Goal: Task Accomplishment & Management: Manage account settings

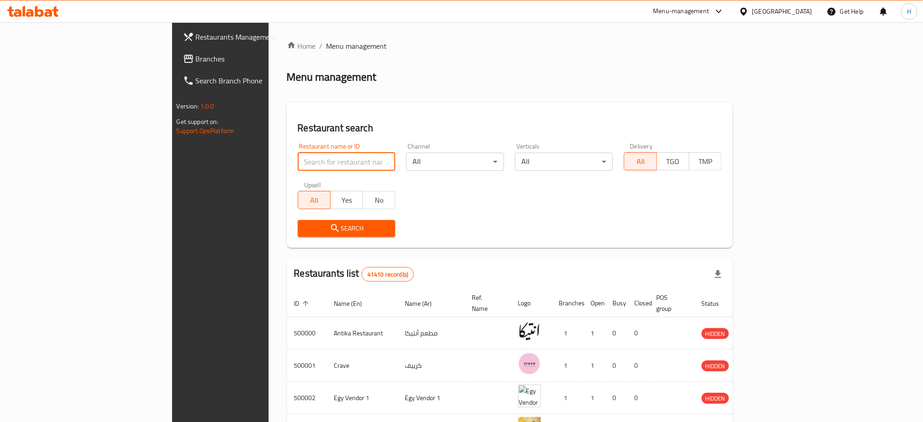
click at [298, 161] on input "search" at bounding box center [347, 161] width 98 height 18
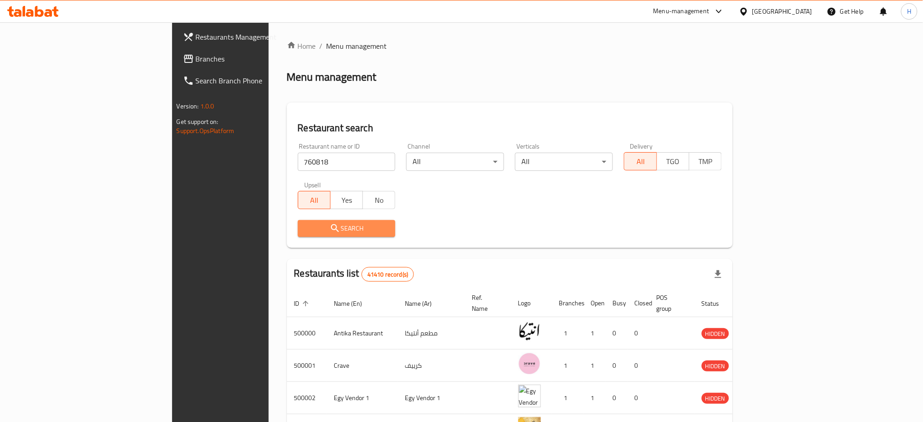
click at [305, 223] on span "Search" at bounding box center [346, 228] width 83 height 11
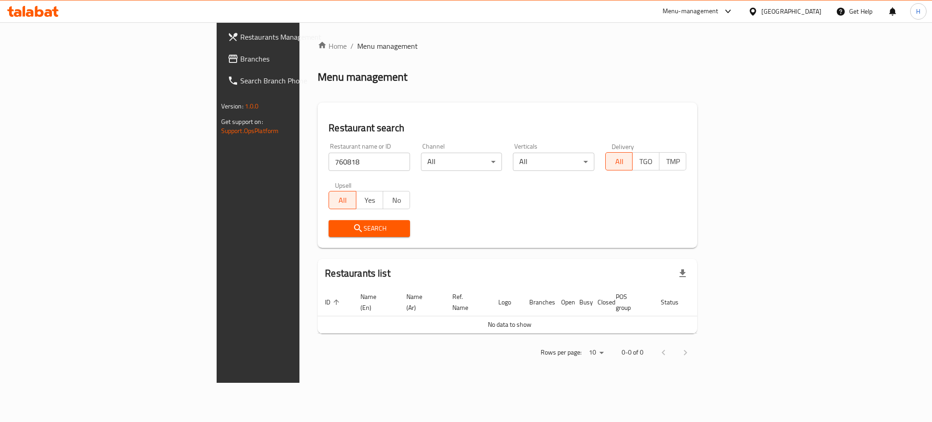
click at [329, 159] on input "760818" at bounding box center [369, 161] width 81 height 18
type input "695514"
click at [336, 223] on span "Search" at bounding box center [369, 228] width 67 height 11
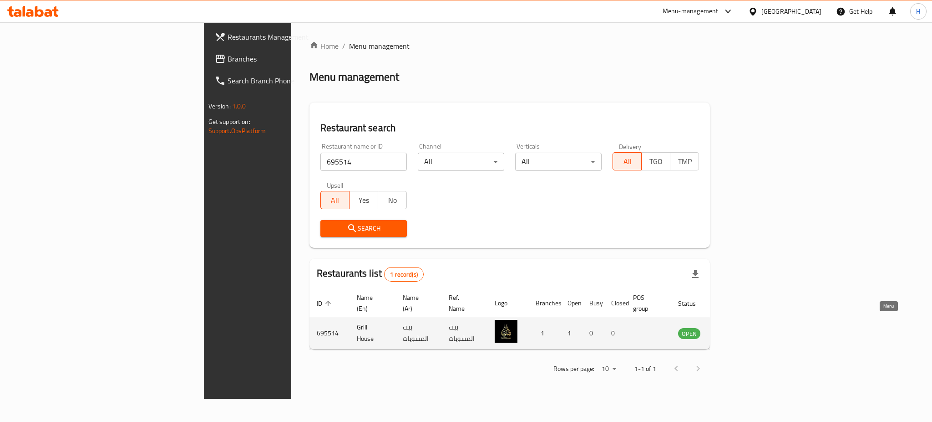
click at [737, 330] on icon "enhanced table" at bounding box center [732, 334] width 10 height 8
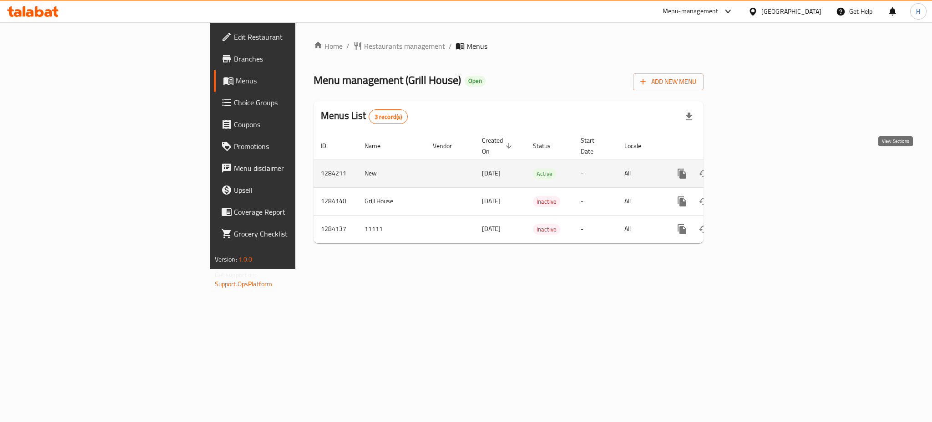
click at [753, 168] on icon "enhanced table" at bounding box center [747, 173] width 11 height 11
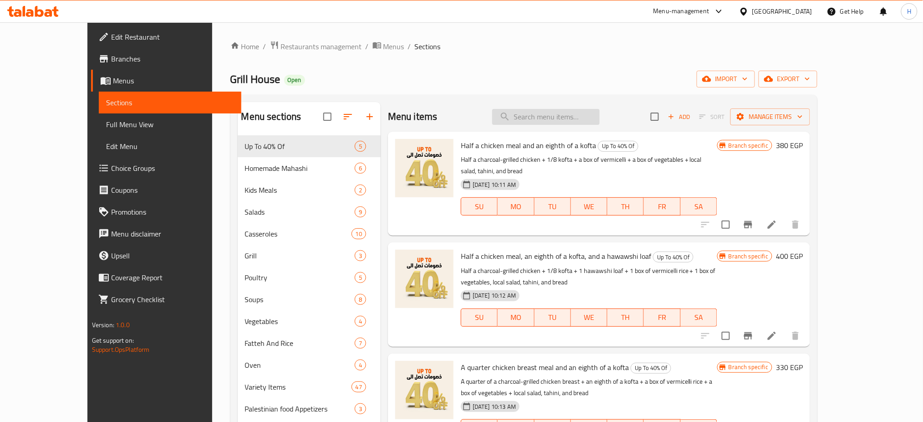
click at [555, 114] on input "search" at bounding box center [545, 117] width 107 height 16
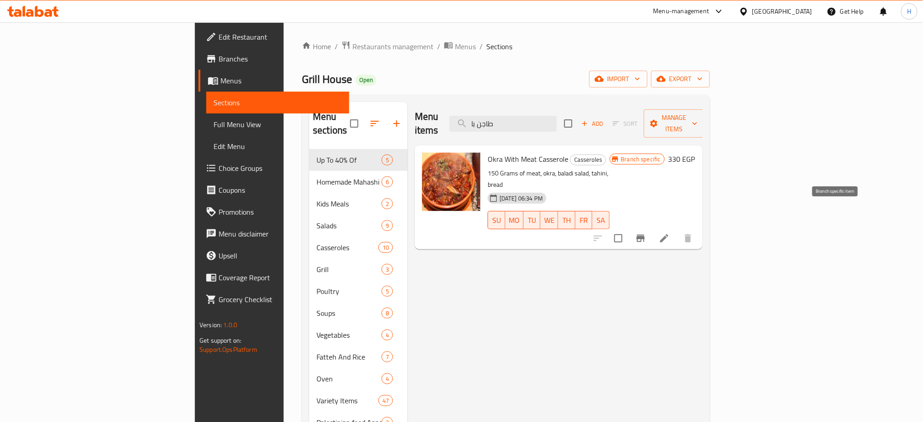
type input "طاجن با"
click at [651, 227] on button "Branch-specific-item" at bounding box center [641, 238] width 22 height 22
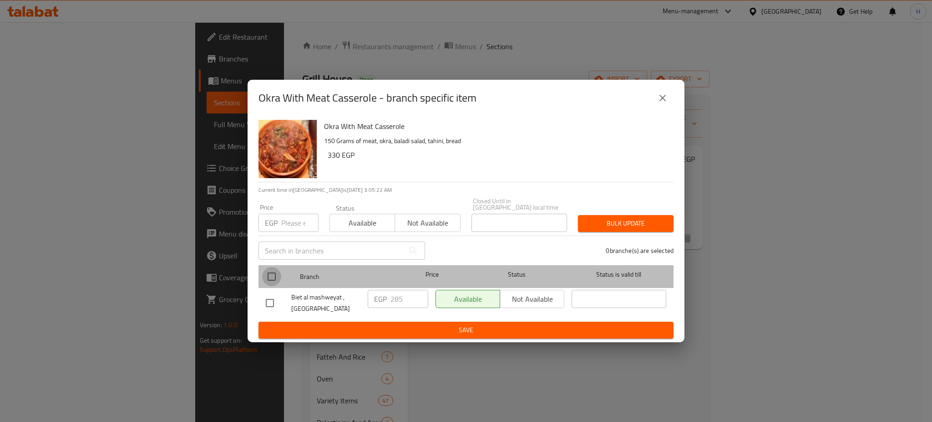
click at [269, 269] on input "checkbox" at bounding box center [271, 276] width 19 height 19
checkbox input "true"
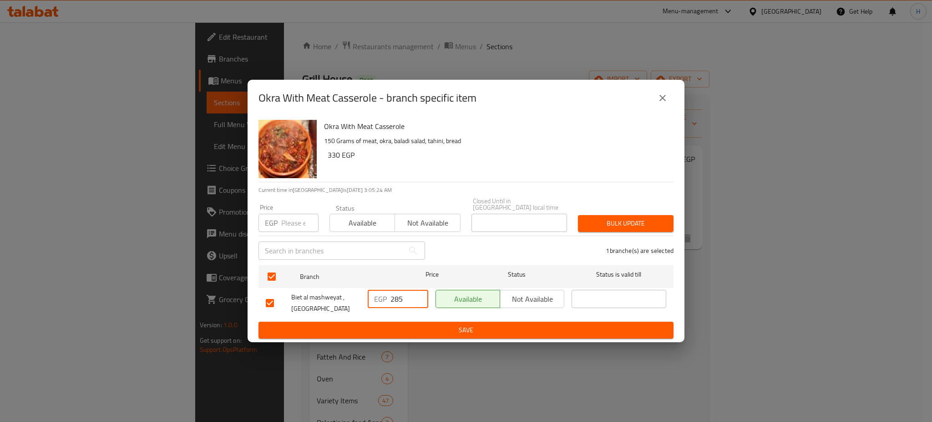
drag, startPoint x: 403, startPoint y: 296, endPoint x: 372, endPoint y: 295, distance: 31.0
click at [372, 295] on div "EGP 285 ​" at bounding box center [398, 299] width 61 height 18
type input "350"
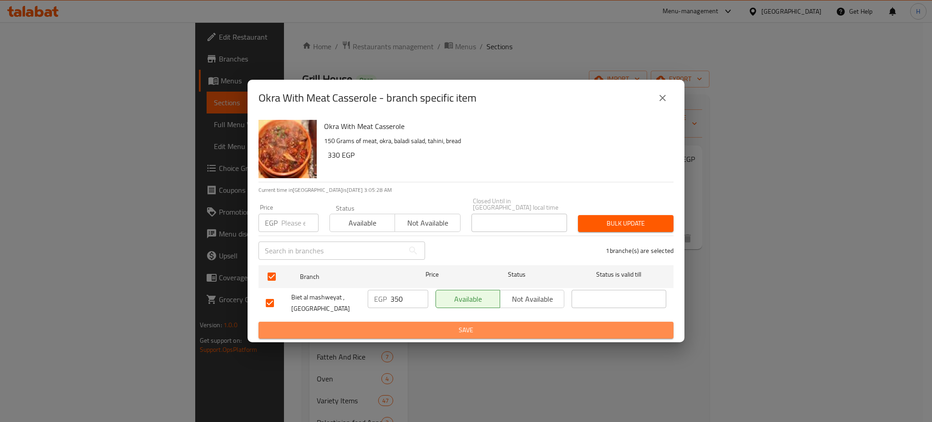
click at [410, 328] on span "Save" at bounding box center [466, 329] width 401 height 11
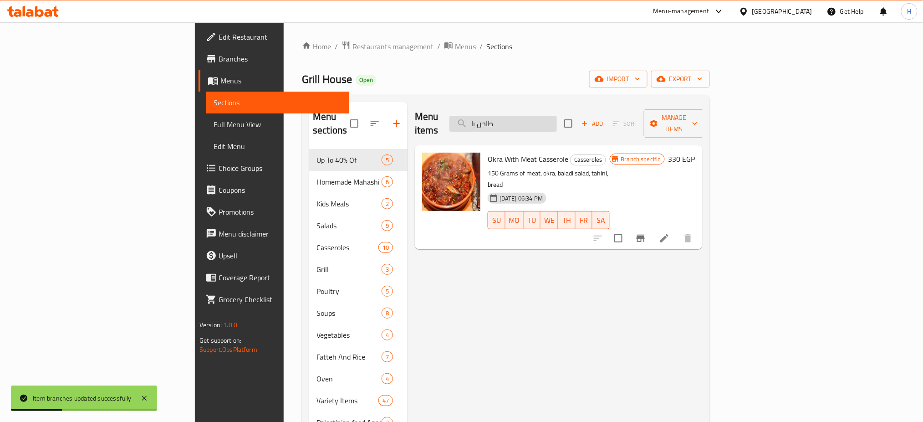
click at [544, 116] on input "طاجن با" at bounding box center [502, 124] width 107 height 16
drag, startPoint x: 550, startPoint y: 117, endPoint x: 544, endPoint y: 117, distance: 6.8
click at [544, 117] on input "طاجن با" at bounding box center [502, 124] width 107 height 16
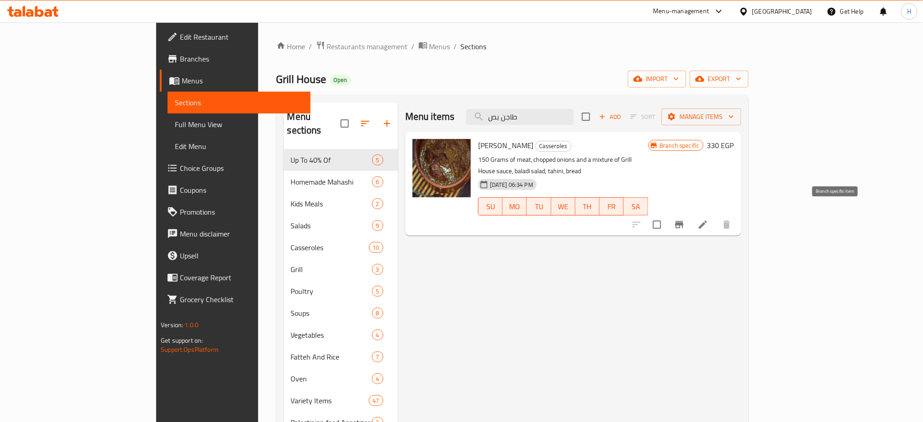
type input "طاجن بص"
click at [685, 219] on icon "Branch-specific-item" at bounding box center [679, 224] width 11 height 11
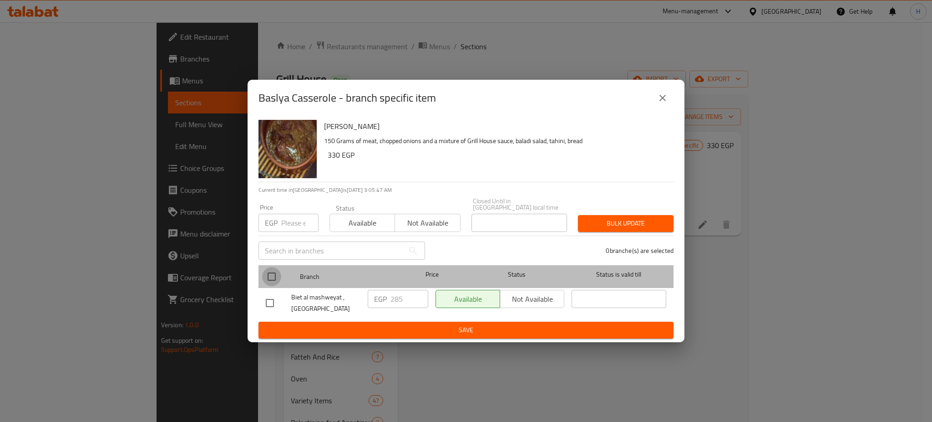
click at [273, 271] on input "checkbox" at bounding box center [271, 276] width 19 height 19
checkbox input "true"
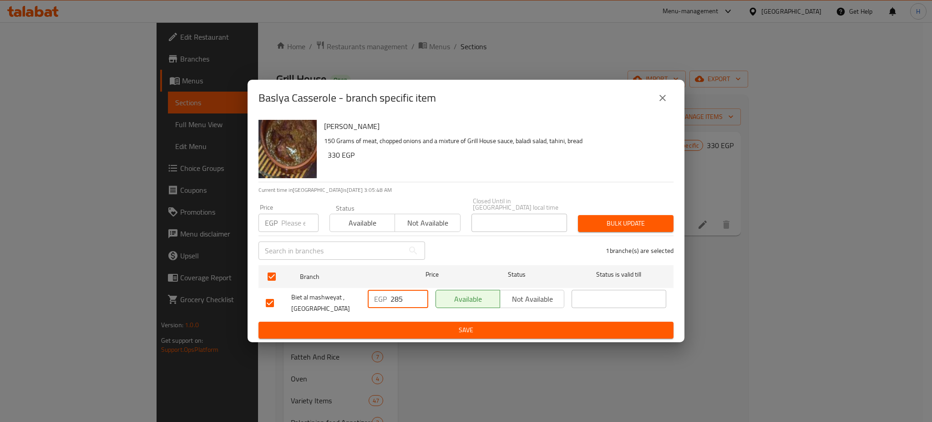
drag, startPoint x: 406, startPoint y: 297, endPoint x: 375, endPoint y: 297, distance: 31.9
click at [375, 297] on div "EGP 285 ​" at bounding box center [398, 299] width 61 height 18
type input "350"
click at [437, 325] on span "Save" at bounding box center [466, 329] width 401 height 11
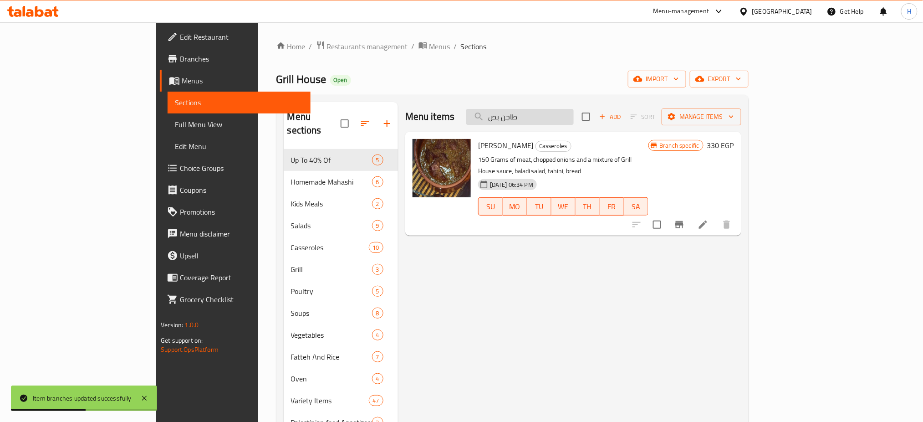
drag, startPoint x: 548, startPoint y: 117, endPoint x: 554, endPoint y: 117, distance: 6.4
click at [554, 117] on input "طاجن بص" at bounding box center [519, 117] width 107 height 16
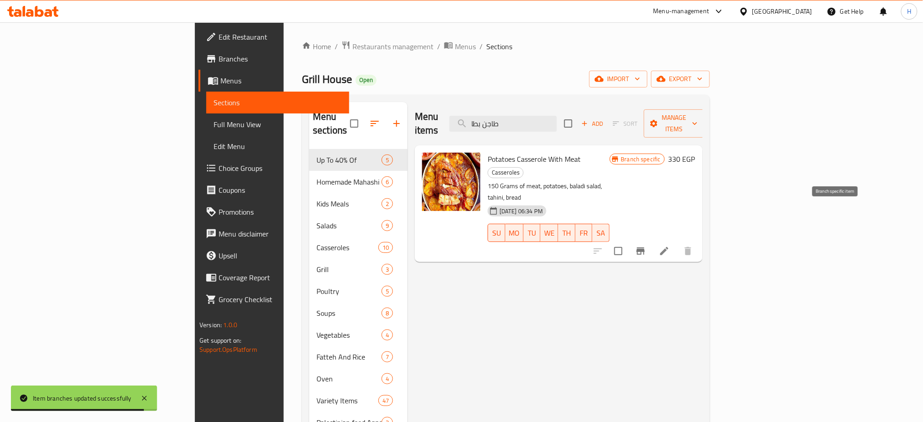
type input "طاجن بطا"
click at [645, 247] on icon "Branch-specific-item" at bounding box center [640, 250] width 8 height 7
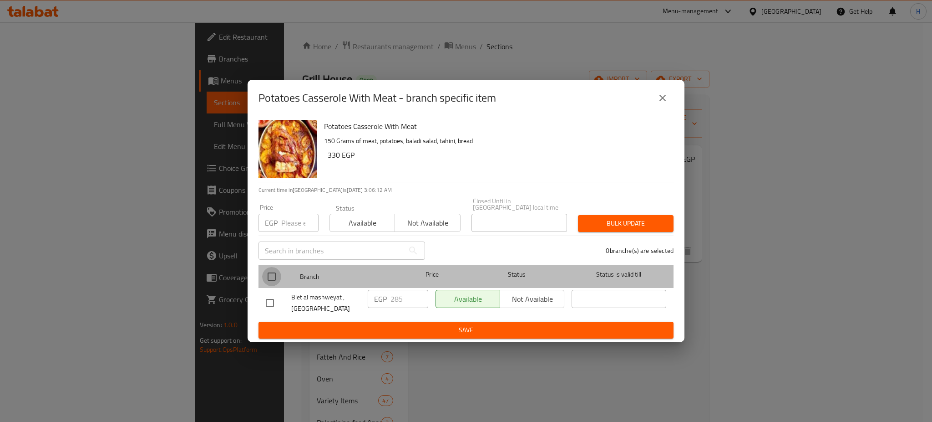
click at [266, 271] on input "checkbox" at bounding box center [271, 276] width 19 height 19
checkbox input "true"
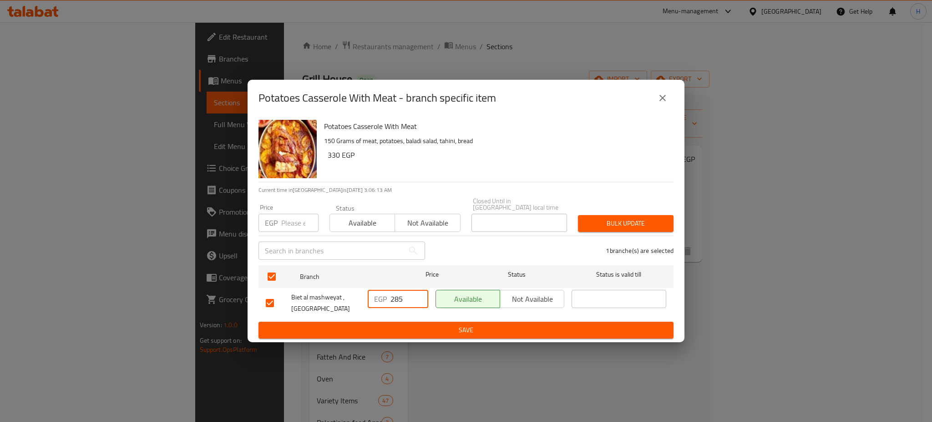
drag, startPoint x: 405, startPoint y: 293, endPoint x: 376, endPoint y: 295, distance: 29.6
click at [376, 295] on div "EGP 285 ​" at bounding box center [398, 299] width 61 height 18
type input "350"
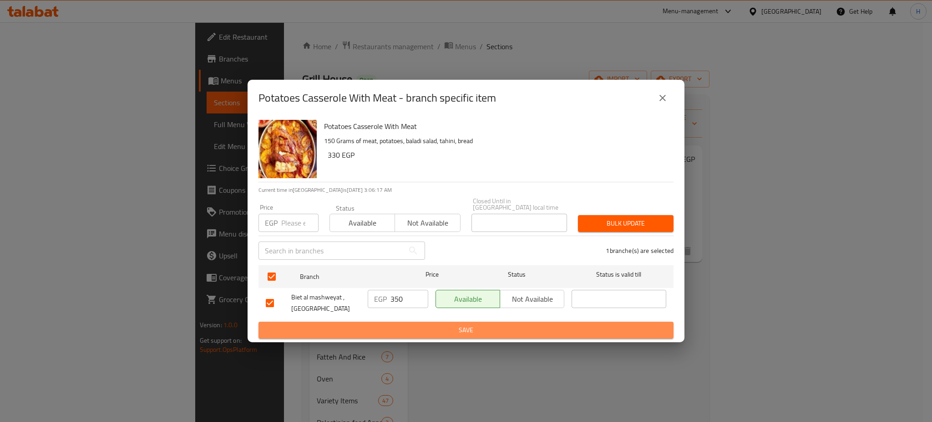
click at [440, 326] on span "Save" at bounding box center [466, 329] width 401 height 11
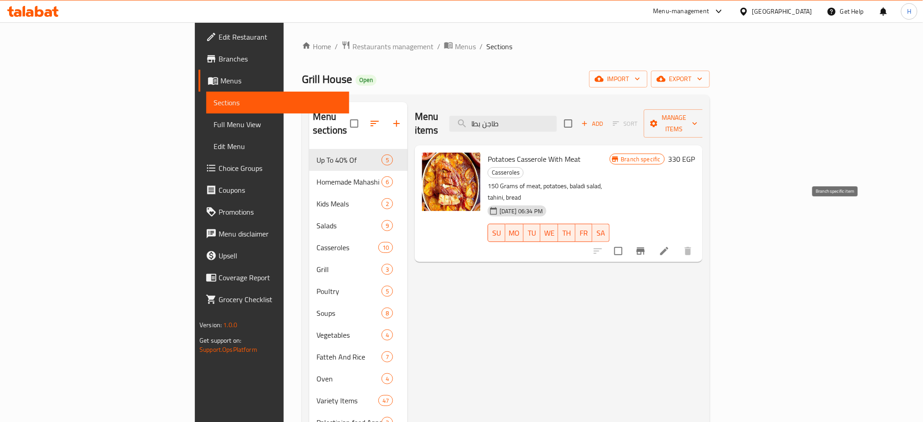
click at [651, 240] on button "Branch-specific-item" at bounding box center [641, 251] width 22 height 22
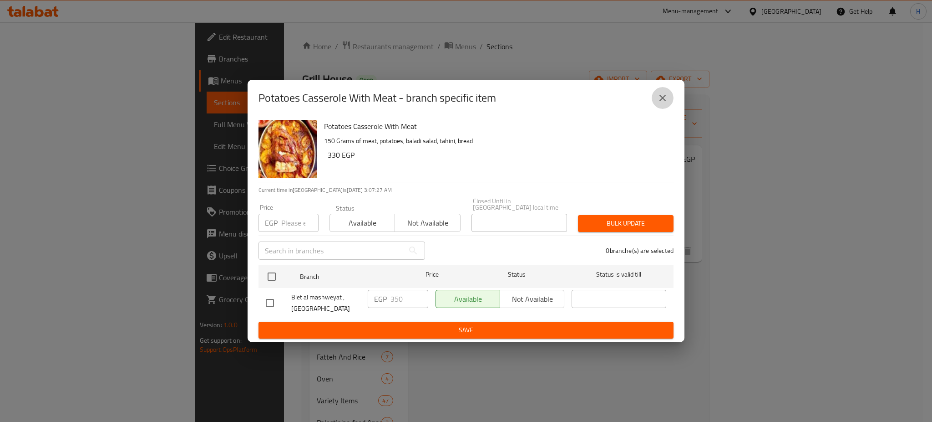
click at [655, 107] on button "close" at bounding box center [663, 98] width 22 height 22
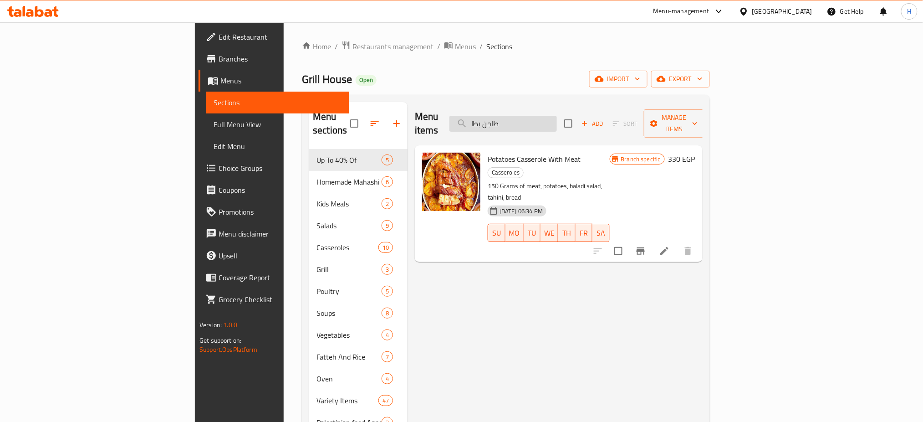
drag, startPoint x: 552, startPoint y: 116, endPoint x: 539, endPoint y: 115, distance: 12.8
click at [539, 116] on input "طاجن بطا" at bounding box center [502, 124] width 107 height 16
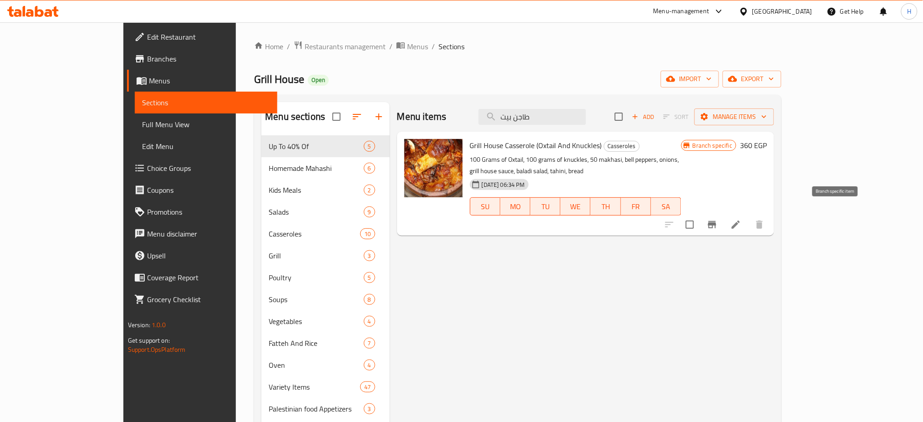
type input "طاجن بيت"
click at [717, 219] on icon "Branch-specific-item" at bounding box center [711, 224] width 11 height 11
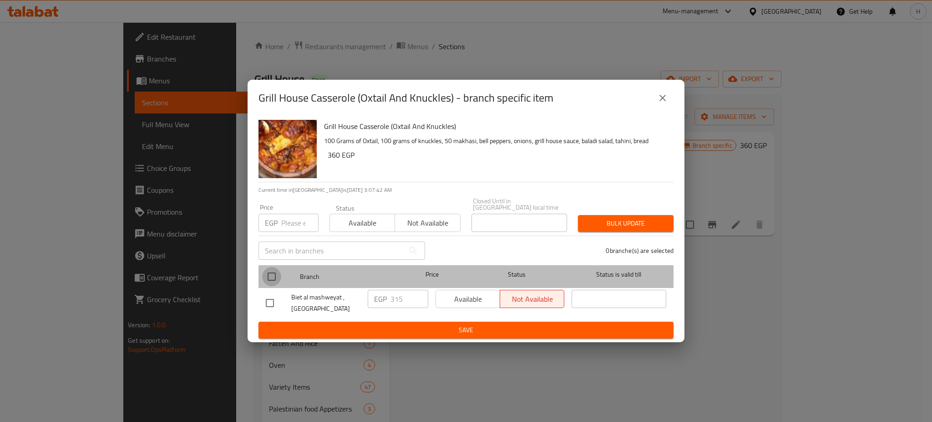
click at [274, 268] on input "checkbox" at bounding box center [271, 276] width 19 height 19
checkbox input "true"
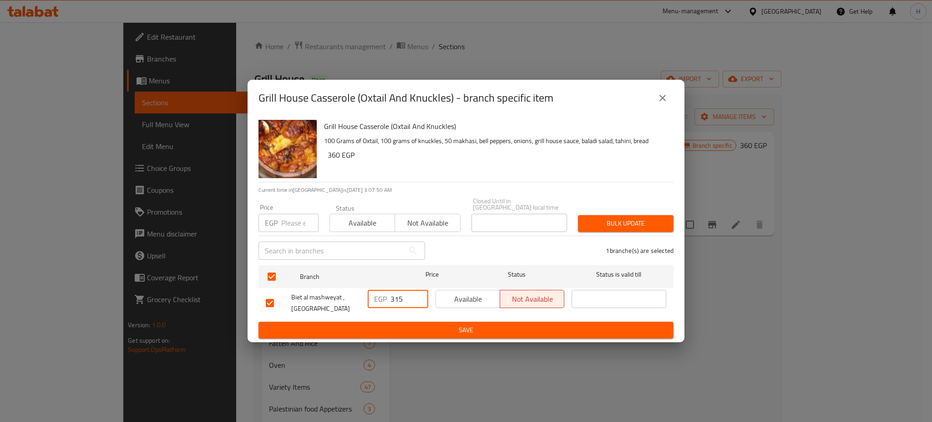
drag, startPoint x: 395, startPoint y: 292, endPoint x: 409, endPoint y: 297, distance: 15.4
click at [409, 297] on input "315" at bounding box center [410, 299] width 38 height 18
type input "370"
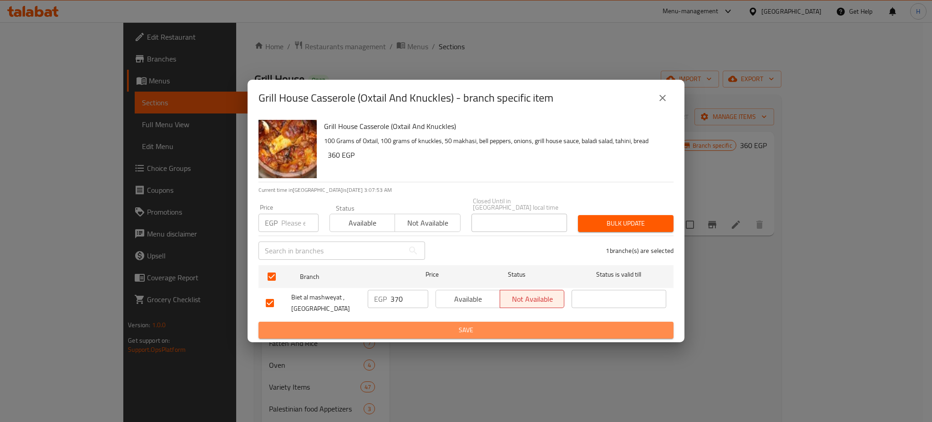
click at [433, 324] on span "Save" at bounding box center [466, 329] width 401 height 11
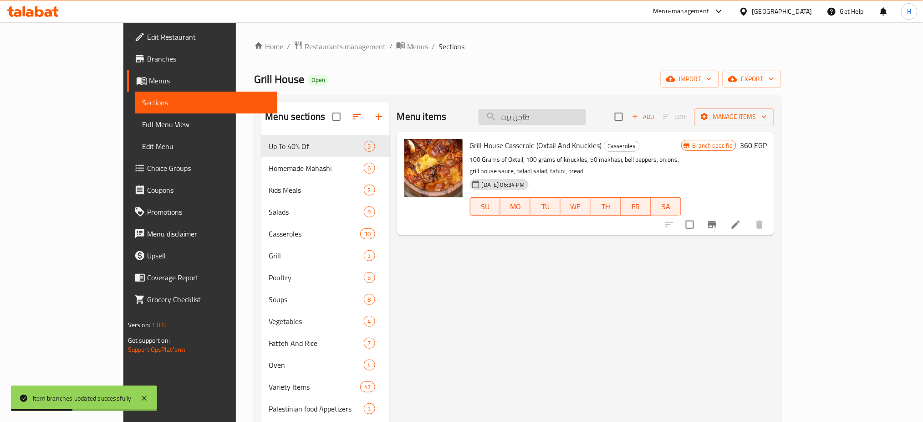
drag, startPoint x: 556, startPoint y: 113, endPoint x: 542, endPoint y: 113, distance: 14.1
click at [542, 113] on input "طاجن بيت" at bounding box center [531, 117] width 107 height 16
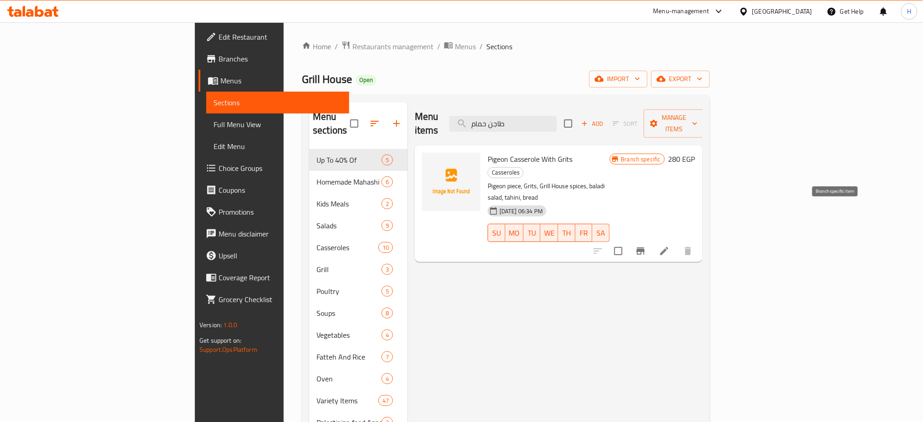
type input "طاجن حمام"
click at [645, 247] on icon "Branch-specific-item" at bounding box center [640, 250] width 8 height 7
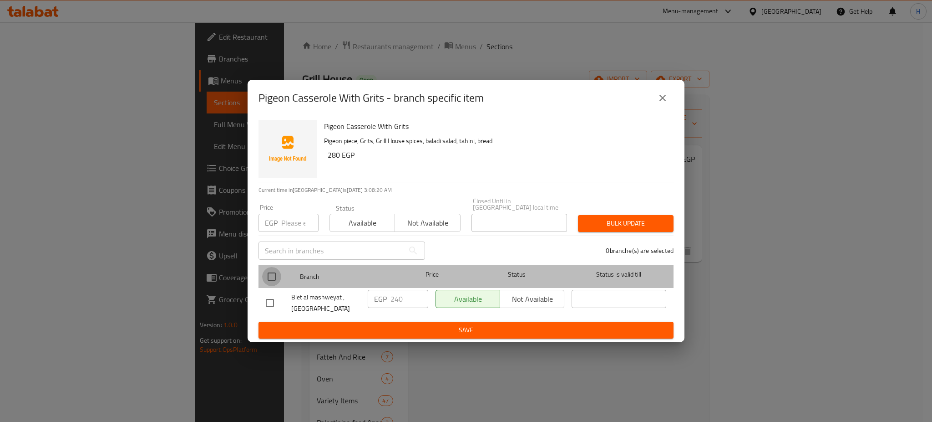
click at [273, 269] on input "checkbox" at bounding box center [271, 276] width 19 height 19
checkbox input "true"
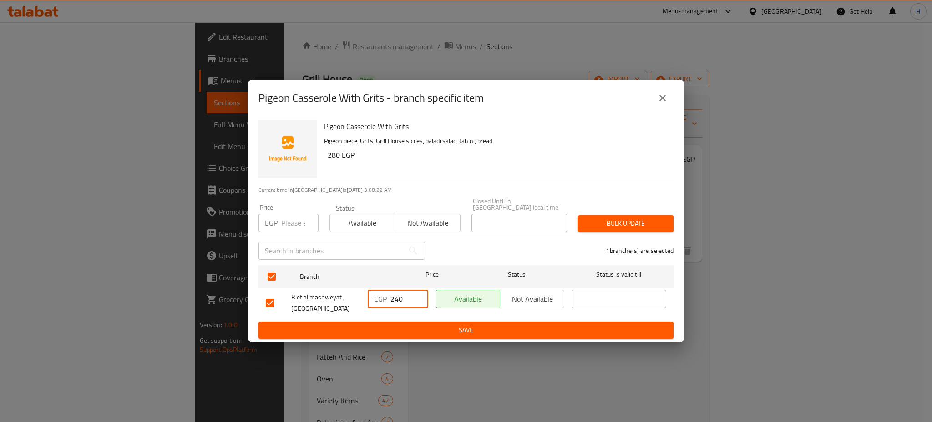
drag, startPoint x: 395, startPoint y: 294, endPoint x: 405, endPoint y: 296, distance: 9.9
click at [405, 296] on input "240" at bounding box center [410, 299] width 38 height 18
type input "260"
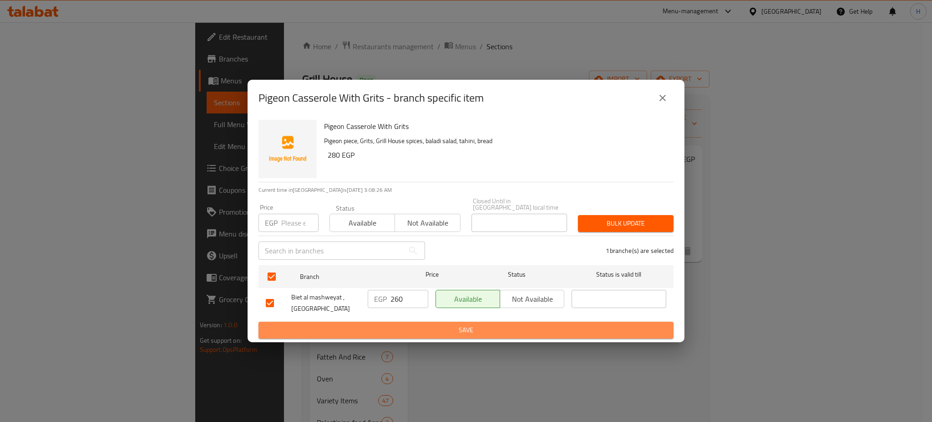
click at [435, 324] on span "Save" at bounding box center [466, 329] width 401 height 11
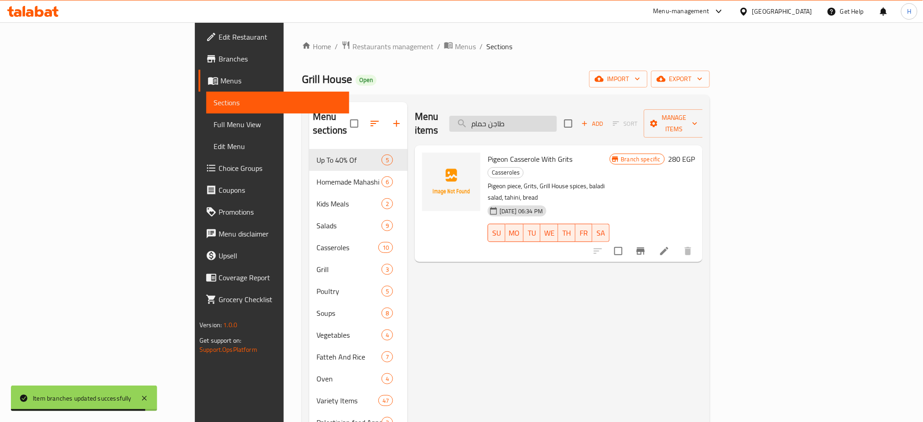
drag, startPoint x: 562, startPoint y: 116, endPoint x: 527, endPoint y: 115, distance: 35.1
click at [527, 116] on input "طاجن حمام" at bounding box center [502, 124] width 107 height 16
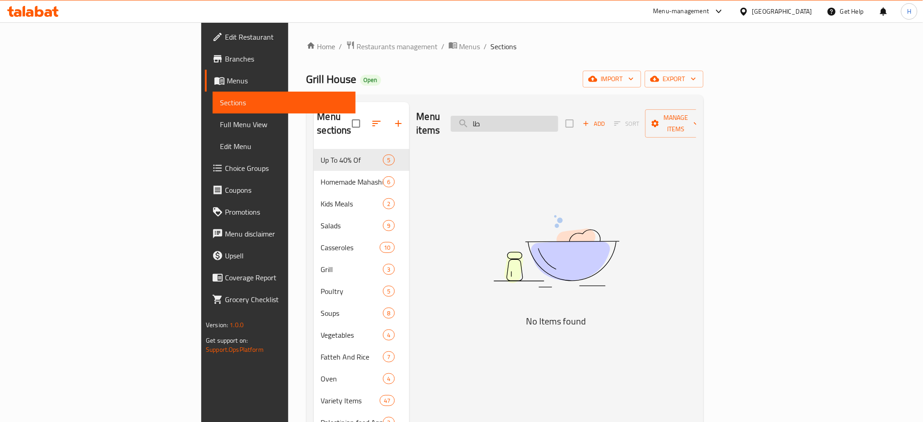
type input "ط"
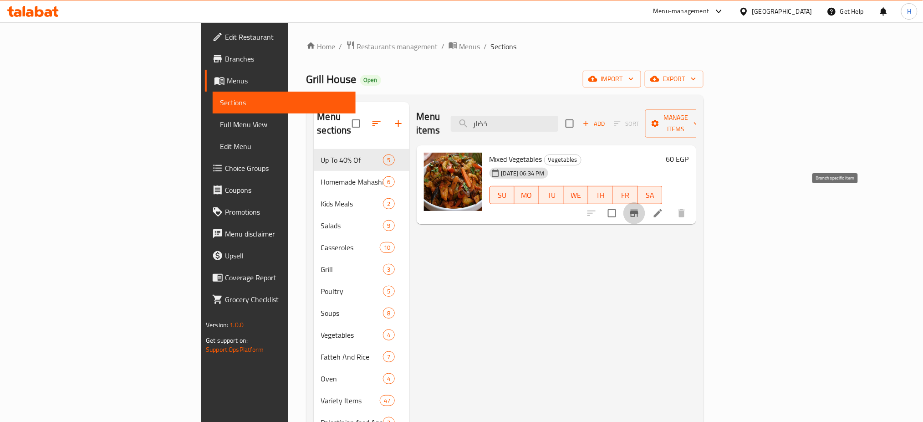
click at [645, 206] on button "Branch-specific-item" at bounding box center [634, 213] width 22 height 22
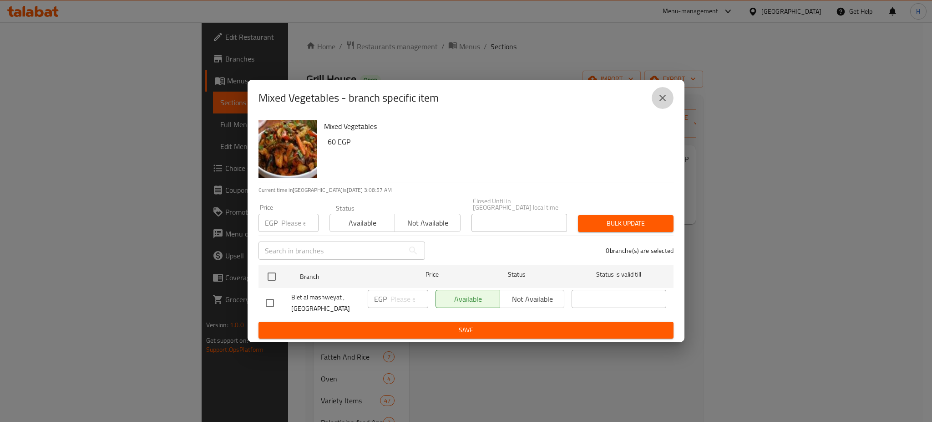
click at [662, 98] on icon "close" at bounding box center [662, 97] width 11 height 11
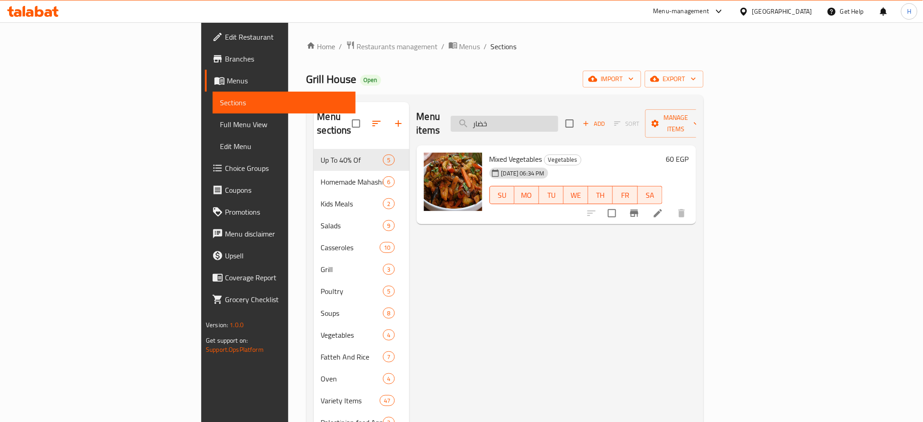
click at [558, 121] on input "خضار" at bounding box center [504, 124] width 107 height 16
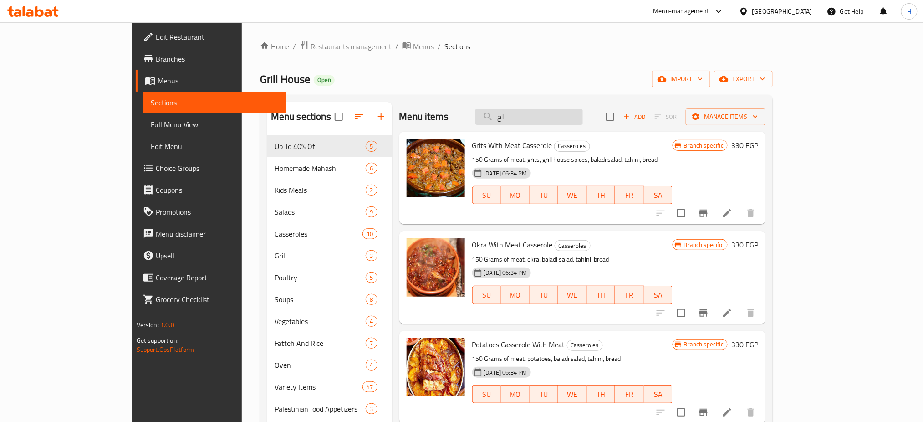
type input "ل"
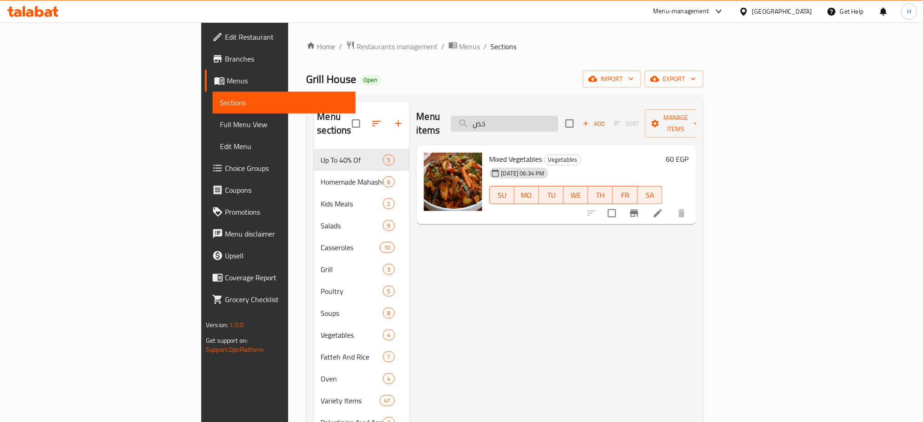
type input "خ"
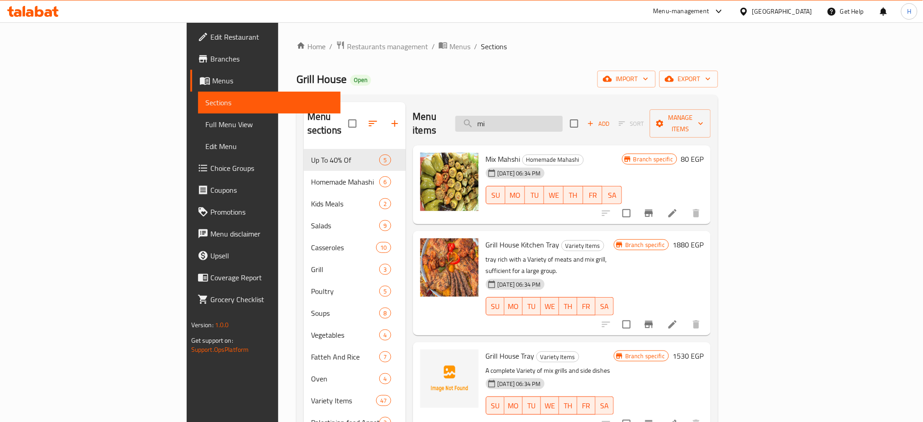
type input "m"
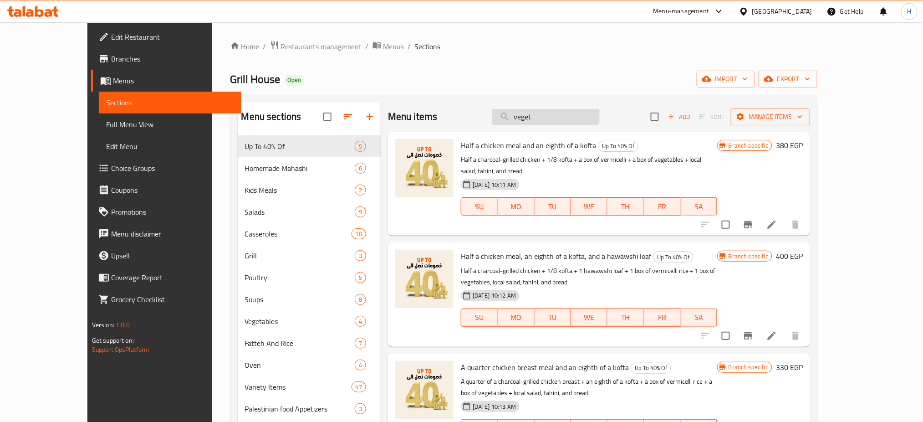
click at [565, 114] on input "veget" at bounding box center [545, 117] width 107 height 16
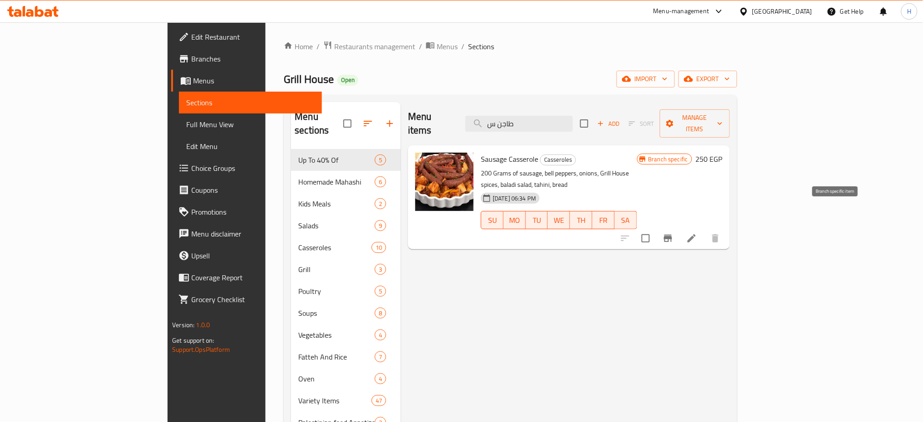
type input "طاجن س"
click at [673, 233] on icon "Branch-specific-item" at bounding box center [667, 238] width 11 height 11
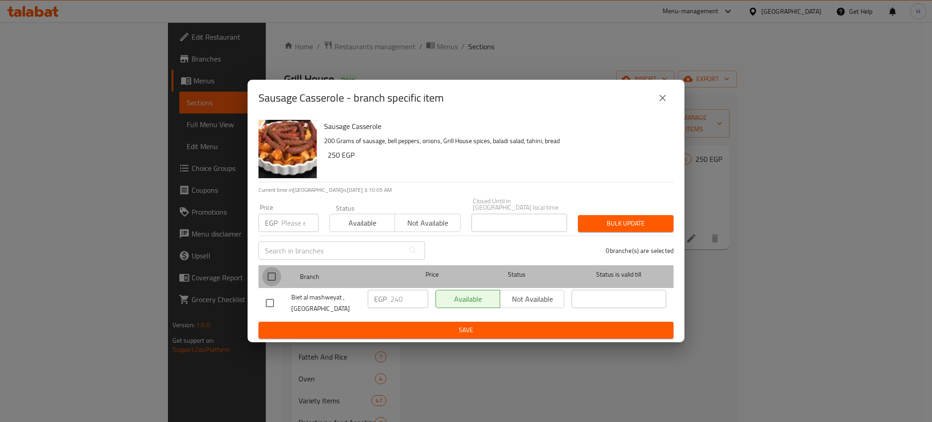
click at [270, 270] on input "checkbox" at bounding box center [271, 276] width 19 height 19
checkbox input "true"
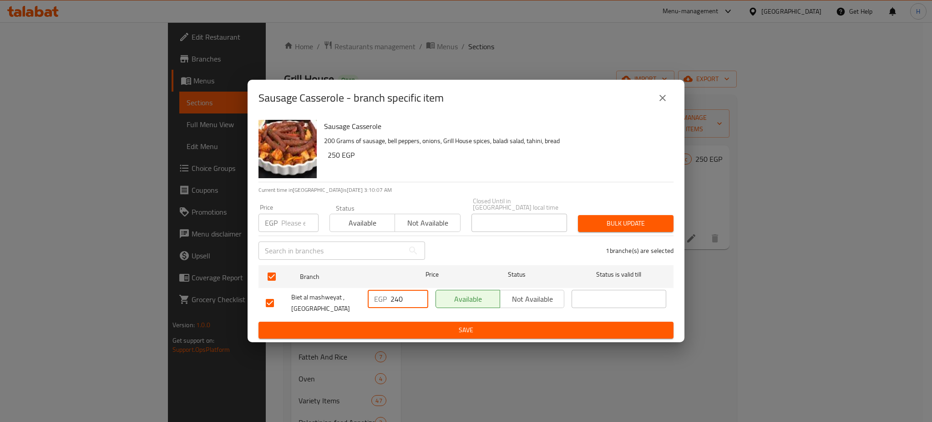
click at [398, 295] on input "240" at bounding box center [410, 299] width 38 height 18
type input "290"
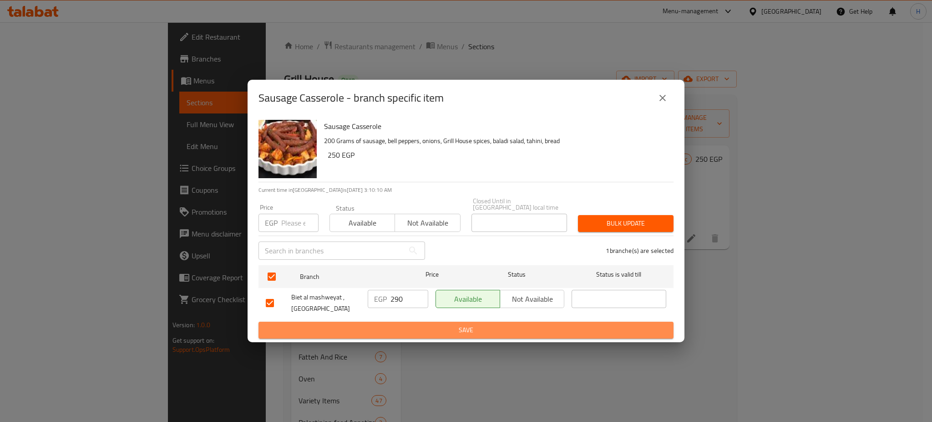
click at [434, 321] on button "Save" at bounding box center [466, 329] width 415 height 17
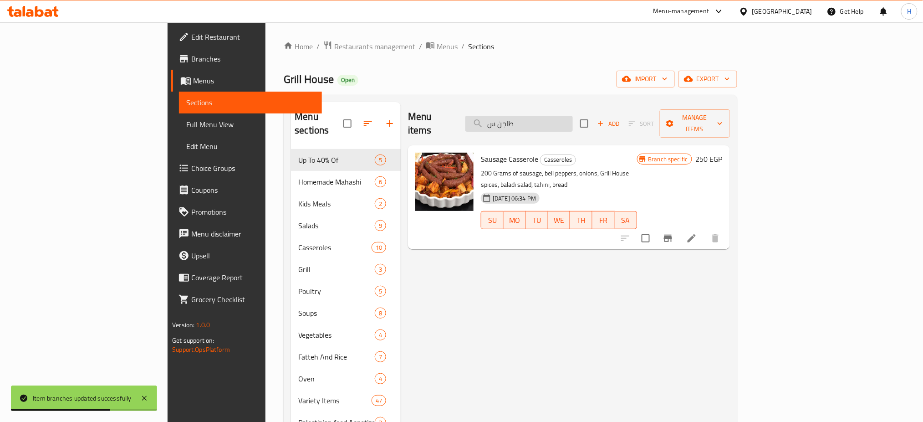
drag, startPoint x: 552, startPoint y: 120, endPoint x: 544, endPoint y: 120, distance: 7.7
click at [544, 120] on input "طاجن س" at bounding box center [518, 124] width 107 height 16
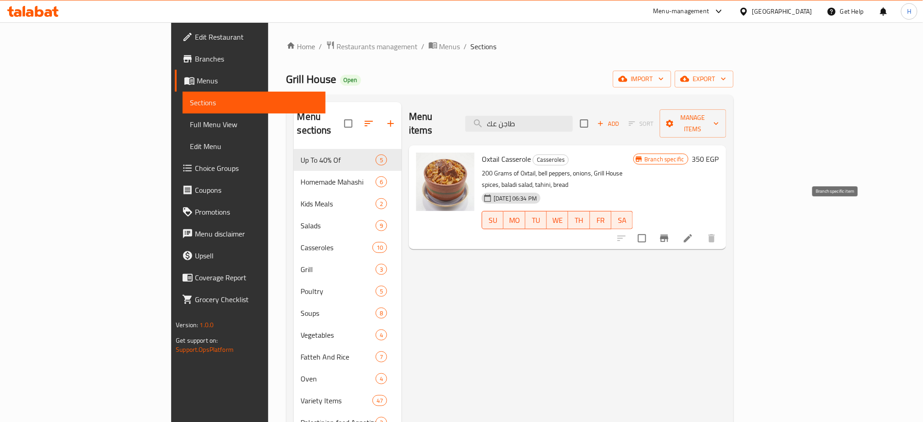
type input "طاجن عك"
click at [668, 234] on icon "Branch-specific-item" at bounding box center [664, 237] width 8 height 7
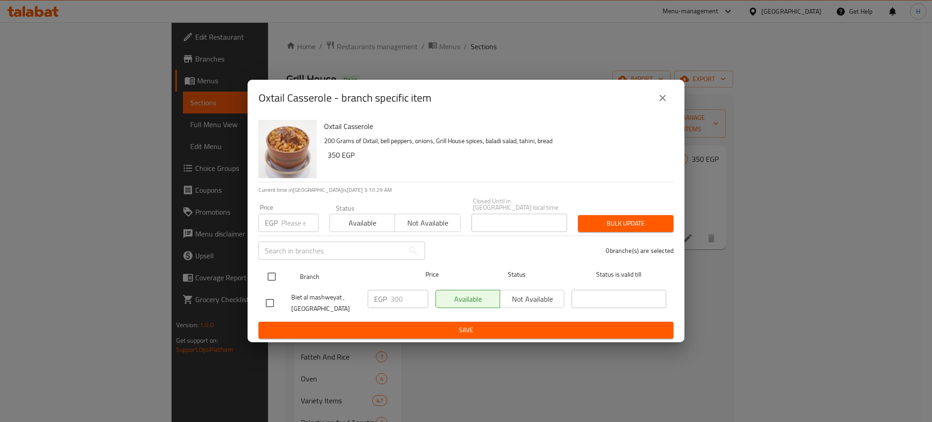
click at [266, 270] on input "checkbox" at bounding box center [271, 276] width 19 height 19
checkbox input "true"
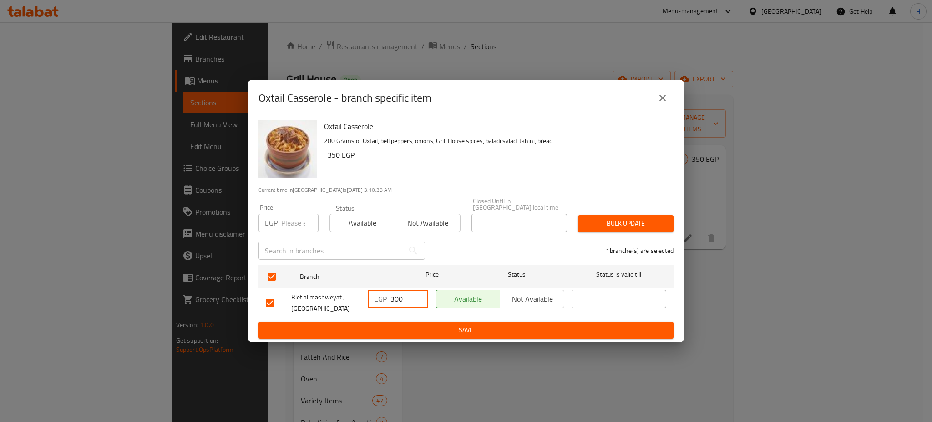
click at [399, 295] on input "300" at bounding box center [410, 299] width 38 height 18
type input "360"
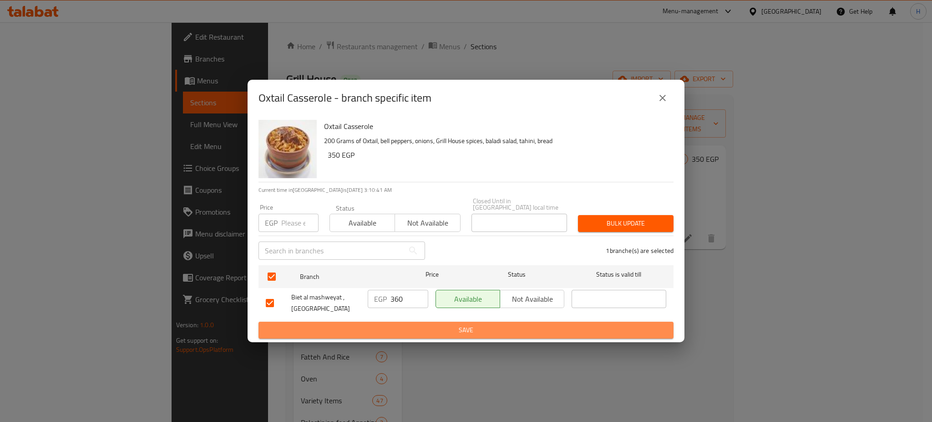
click at [447, 324] on span "Save" at bounding box center [466, 329] width 401 height 11
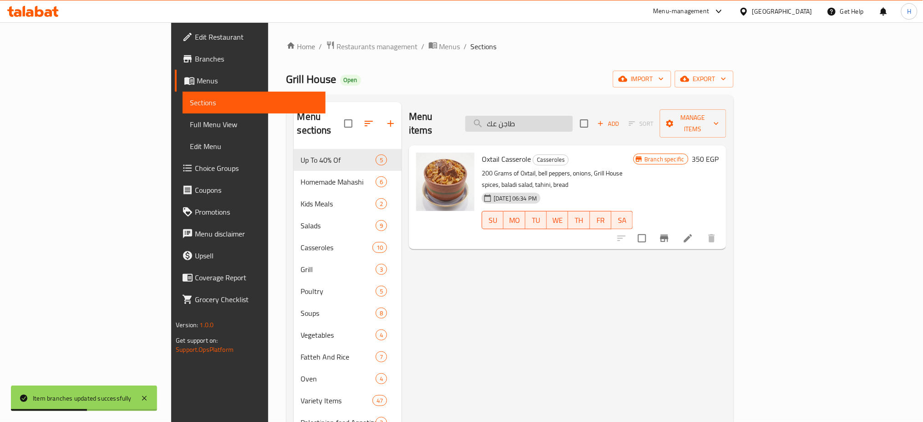
drag, startPoint x: 556, startPoint y: 115, endPoint x: 543, endPoint y: 112, distance: 13.4
click at [543, 116] on input "طاجن عك" at bounding box center [518, 124] width 107 height 16
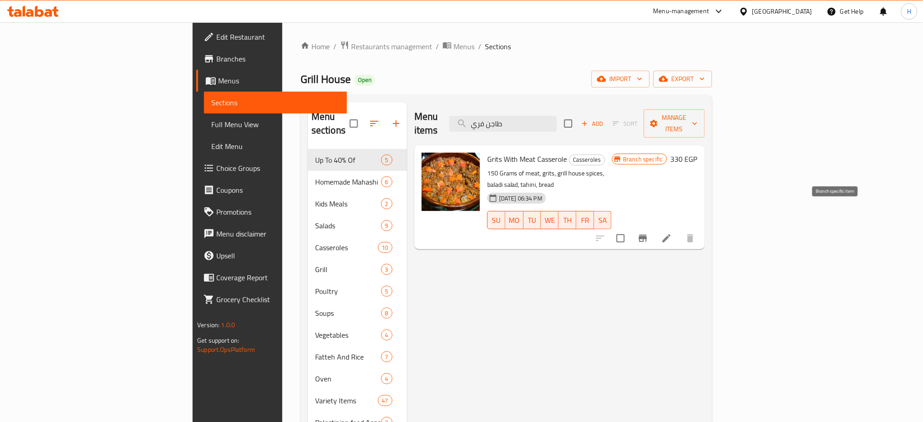
type input "طاجن فري"
click at [654, 227] on button "Branch-specific-item" at bounding box center [643, 238] width 22 height 22
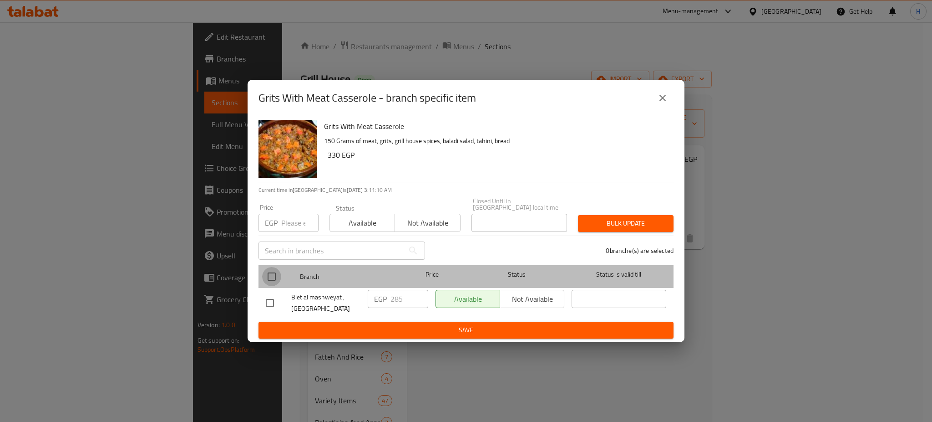
click at [271, 274] on input "checkbox" at bounding box center [271, 276] width 19 height 19
checkbox input "true"
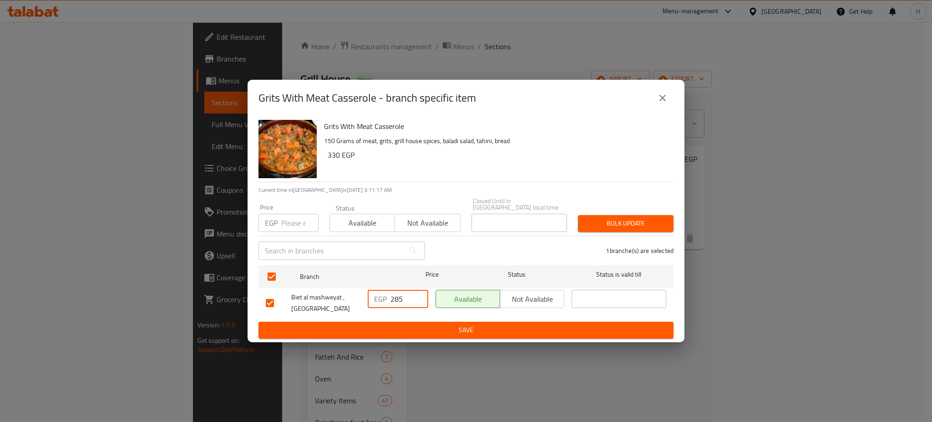
drag, startPoint x: 401, startPoint y: 294, endPoint x: 385, endPoint y: 292, distance: 16.1
click at [385, 292] on div "EGP 285 ​" at bounding box center [398, 299] width 61 height 18
type input "350"
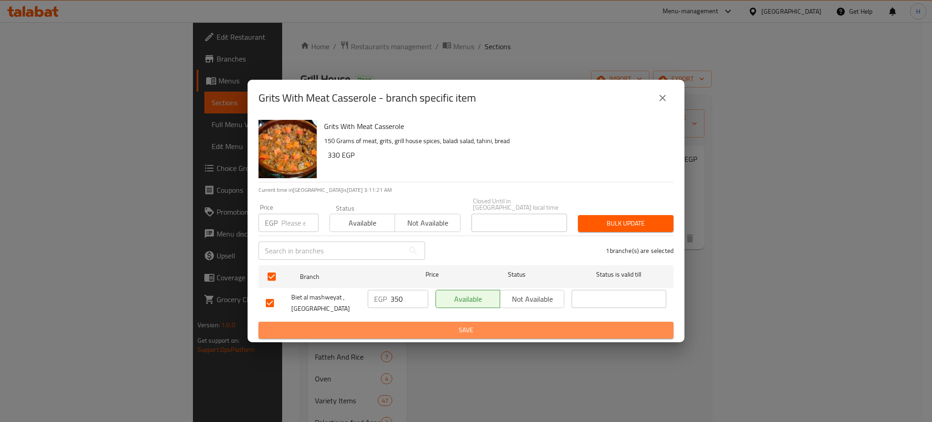
click at [450, 324] on span "Save" at bounding box center [466, 329] width 401 height 11
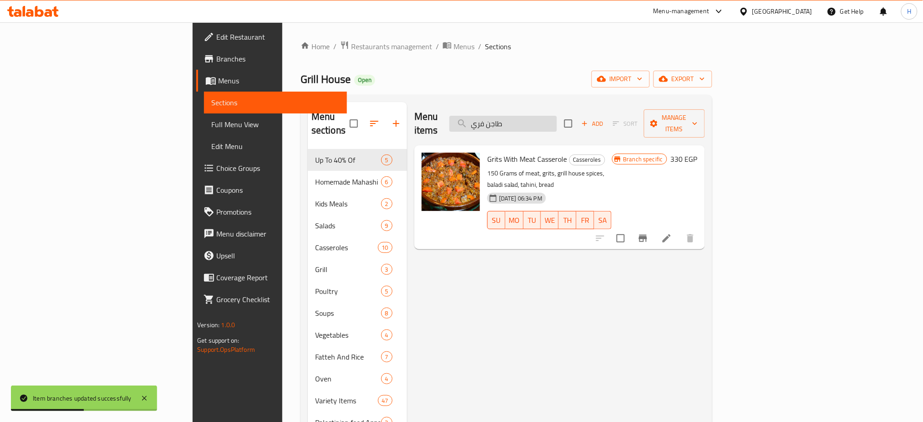
drag, startPoint x: 549, startPoint y: 118, endPoint x: 561, endPoint y: 118, distance: 12.3
click at [557, 118] on input "طاجن فري" at bounding box center [502, 124] width 107 height 16
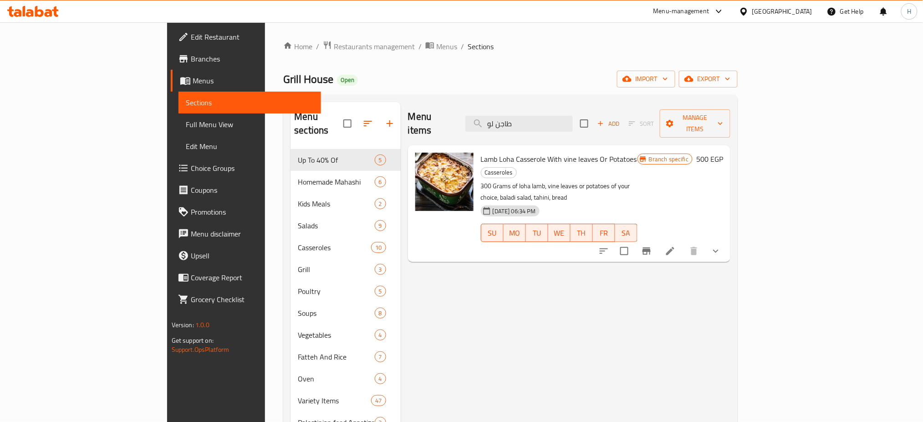
type input "طاجن لو"
click at [652, 245] on icon "Branch-specific-item" at bounding box center [646, 250] width 11 height 11
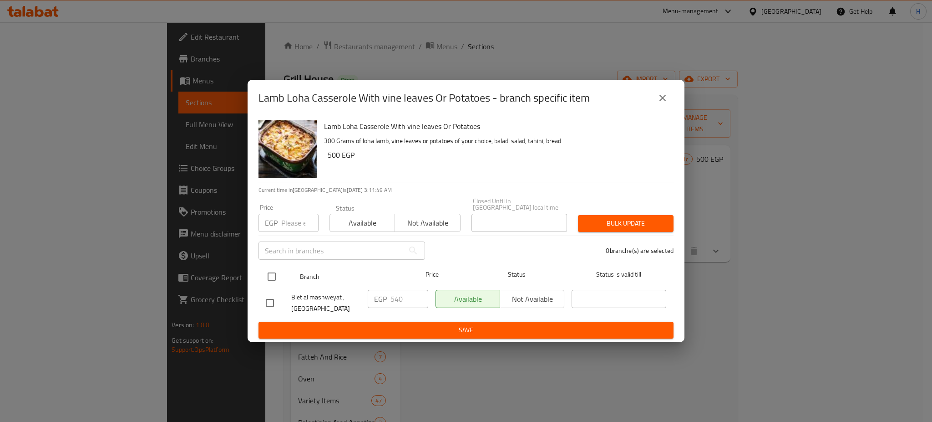
click at [267, 269] on input "checkbox" at bounding box center [271, 276] width 19 height 19
checkbox input "true"
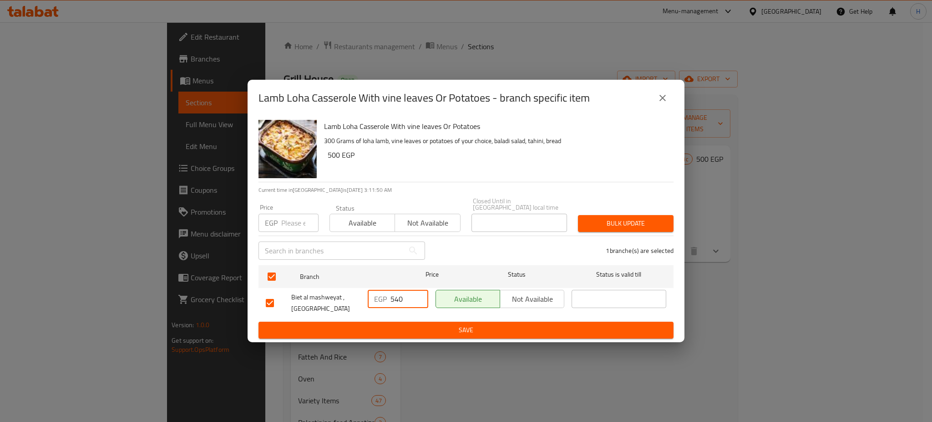
drag, startPoint x: 409, startPoint y: 292, endPoint x: 379, endPoint y: 290, distance: 30.1
click at [379, 290] on div "EGP 540 ​" at bounding box center [398, 299] width 61 height 18
type input "600"
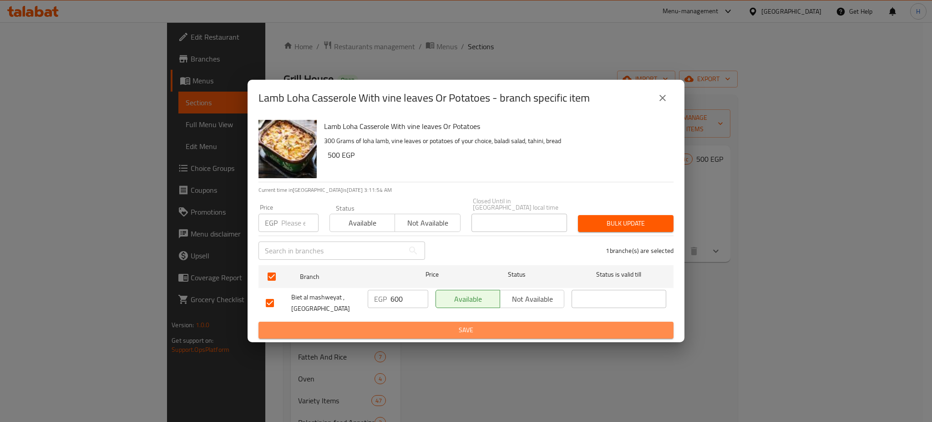
click at [457, 327] on span "Save" at bounding box center [466, 329] width 401 height 11
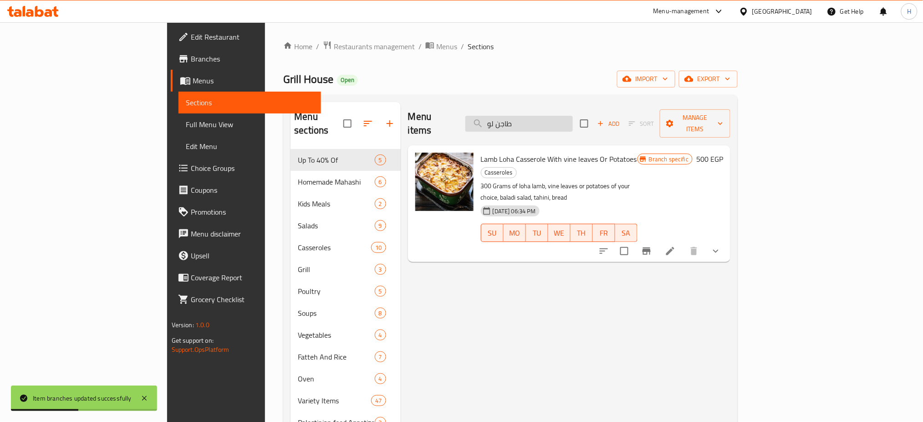
drag, startPoint x: 544, startPoint y: 116, endPoint x: 602, endPoint y: 121, distance: 58.9
click at [573, 121] on input "طاجن لو" at bounding box center [518, 124] width 107 height 16
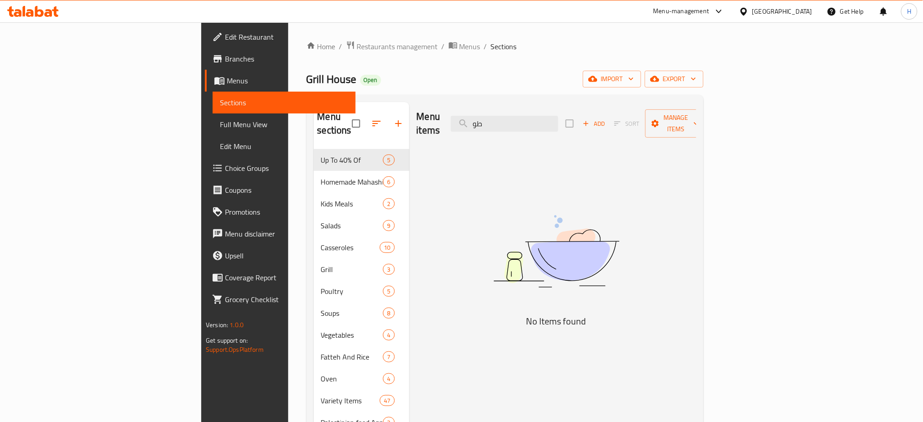
type input "ط"
type input "ك"
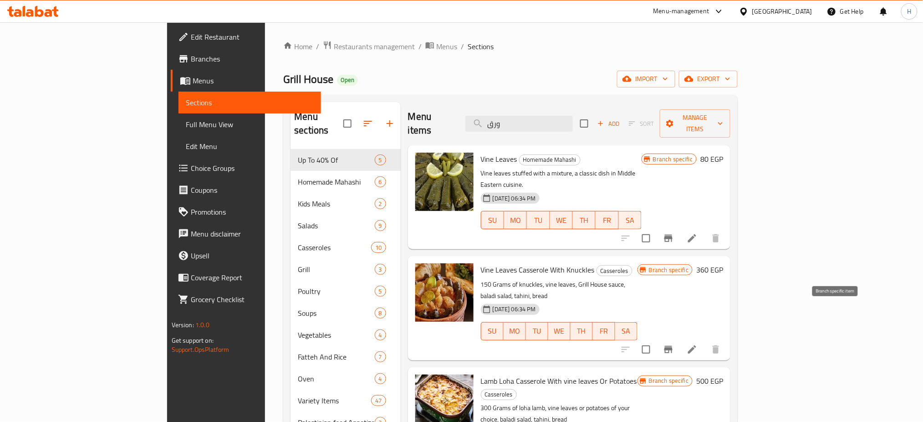
type input "ورق"
click at [672, 346] on icon "Branch-specific-item" at bounding box center [668, 349] width 8 height 7
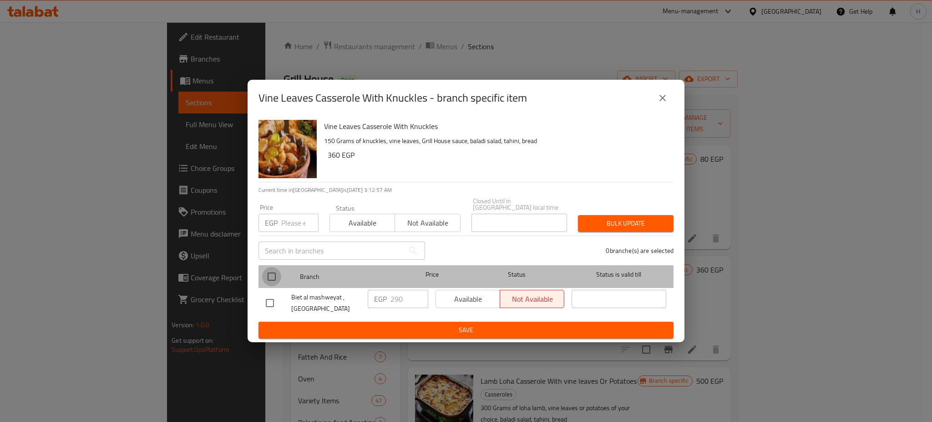
click at [274, 274] on input "checkbox" at bounding box center [271, 276] width 19 height 19
checkbox input "true"
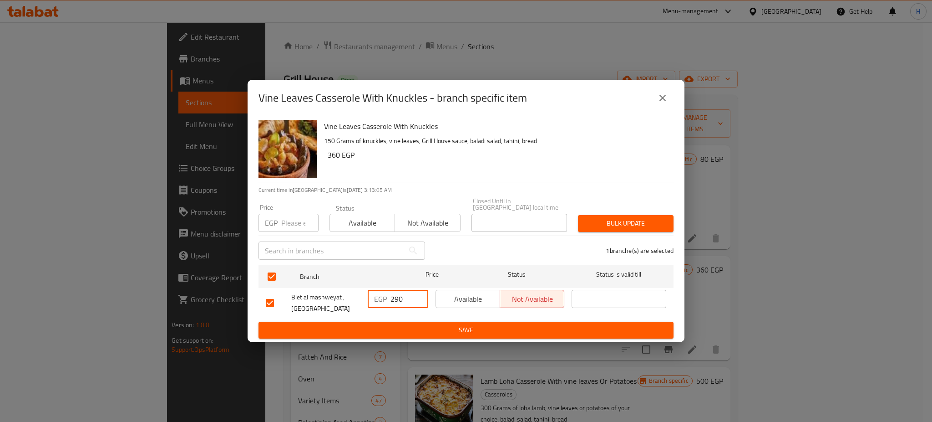
drag, startPoint x: 403, startPoint y: 288, endPoint x: 372, endPoint y: 289, distance: 31.0
click at [372, 290] on div "EGP 290 ​" at bounding box center [398, 299] width 61 height 18
type input "350"
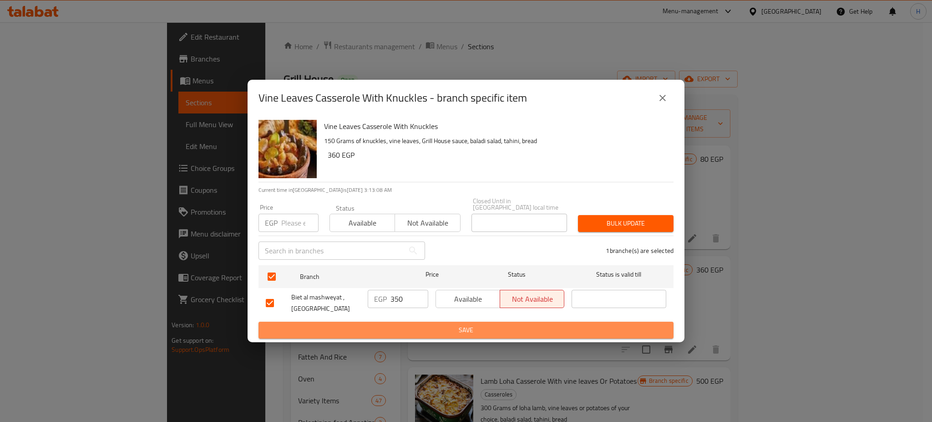
click at [435, 321] on button "Save" at bounding box center [466, 329] width 415 height 17
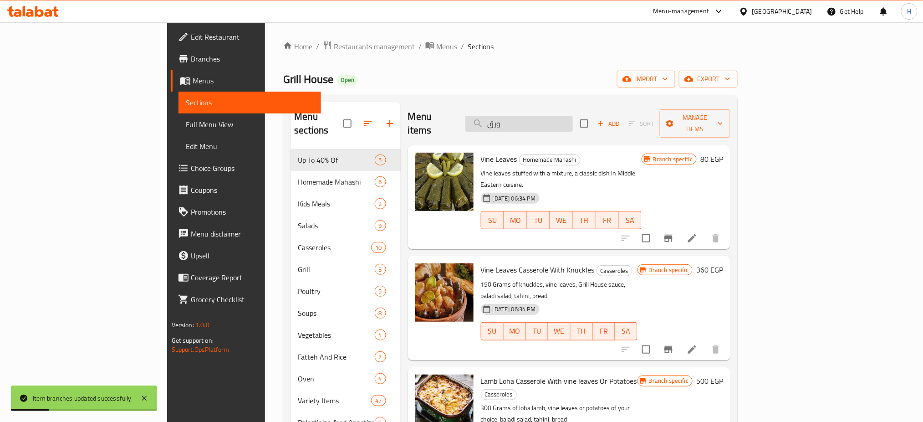
drag, startPoint x: 574, startPoint y: 117, endPoint x: 528, endPoint y: 112, distance: 45.8
click at [528, 116] on input "ورق" at bounding box center [518, 124] width 107 height 16
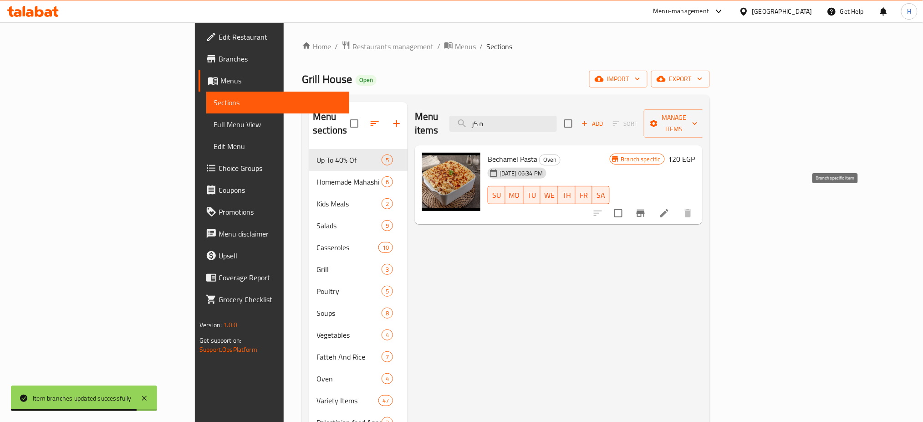
type input "مكر"
click at [651, 202] on button "Branch-specific-item" at bounding box center [641, 213] width 22 height 22
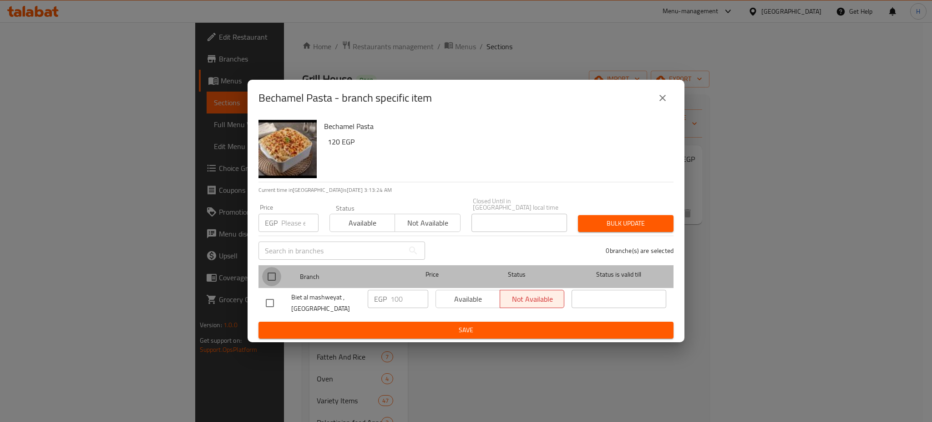
click at [277, 273] on input "checkbox" at bounding box center [271, 276] width 19 height 19
checkbox input "true"
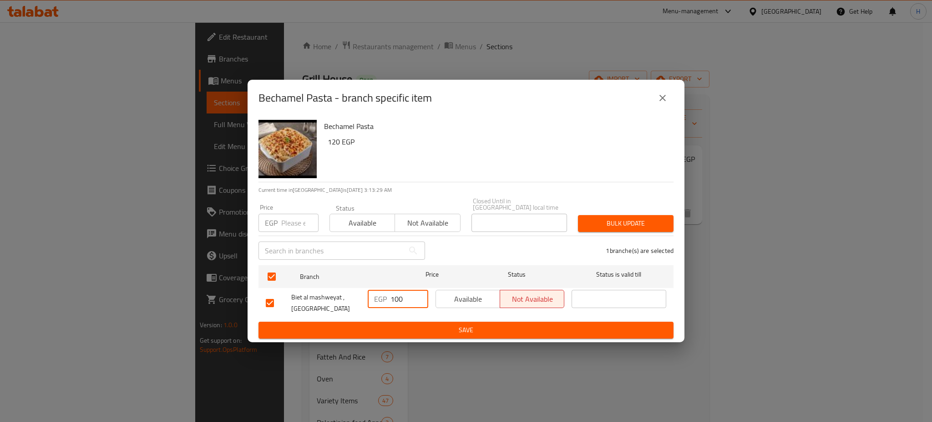
drag, startPoint x: 394, startPoint y: 294, endPoint x: 408, endPoint y: 293, distance: 14.1
click at [408, 293] on input "100" at bounding box center [410, 299] width 38 height 18
type input "130"
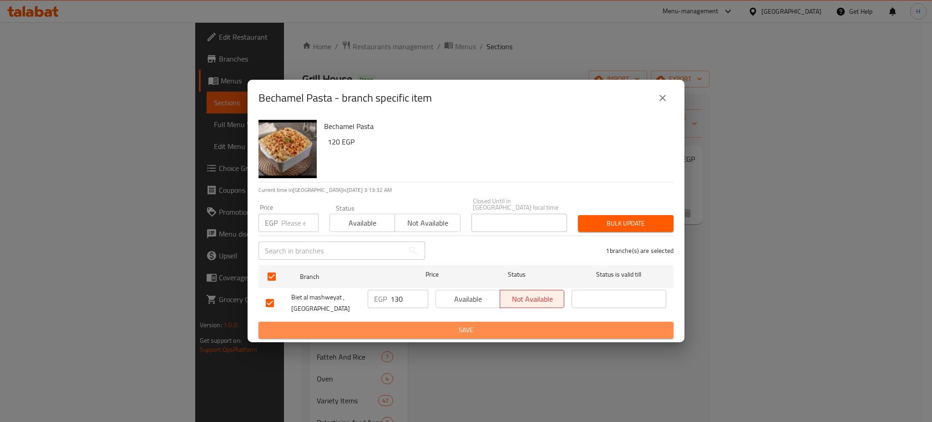
click at [470, 330] on span "Save" at bounding box center [466, 329] width 401 height 11
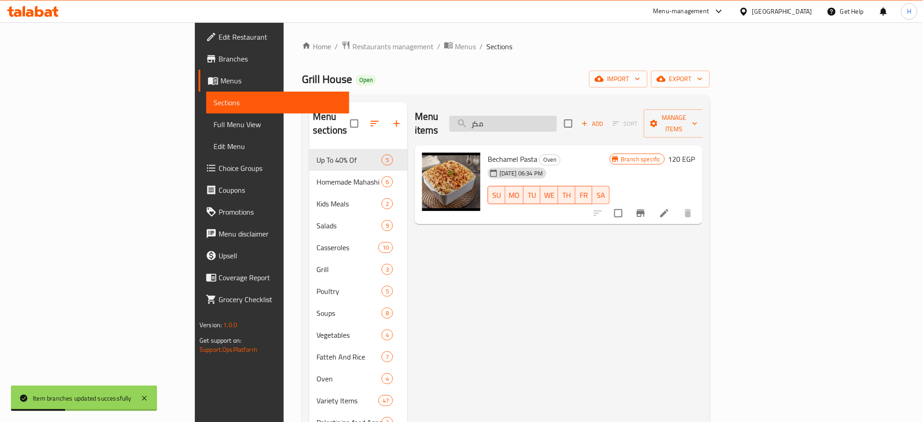
drag, startPoint x: 569, startPoint y: 117, endPoint x: 528, endPoint y: 121, distance: 41.2
click at [528, 121] on input "مكر" at bounding box center [502, 124] width 107 height 16
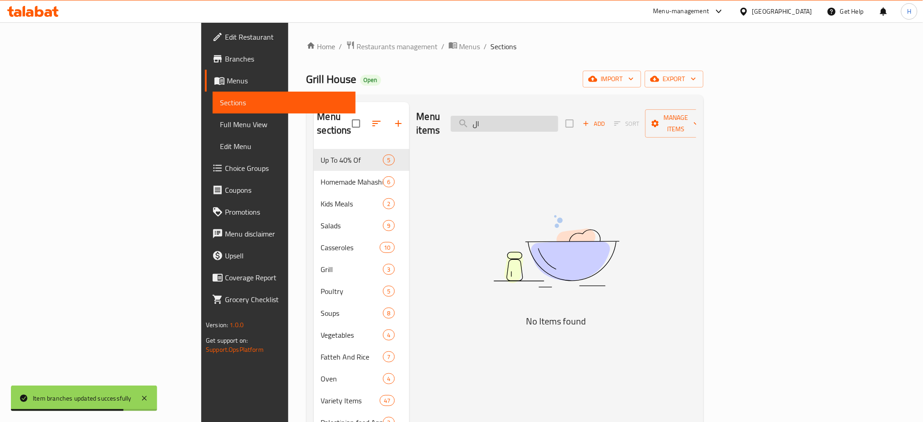
type input "ا"
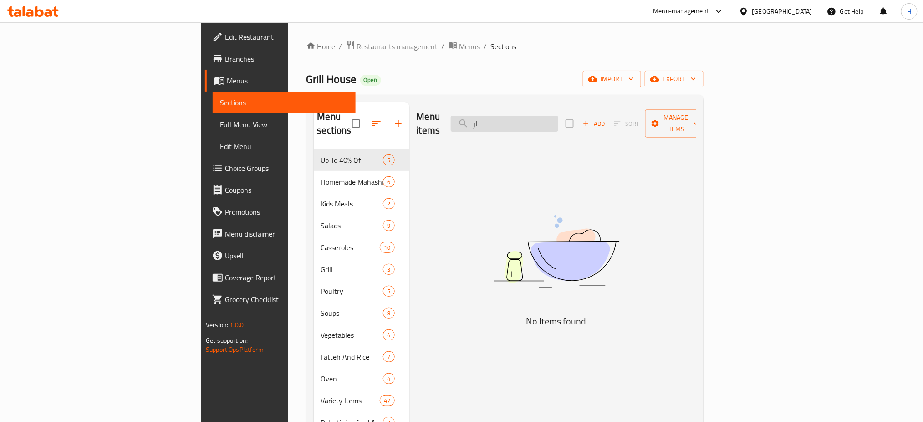
type input "ا"
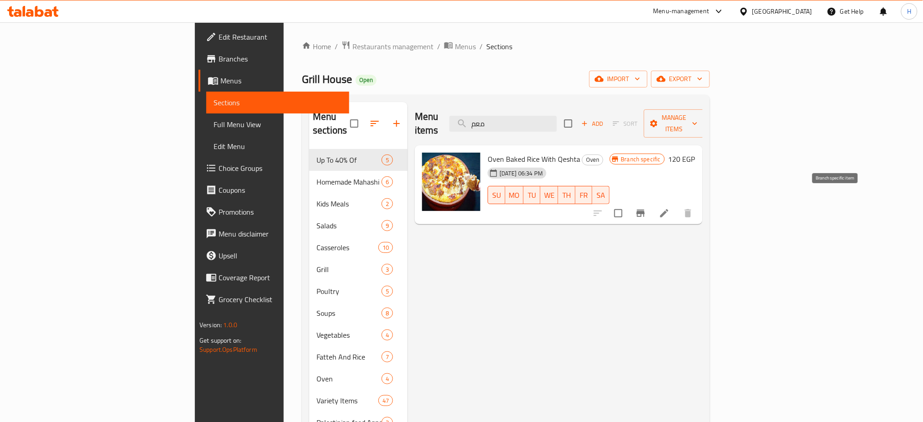
type input "معم"
click at [651, 206] on button "Branch-specific-item" at bounding box center [641, 213] width 22 height 22
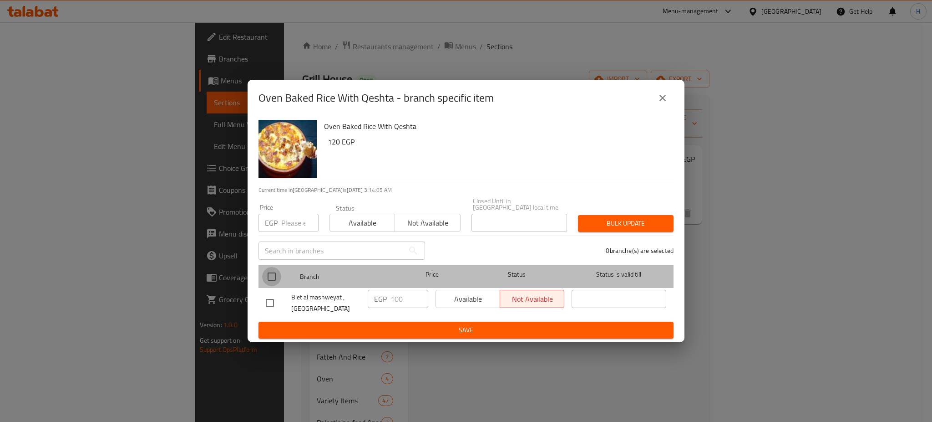
click at [272, 280] on input "checkbox" at bounding box center [271, 276] width 19 height 19
checkbox input "true"
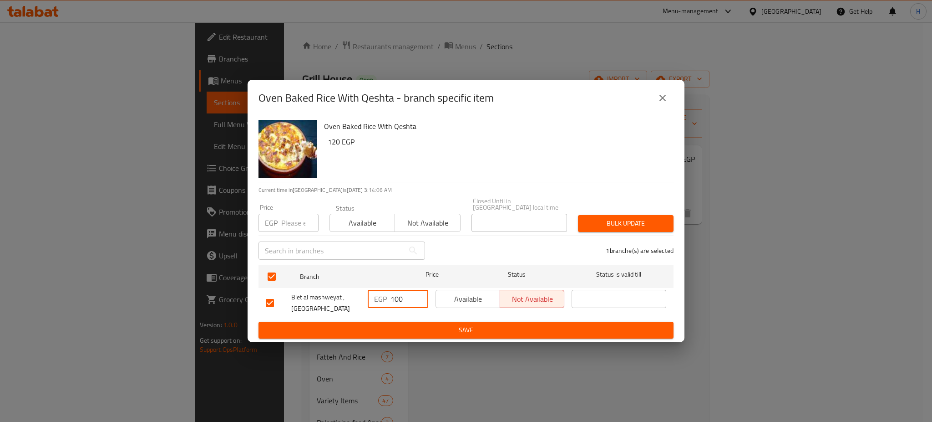
drag, startPoint x: 395, startPoint y: 294, endPoint x: 421, endPoint y: 298, distance: 26.3
click at [421, 298] on input "100" at bounding box center [410, 299] width 38 height 18
type input "120"
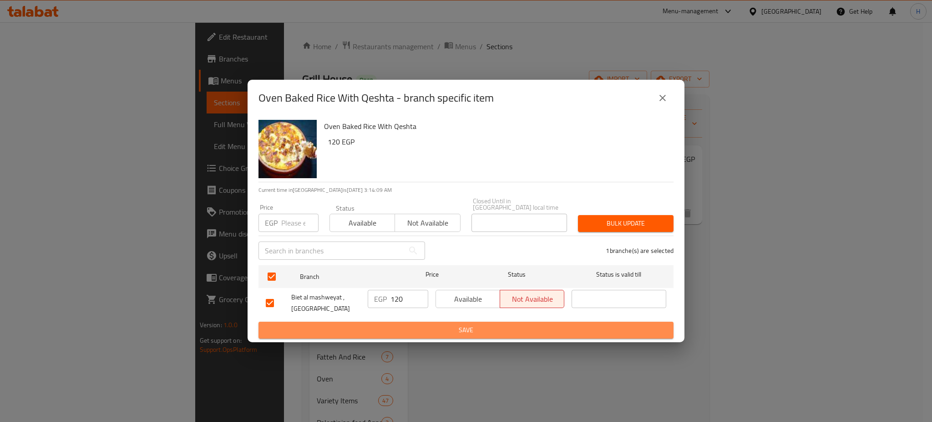
click at [473, 326] on span "Save" at bounding box center [466, 329] width 401 height 11
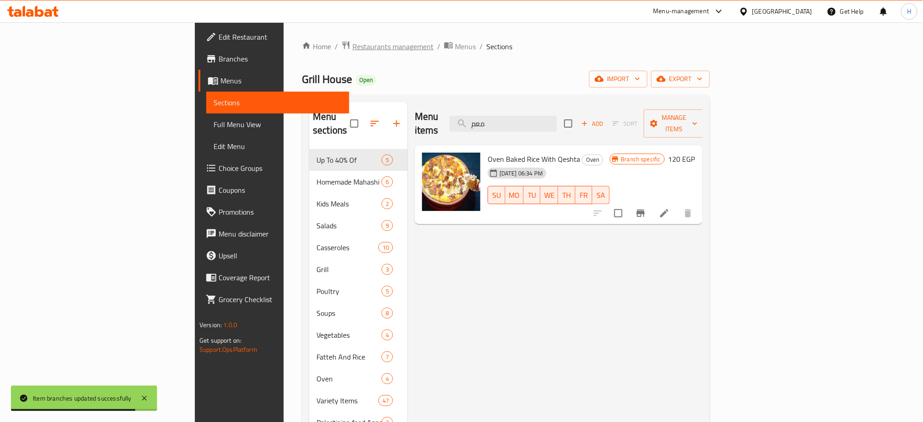
click at [352, 43] on span "Restaurants management" at bounding box center [392, 46] width 81 height 11
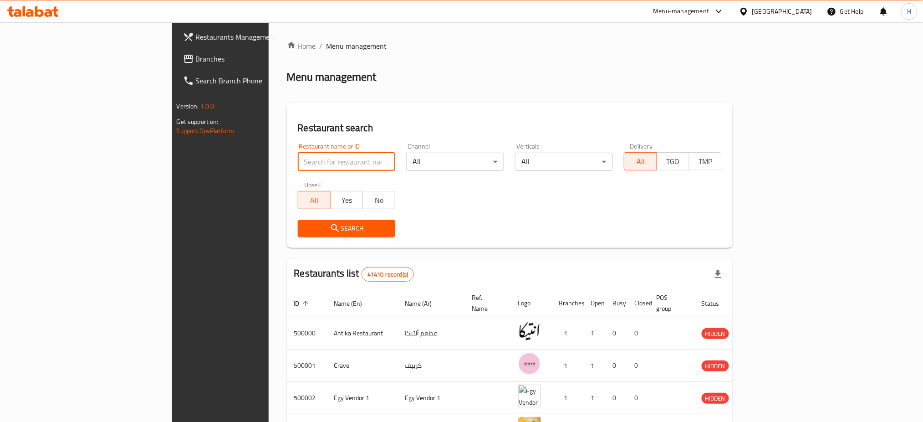
click at [298, 168] on input "search" at bounding box center [347, 161] width 98 height 18
type input "7"
type input "683897"
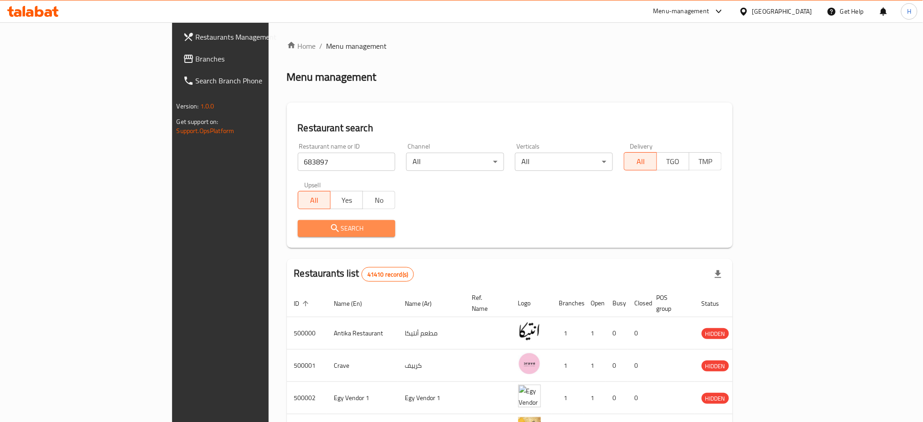
click at [308, 225] on span "Search" at bounding box center [346, 228] width 83 height 11
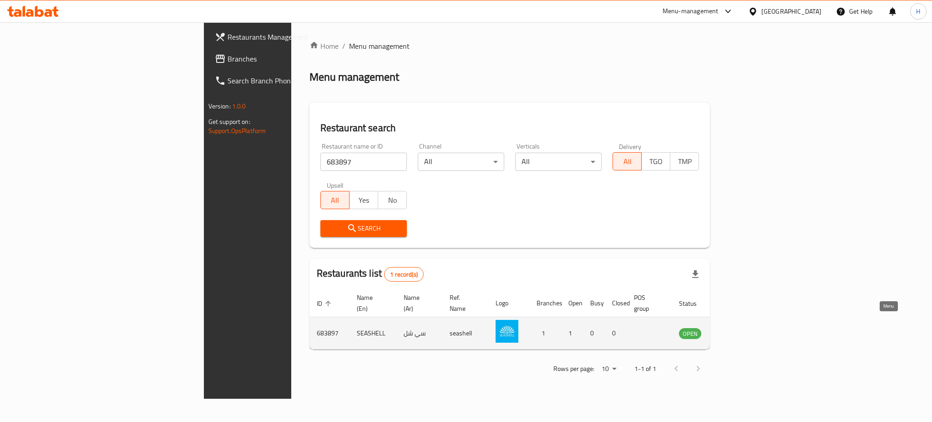
click at [737, 330] on icon "enhanced table" at bounding box center [732, 334] width 10 height 8
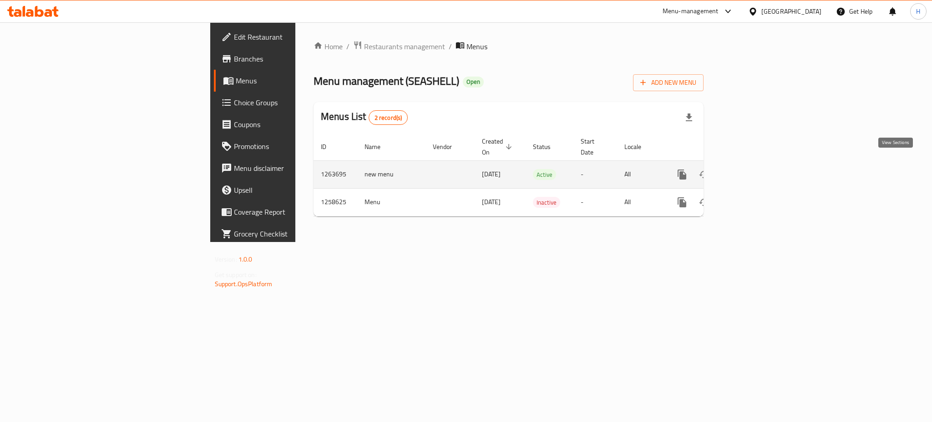
click at [753, 169] on icon "enhanced table" at bounding box center [747, 174] width 11 height 11
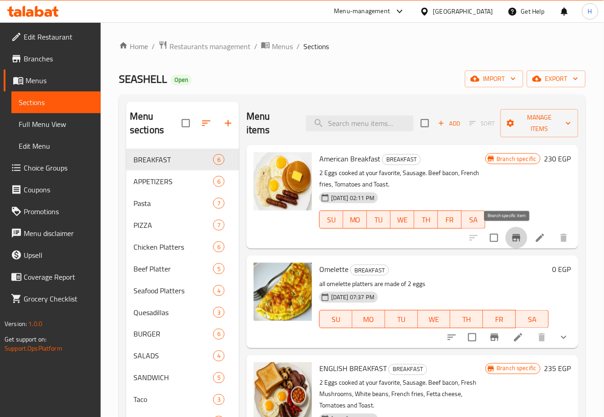
click at [512, 239] on icon "Branch-specific-item" at bounding box center [516, 237] width 8 height 7
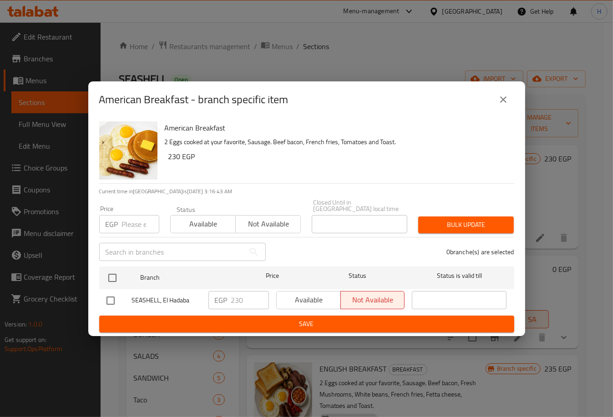
click at [502, 105] on icon "close" at bounding box center [503, 99] width 11 height 11
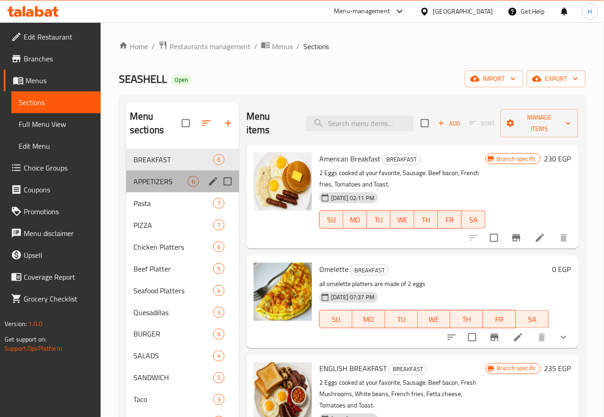
click at [144, 174] on div "APPETIZERS 6" at bounding box center [182, 182] width 113 height 22
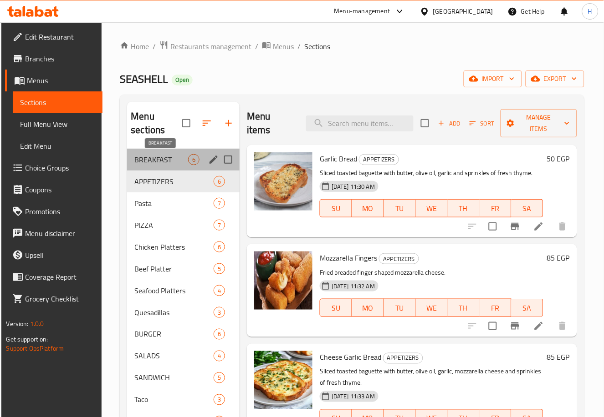
click at [161, 163] on span "BREAKFAST" at bounding box center [161, 159] width 54 height 11
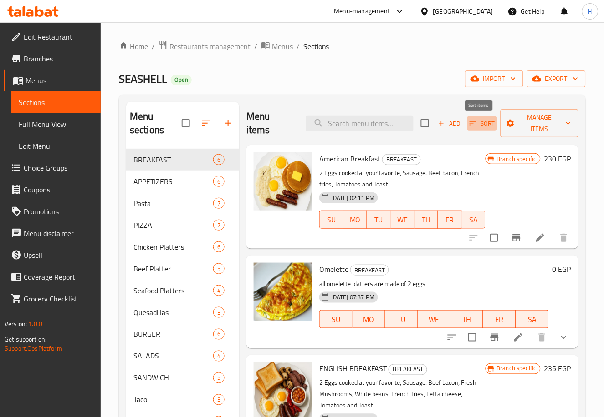
click at [478, 125] on span "Sort" at bounding box center [481, 123] width 25 height 10
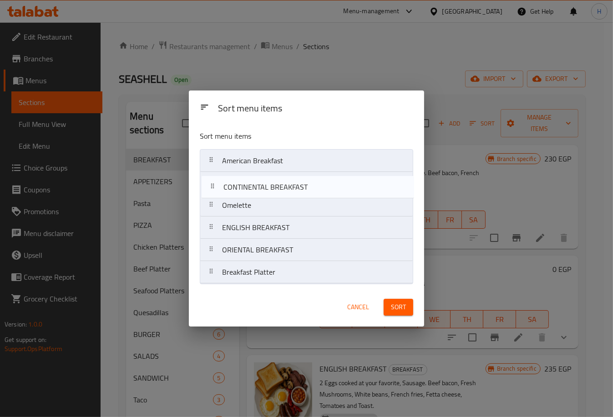
drag, startPoint x: 291, startPoint y: 232, endPoint x: 293, endPoint y: 184, distance: 47.8
click at [293, 184] on nav "American Breakfast Omelette ENGLISH BREAKFAST CONTINENTAL BREAKFAST ORIENTAL BR…" at bounding box center [306, 216] width 213 height 135
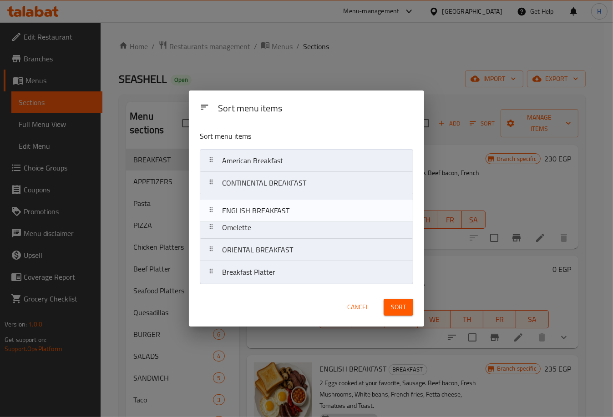
drag, startPoint x: 301, startPoint y: 231, endPoint x: 301, endPoint y: 209, distance: 21.8
click at [301, 209] on nav "American Breakfast CONTINENTAL BREAKFAST Omelette ENGLISH BREAKFAST ORIENTAL BR…" at bounding box center [306, 216] width 213 height 135
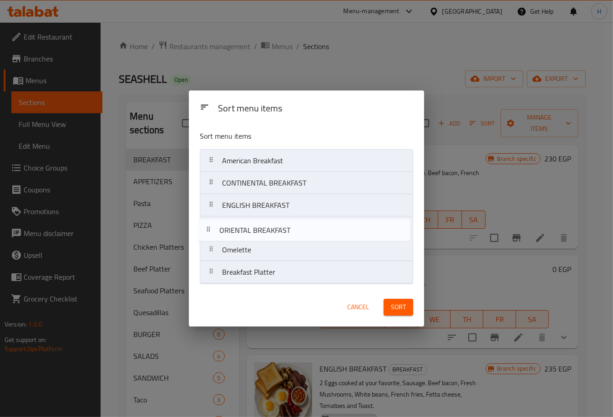
drag, startPoint x: 330, startPoint y: 253, endPoint x: 328, endPoint y: 229, distance: 23.4
click at [328, 229] on nav "American Breakfast CONTINENTAL BREAKFAST ENGLISH BREAKFAST Omelette ORIENTAL BR…" at bounding box center [306, 216] width 213 height 135
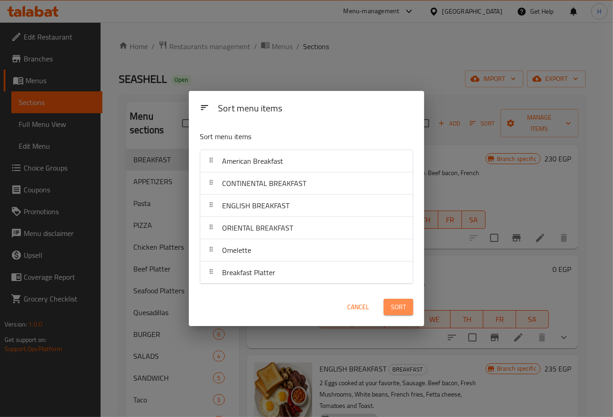
click at [397, 303] on span "Sort" at bounding box center [398, 307] width 15 height 11
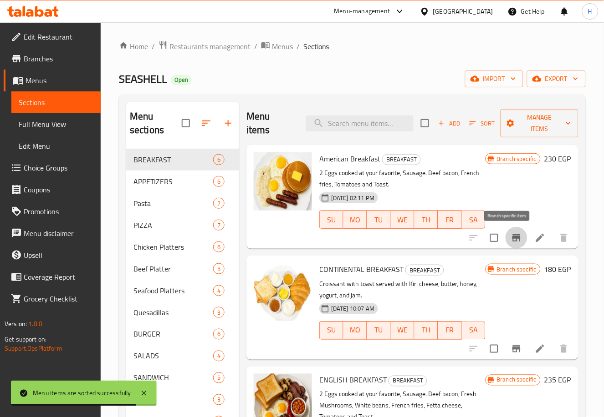
click at [511, 237] on icon "Branch-specific-item" at bounding box center [516, 238] width 11 height 11
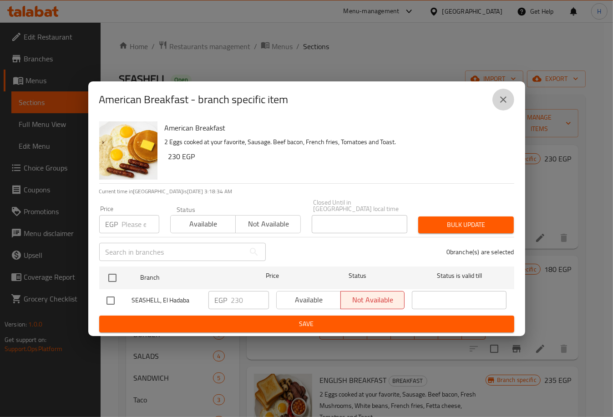
click at [505, 95] on button "close" at bounding box center [504, 100] width 22 height 22
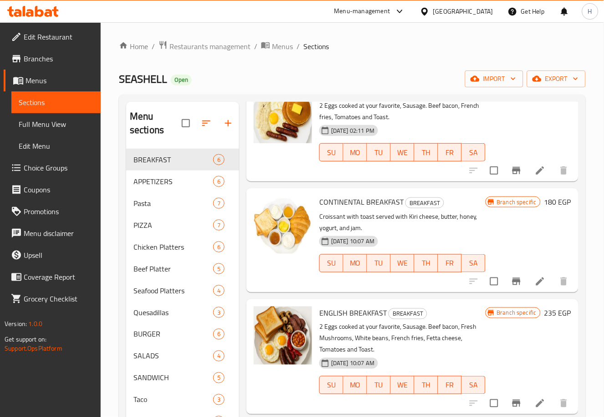
scroll to position [68, 0]
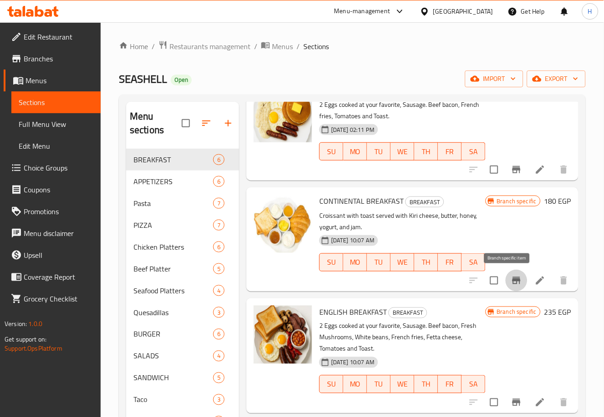
click at [512, 283] on icon "Branch-specific-item" at bounding box center [516, 280] width 8 height 7
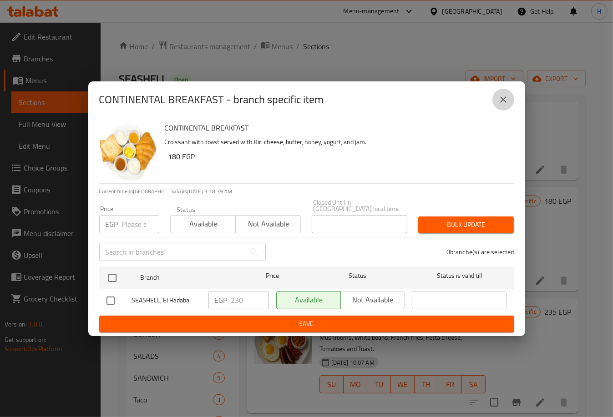
click at [512, 104] on button "close" at bounding box center [504, 100] width 22 height 22
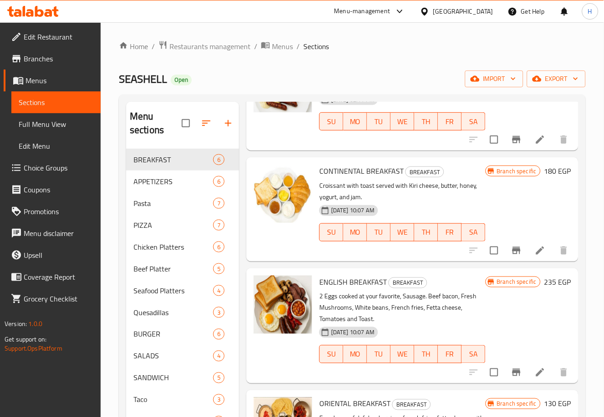
scroll to position [137, 0]
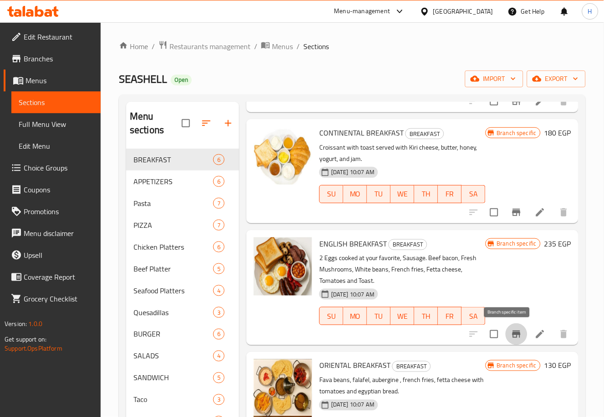
click at [511, 329] on icon "Branch-specific-item" at bounding box center [516, 334] width 11 height 11
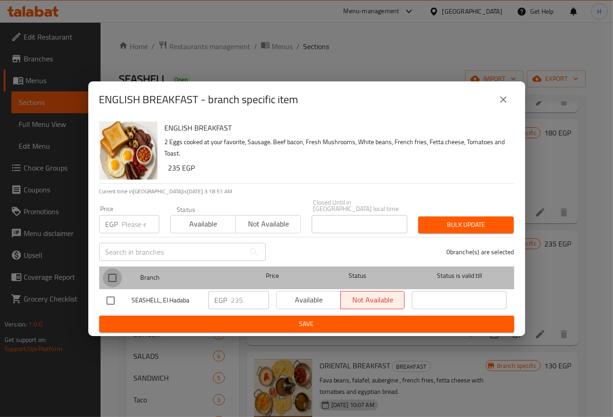
click at [111, 272] on input "checkbox" at bounding box center [112, 278] width 19 height 19
checkbox input "true"
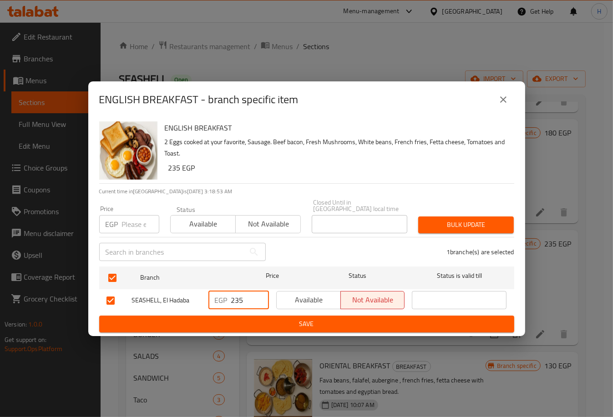
drag, startPoint x: 246, startPoint y: 299, endPoint x: 213, endPoint y: 300, distance: 32.8
click at [213, 300] on div "EGP 235 ​" at bounding box center [238, 300] width 61 height 18
type input "355"
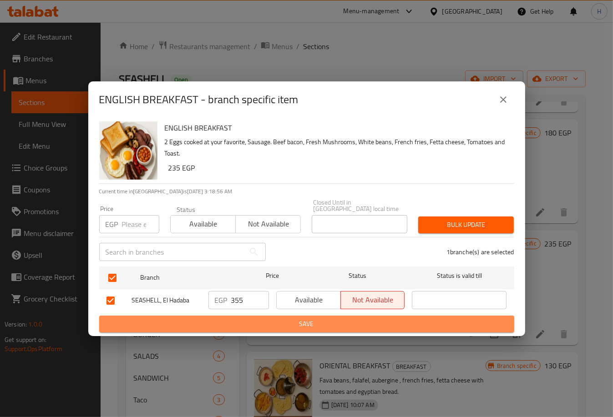
click at [276, 326] on span "Save" at bounding box center [307, 324] width 401 height 11
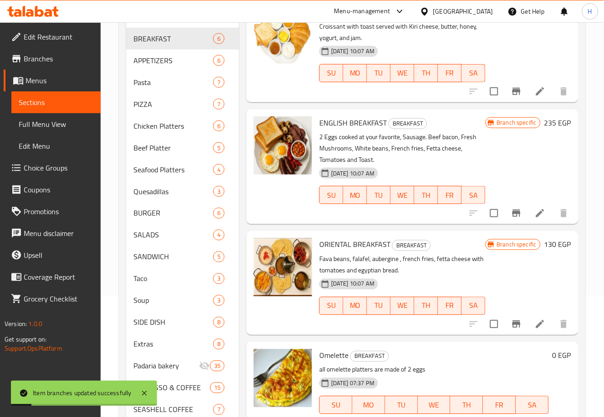
scroll to position [127, 0]
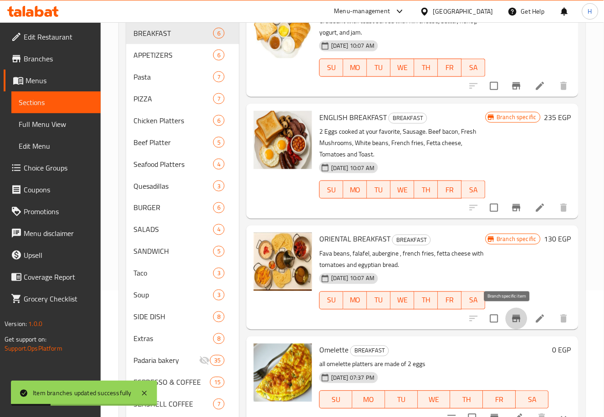
click at [512, 316] on icon "Branch-specific-item" at bounding box center [516, 318] width 8 height 7
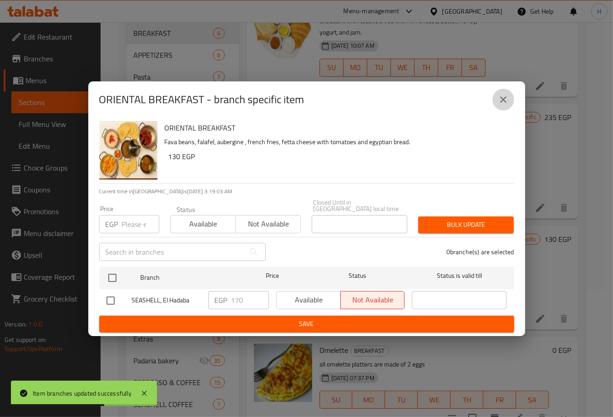
click at [505, 111] on button "close" at bounding box center [504, 100] width 22 height 22
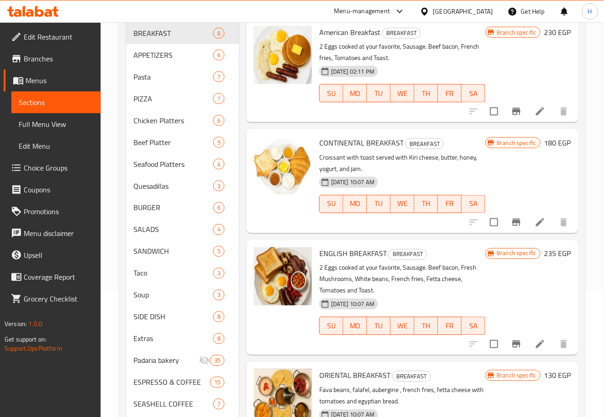
scroll to position [0, 0]
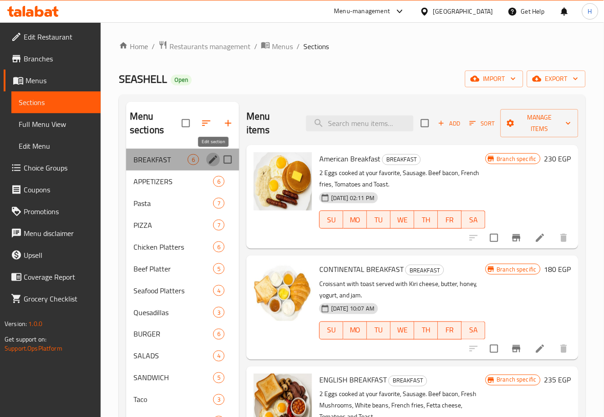
click at [212, 156] on icon "edit" at bounding box center [213, 159] width 11 height 11
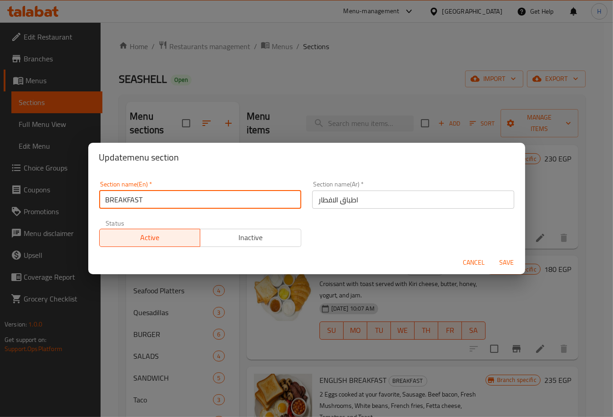
click at [192, 201] on input "BREAKFAST" at bounding box center [200, 200] width 202 height 18
type input "BREAKFAST Meals"
click at [344, 197] on input "اطباق الافطار" at bounding box center [413, 200] width 202 height 18
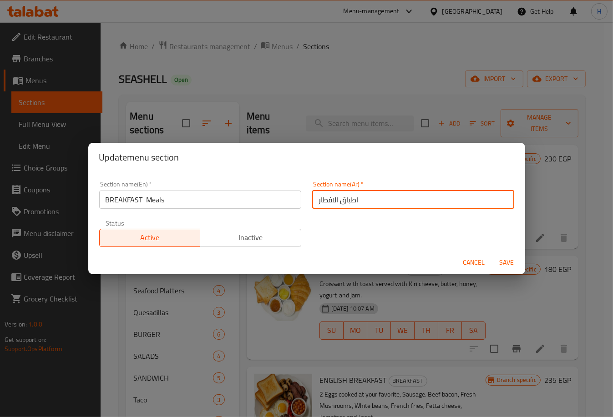
click at [344, 197] on input "اطباق الافطار" at bounding box center [413, 200] width 202 height 18
type input "وجبات الافطار"
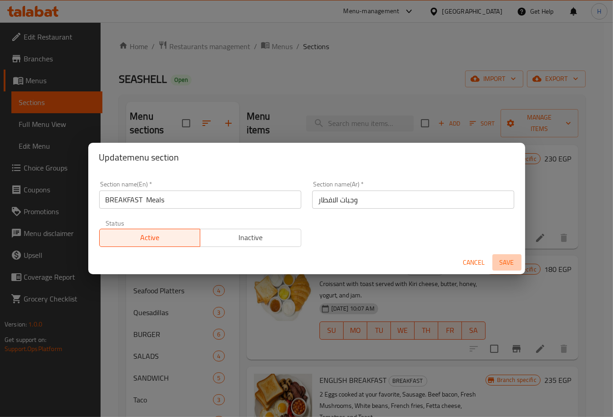
click at [510, 262] on span "Save" at bounding box center [507, 262] width 22 height 11
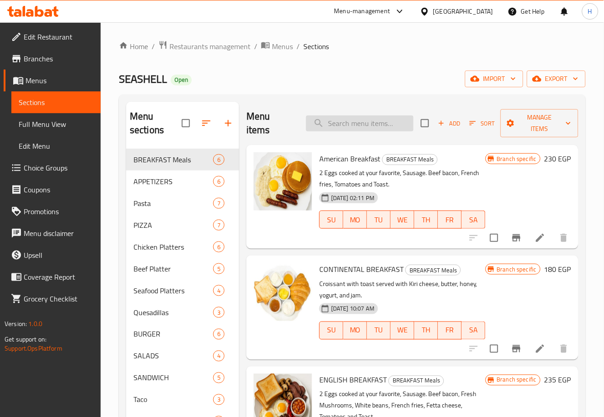
click at [382, 120] on input "search" at bounding box center [359, 124] width 107 height 16
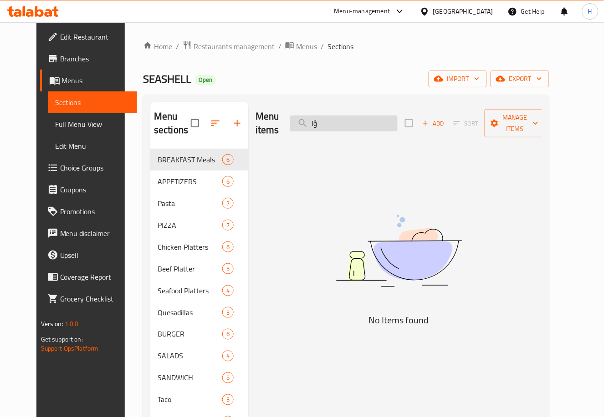
type input "ؤ"
type input "ج"
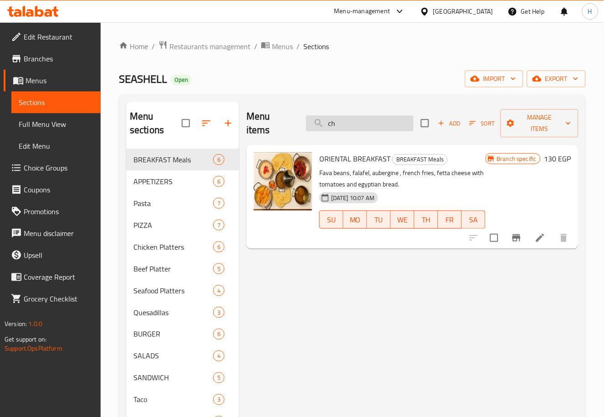
type input "c"
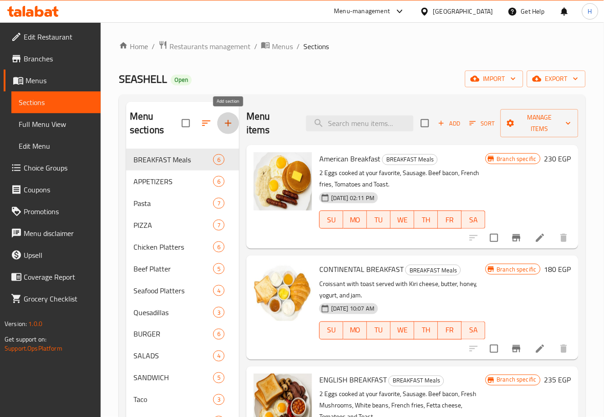
click at [231, 123] on icon "button" at bounding box center [228, 123] width 11 height 11
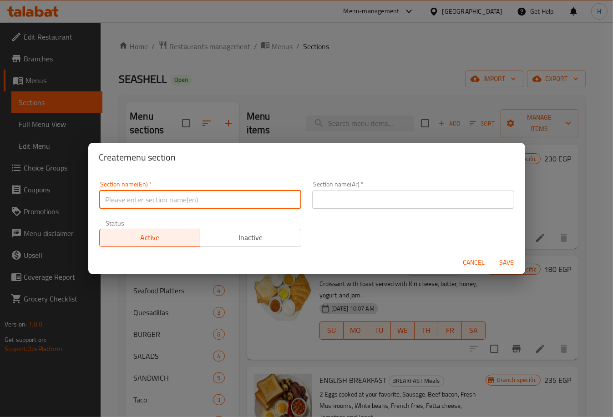
click at [239, 204] on input "text" at bounding box center [200, 200] width 202 height 18
click at [182, 199] on input "Breakfast platters" at bounding box center [200, 200] width 202 height 18
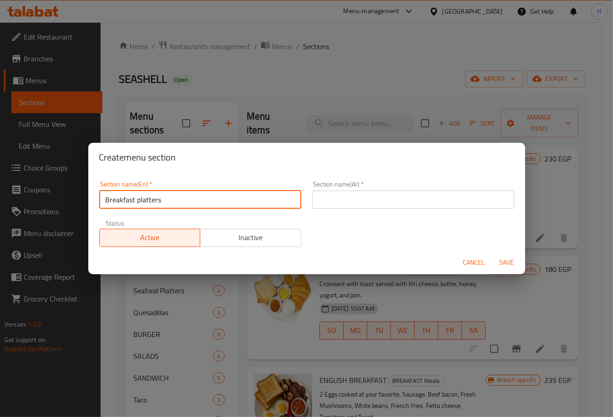
type input "Breakfast platters"
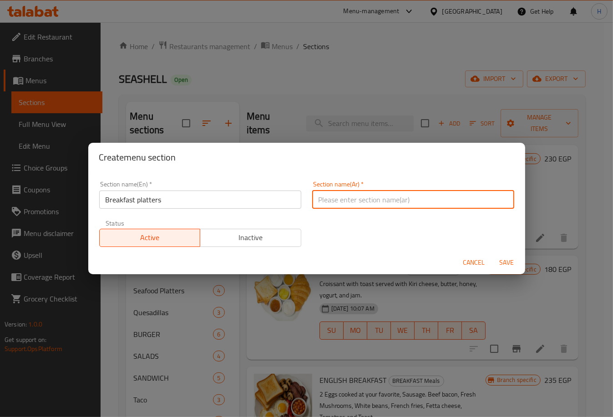
click at [358, 203] on input "text" at bounding box center [413, 200] width 202 height 18
type input "اطباق الافطار"
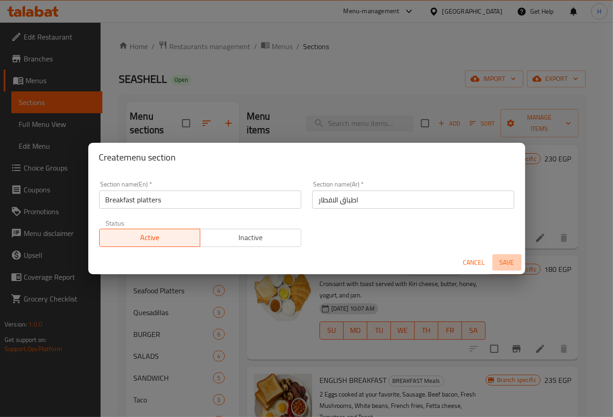
click at [508, 258] on span "Save" at bounding box center [507, 262] width 22 height 11
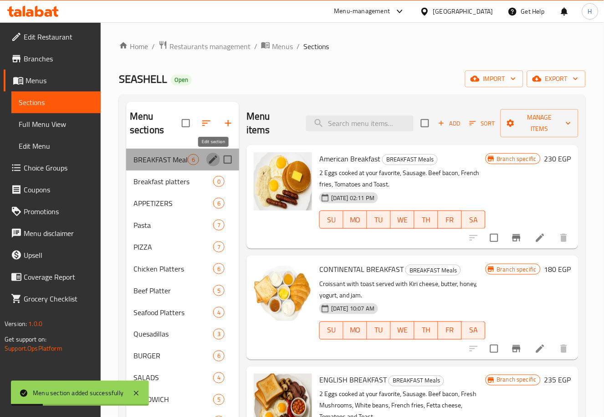
click at [207, 158] on button "edit" at bounding box center [213, 160] width 14 height 14
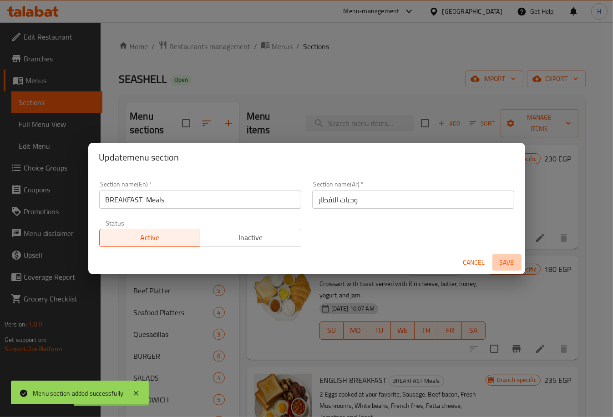
click at [510, 269] on button "Save" at bounding box center [507, 262] width 29 height 17
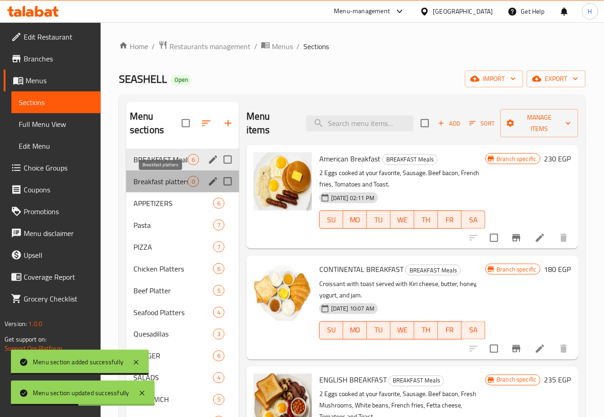
click at [157, 182] on span "Breakfast platters" at bounding box center [160, 181] width 54 height 11
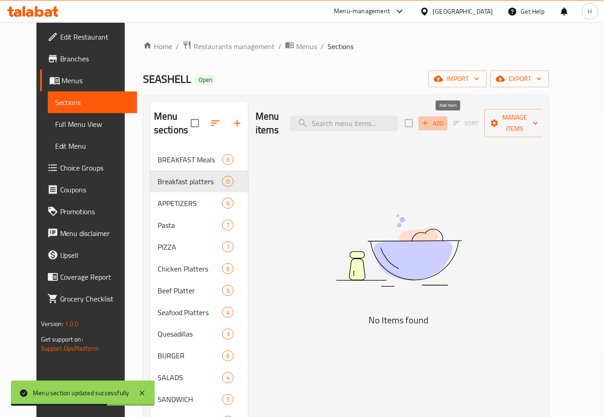
click at [445, 122] on span "Add" at bounding box center [433, 123] width 25 height 10
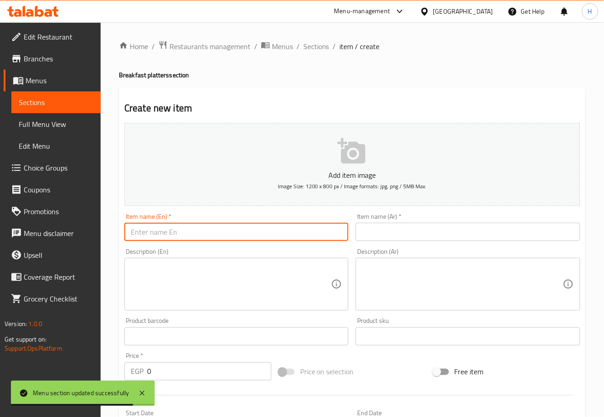
click at [275, 229] on input "text" at bounding box center [236, 232] width 224 height 18
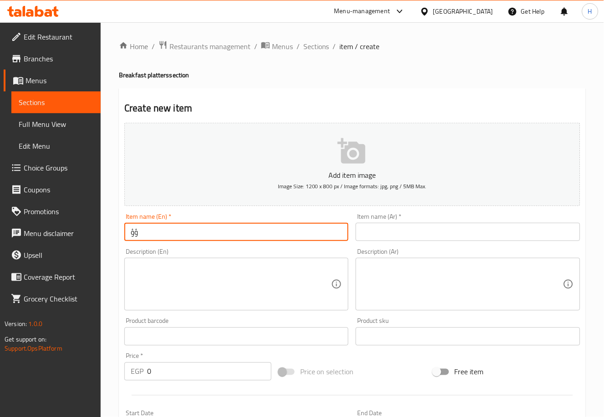
type input "ؤ"
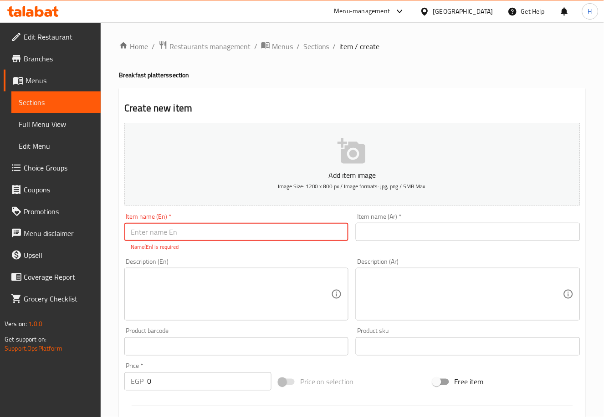
click at [263, 239] on input "text" at bounding box center [236, 232] width 224 height 18
type input "cheese with tomatoes"
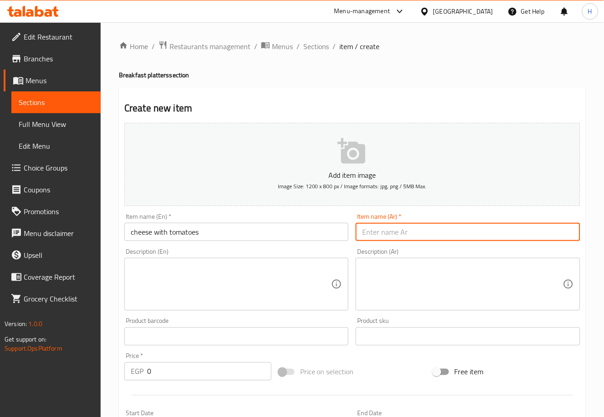
click at [409, 225] on input "text" at bounding box center [468, 232] width 224 height 18
type input "جبنه بالطماطم"
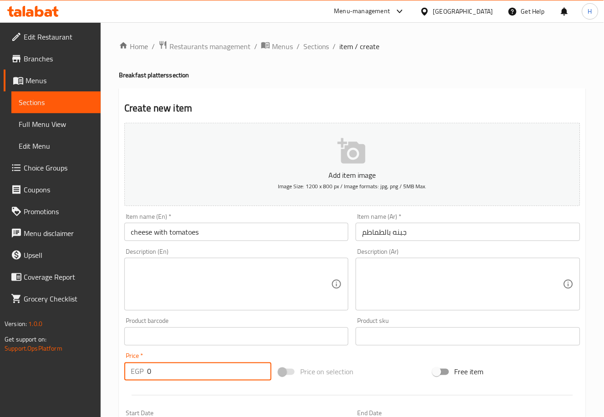
drag, startPoint x: 166, startPoint y: 375, endPoint x: 136, endPoint y: 370, distance: 30.9
click at [136, 370] on div "EGP 0 Price *" at bounding box center [197, 372] width 147 height 18
type input "50"
click at [114, 361] on div "Home / Restaurants management / Menus / Sections / item / create Breakfast plat…" at bounding box center [352, 332] width 503 height 621
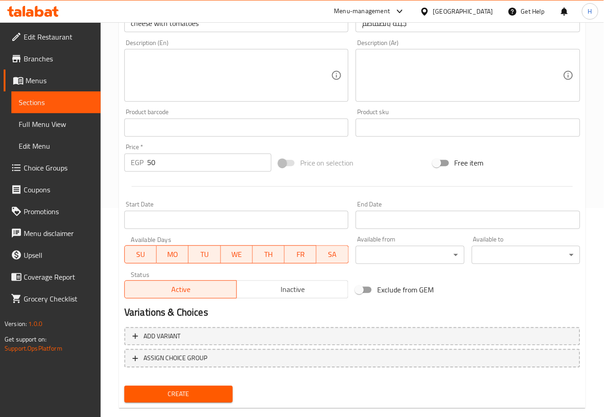
scroll to position [223, 0]
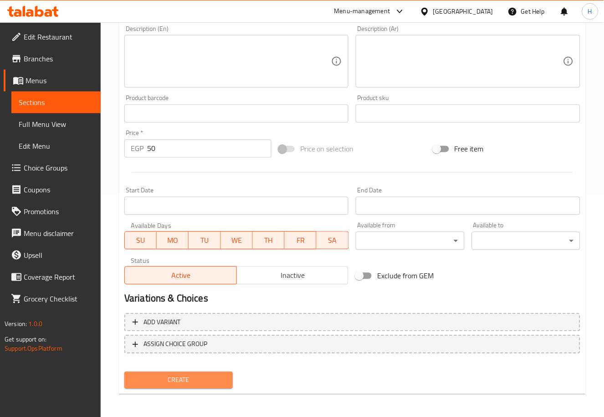
click at [167, 372] on button "Create" at bounding box center [178, 380] width 108 height 17
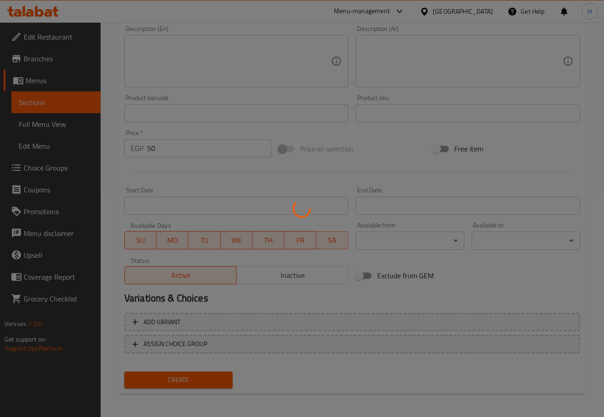
type input "0"
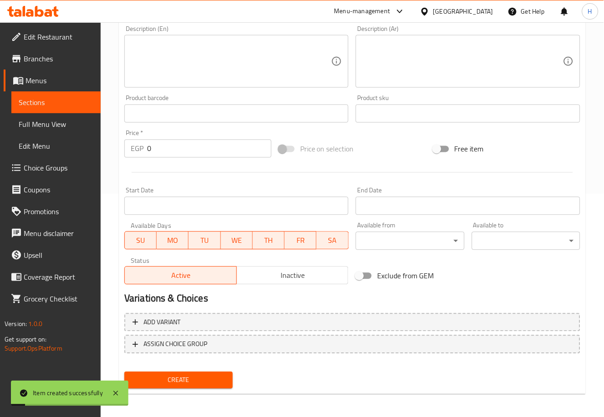
scroll to position [0, 0]
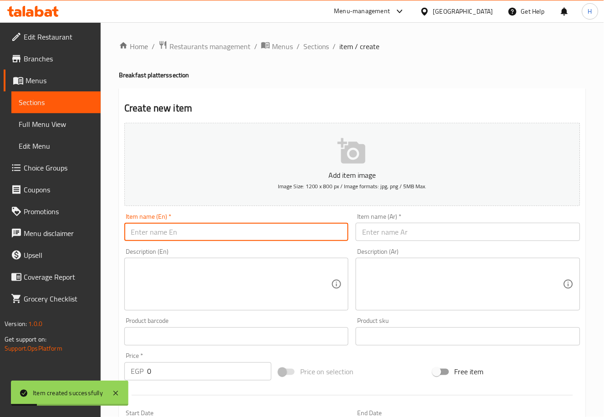
click at [228, 236] on input "text" at bounding box center [236, 232] width 224 height 18
type input "f"
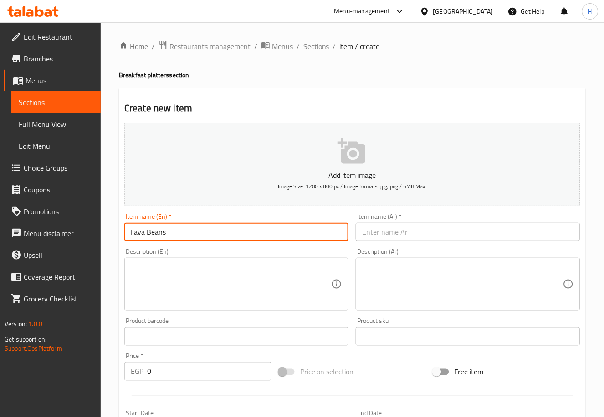
type input "Fava Beans"
click at [412, 230] on input "text" at bounding box center [468, 232] width 224 height 18
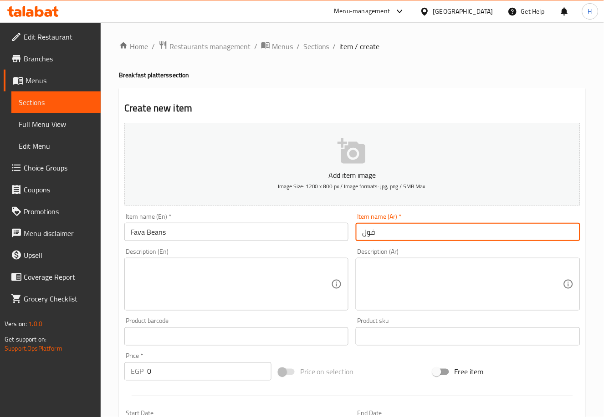
type input "فول ساده"
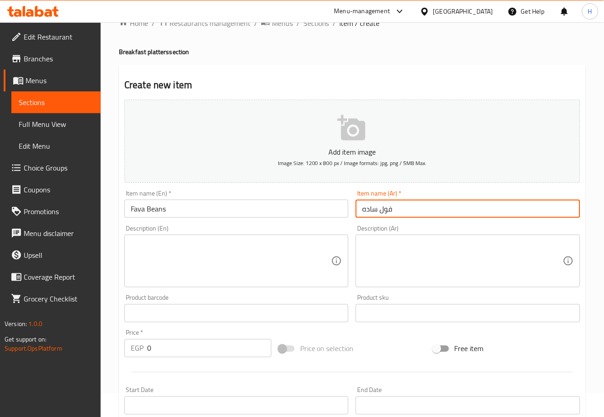
scroll to position [24, 0]
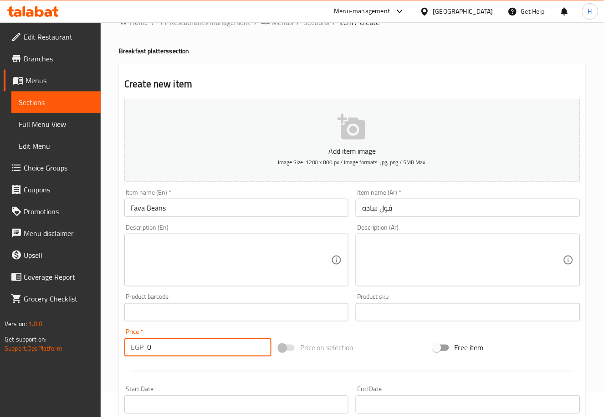
drag, startPoint x: 166, startPoint y: 340, endPoint x: 136, endPoint y: 346, distance: 30.6
click at [136, 346] on div "EGP 0 Price *" at bounding box center [197, 348] width 147 height 18
type input "60"
click at [107, 341] on div "Home / Restaurants management / Menus / Sections / item / create Breakfast plat…" at bounding box center [352, 308] width 503 height 621
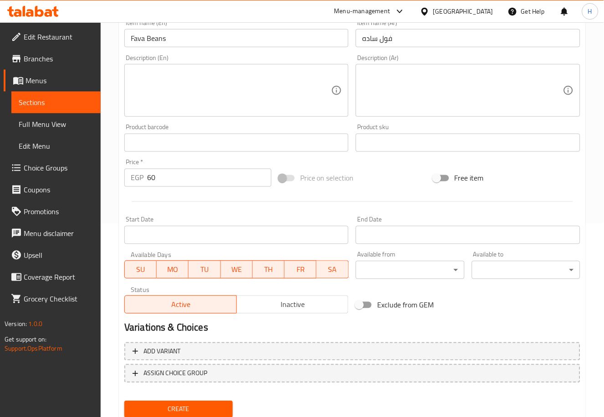
scroll to position [200, 0]
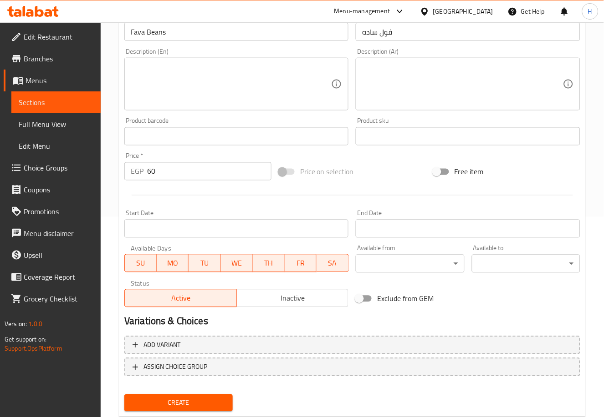
click at [188, 398] on span "Create" at bounding box center [179, 403] width 94 height 11
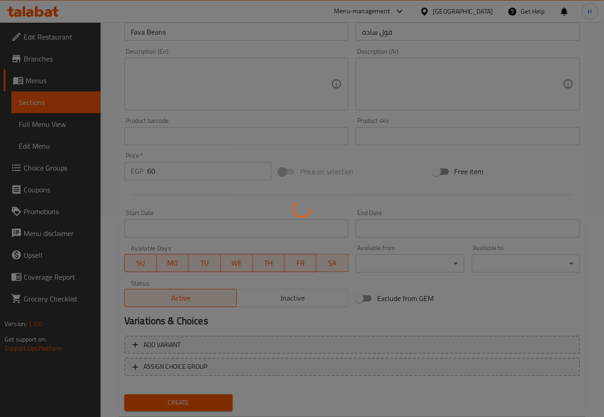
type input "0"
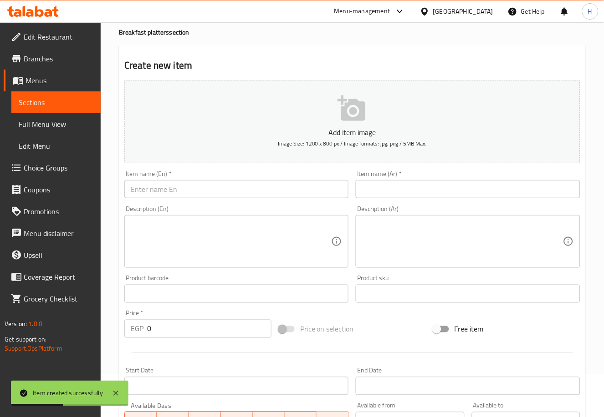
scroll to position [0, 0]
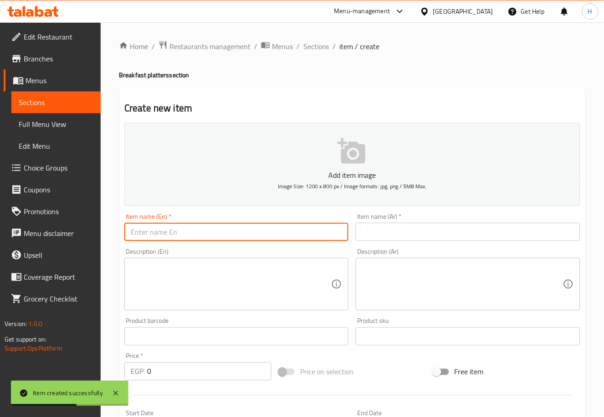
click at [258, 234] on input "text" at bounding box center [236, 232] width 224 height 18
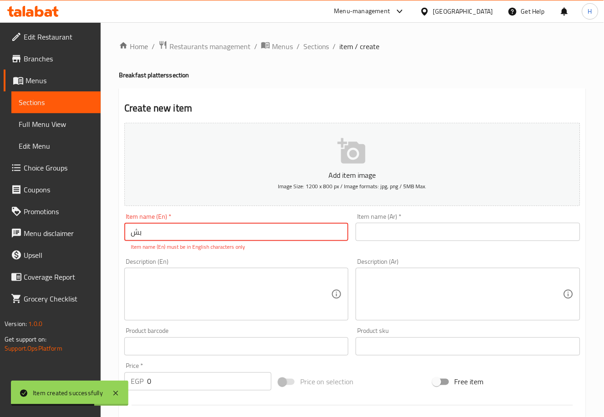
type input "ب"
drag, startPoint x: 421, startPoint y: 244, endPoint x: 417, endPoint y: 237, distance: 8.1
click at [417, 237] on div "Item name (Ar)   * Item name (Ar) *" at bounding box center [467, 232] width 231 height 45
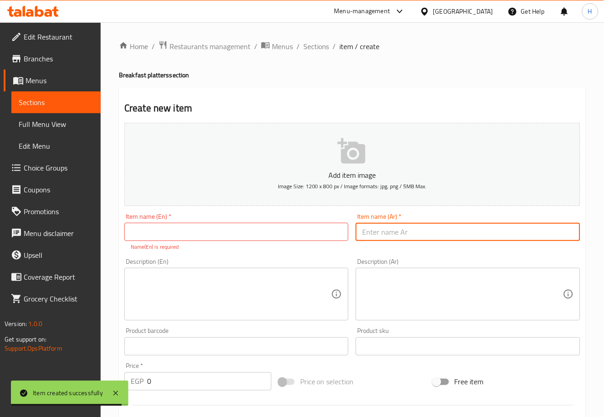
click at [417, 237] on input "text" at bounding box center [468, 232] width 224 height 18
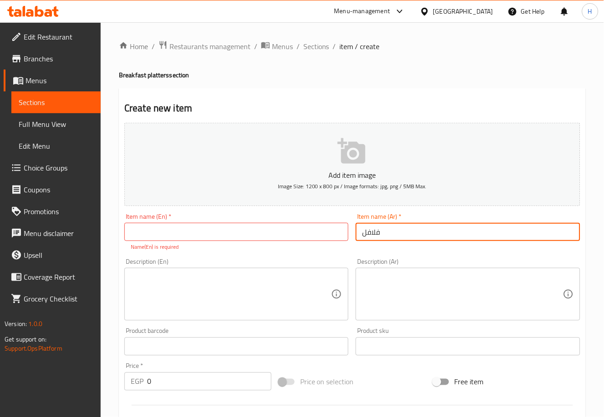
type input "فلافل"
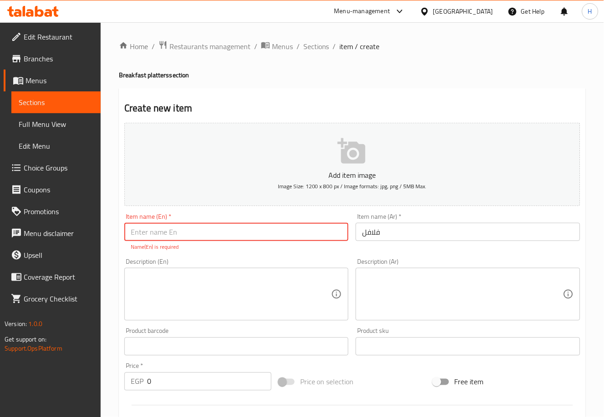
click at [294, 234] on input "text" at bounding box center [236, 232] width 224 height 18
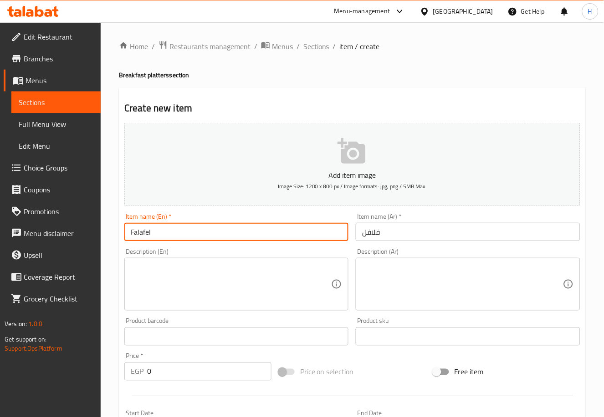
type input "Falafel"
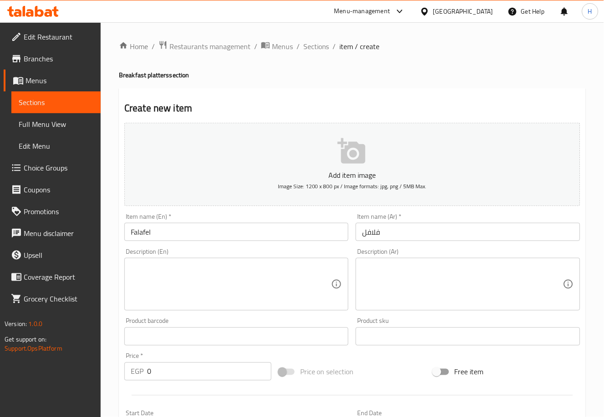
click at [113, 283] on div "Home / Restaurants management / Menus / Sections / item / create Breakfast plat…" at bounding box center [352, 332] width 503 height 621
drag, startPoint x: 169, startPoint y: 374, endPoint x: 132, endPoint y: 370, distance: 36.6
click at [132, 370] on div "EGP 0 Price *" at bounding box center [197, 372] width 147 height 18
type input "30"
click at [118, 338] on div "Home / Restaurants management / Menus / Sections / item / create Breakfast plat…" at bounding box center [352, 332] width 503 height 621
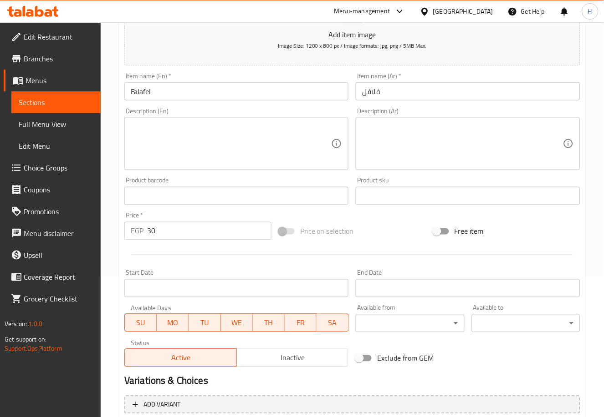
scroll to position [224, 0]
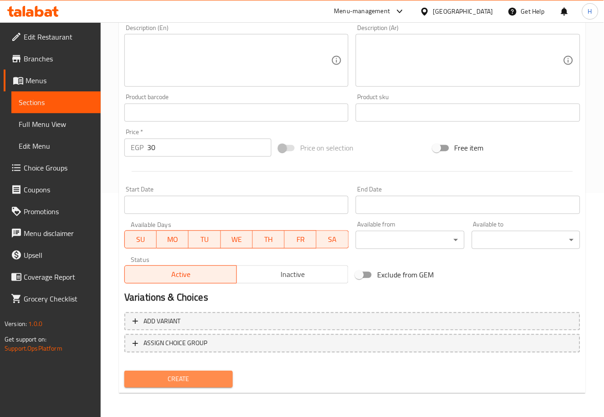
click at [214, 379] on span "Create" at bounding box center [179, 379] width 94 height 11
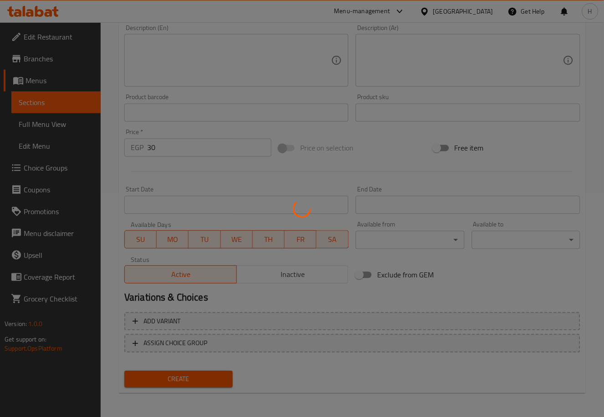
type input "0"
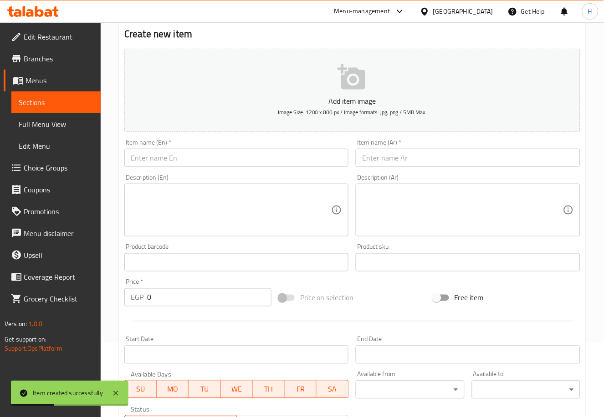
scroll to position [0, 0]
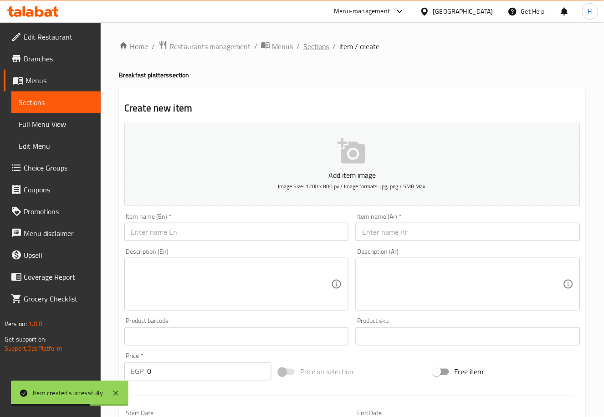
click at [310, 47] on span "Sections" at bounding box center [316, 46] width 26 height 11
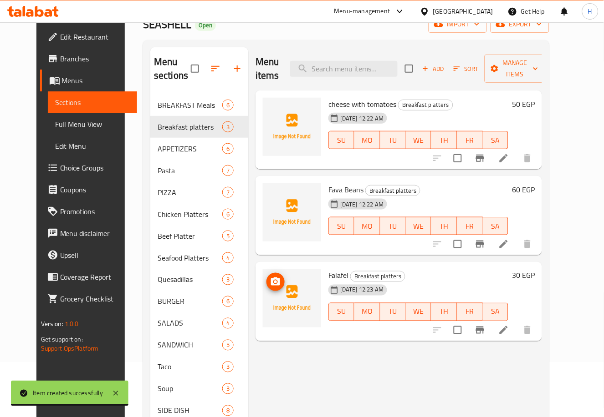
scroll to position [34, 0]
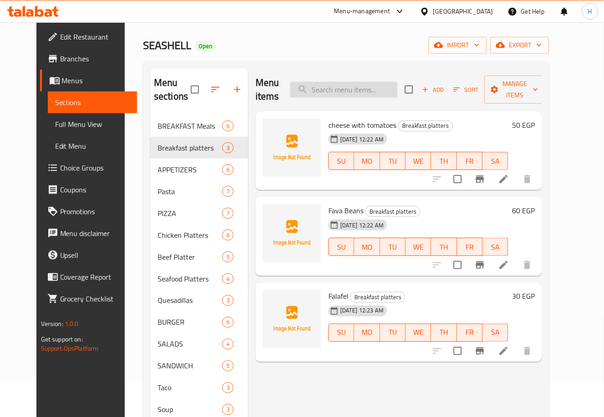
click at [385, 86] on input "search" at bounding box center [343, 90] width 107 height 16
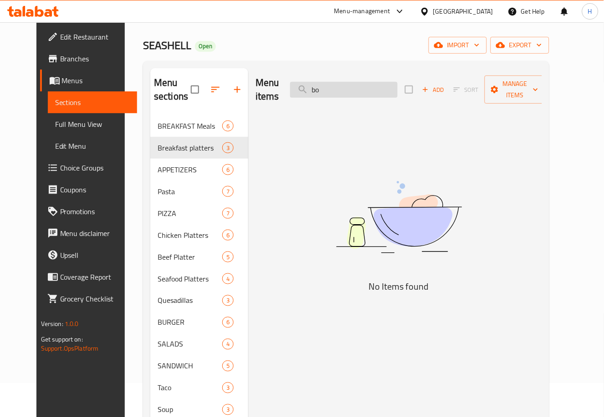
type input "b"
type input "e"
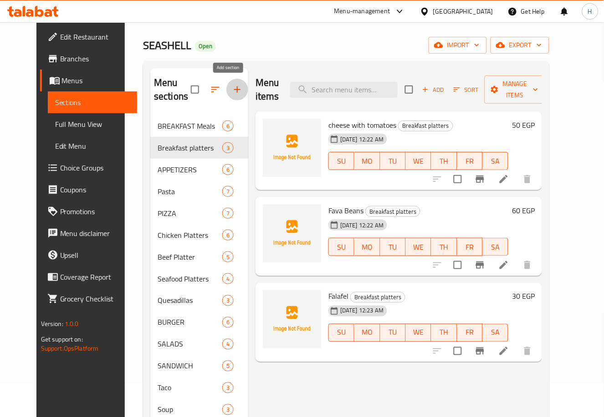
click at [232, 88] on icon "button" at bounding box center [237, 89] width 11 height 11
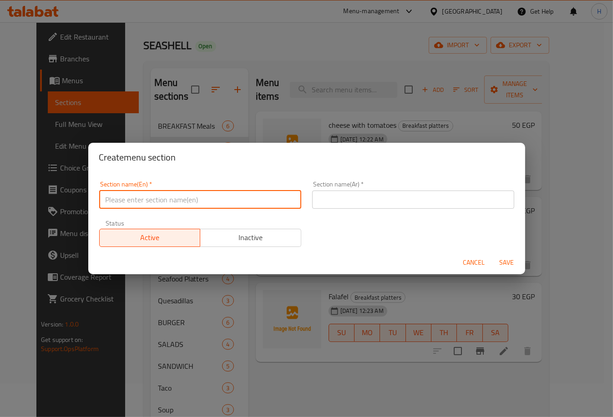
click at [208, 202] on input "text" at bounding box center [200, 200] width 202 height 18
type input "OMELETTE Platters"
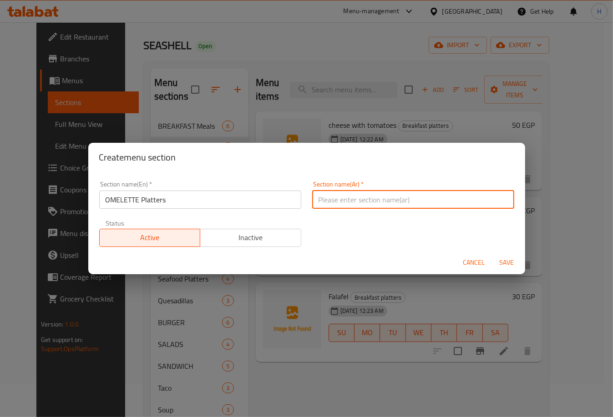
click at [365, 196] on input "text" at bounding box center [413, 200] width 202 height 18
type input "اطباق اومليت"
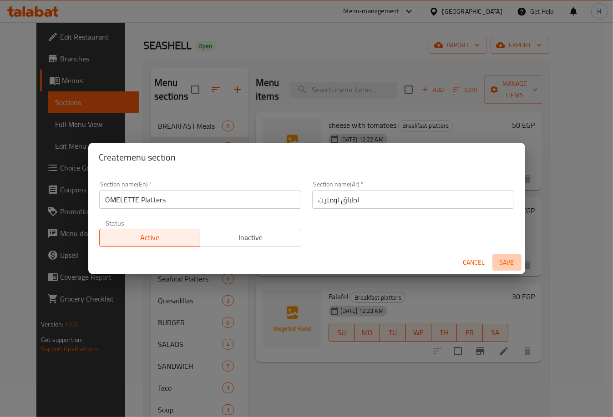
click at [507, 259] on span "Save" at bounding box center [507, 262] width 22 height 11
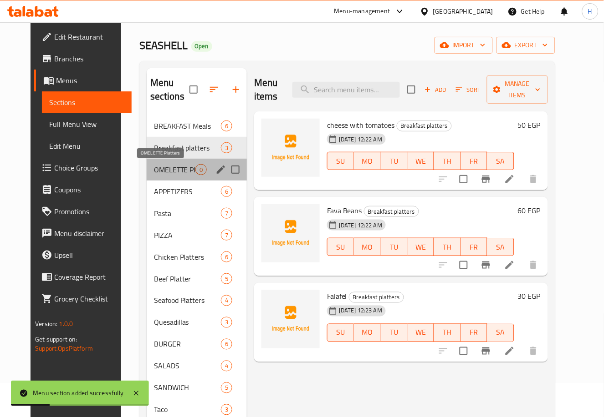
click at [168, 167] on span "OMELETTE Platters" at bounding box center [174, 169] width 41 height 11
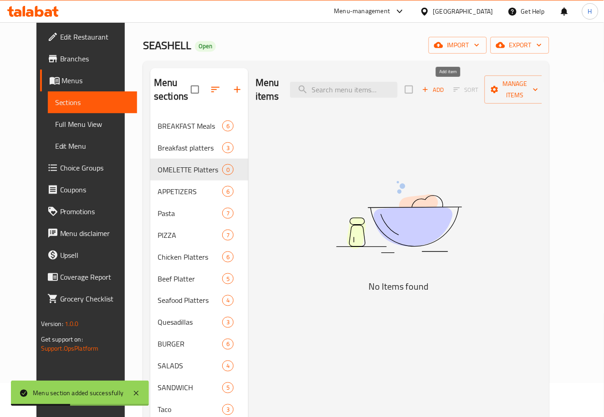
drag, startPoint x: 463, startPoint y: 92, endPoint x: 450, endPoint y: 89, distance: 13.0
click at [450, 89] on div "Add Sort Manage items" at bounding box center [475, 90] width 141 height 28
click at [445, 89] on span "Add" at bounding box center [433, 90] width 25 height 10
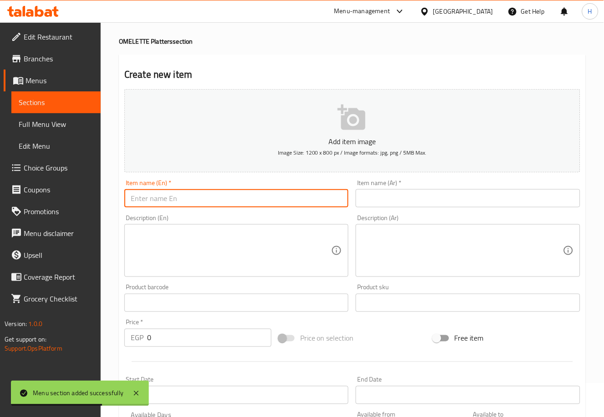
click at [183, 197] on input "text" at bounding box center [236, 198] width 224 height 18
type input "؛"
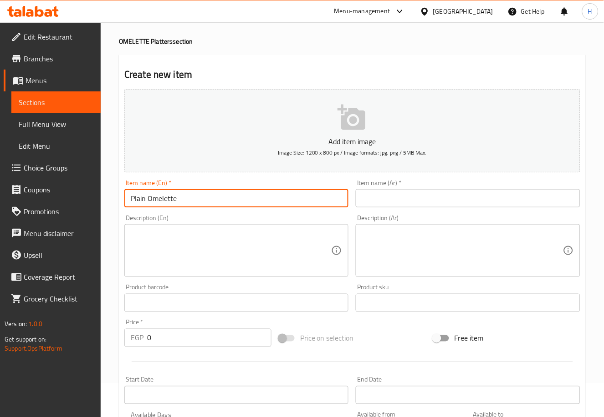
type input "Plain Omelette"
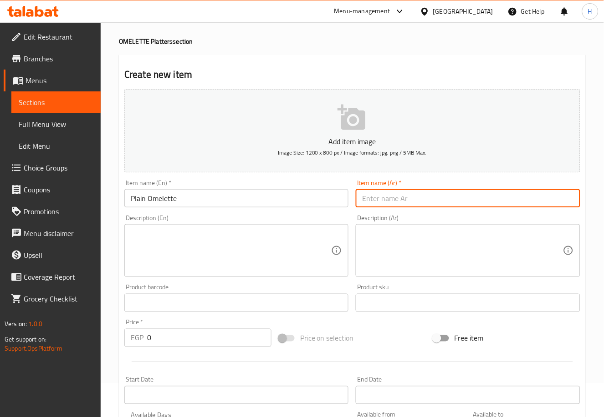
click at [392, 195] on input "text" at bounding box center [468, 198] width 224 height 18
type input "اومليت ساده"
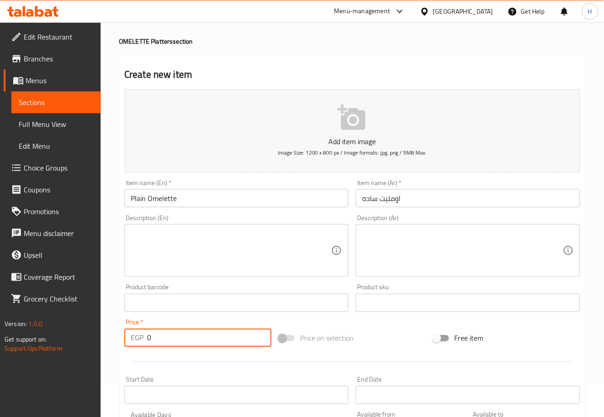
drag, startPoint x: 171, startPoint y: 335, endPoint x: 127, endPoint y: 342, distance: 44.3
click at [127, 342] on div "EGP 0 Price *" at bounding box center [197, 338] width 147 height 18
type input "70"
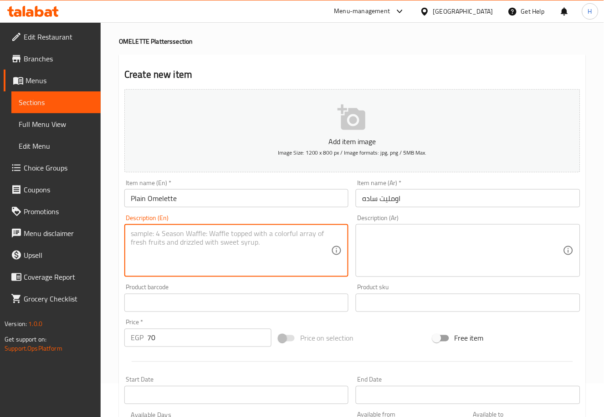
click at [154, 248] on textarea at bounding box center [231, 250] width 200 height 43
type textarea "2"
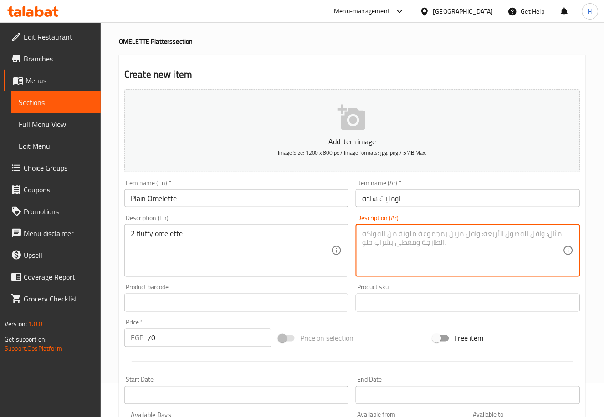
click at [449, 254] on textarea at bounding box center [462, 250] width 200 height 43
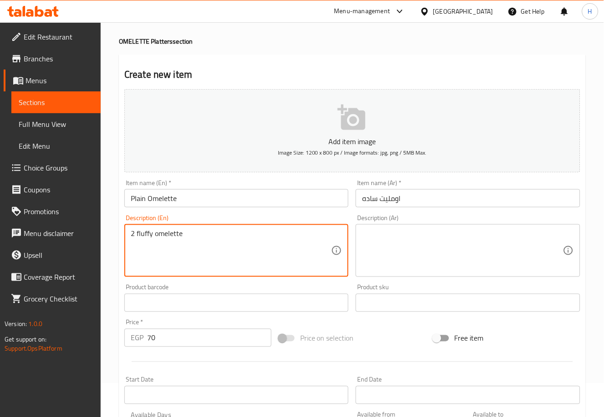
type textarea "2 fluffy omelets"
drag, startPoint x: 235, startPoint y: 238, endPoint x: 112, endPoint y: 248, distance: 123.8
click at [112, 248] on div "Home / Restaurants management / Menus / Sections / item / create OMELETTE Platt…" at bounding box center [352, 299] width 503 height 621
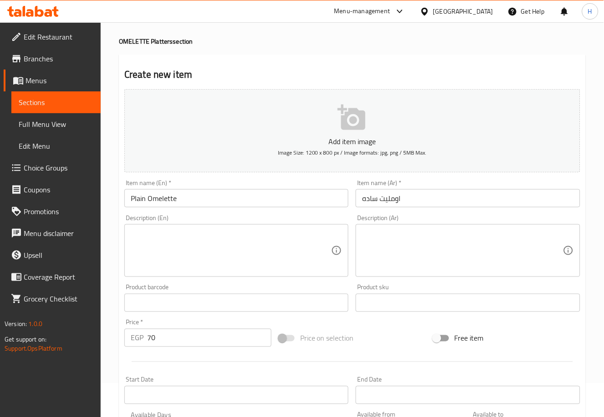
click at [112, 248] on div "Home / Restaurants management / Menus / Sections / item / create OMELETTE Platt…" at bounding box center [352, 299] width 503 height 621
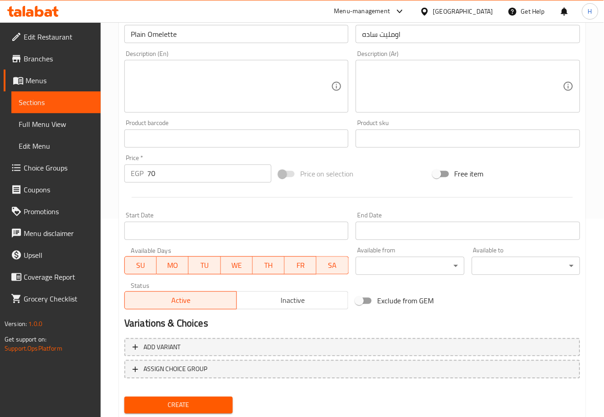
scroll to position [224, 0]
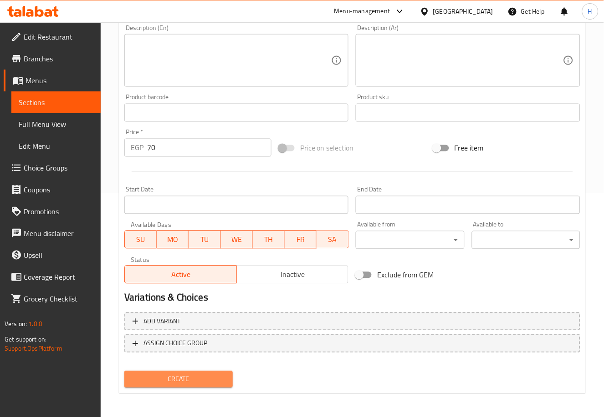
click at [206, 378] on span "Create" at bounding box center [179, 379] width 94 height 11
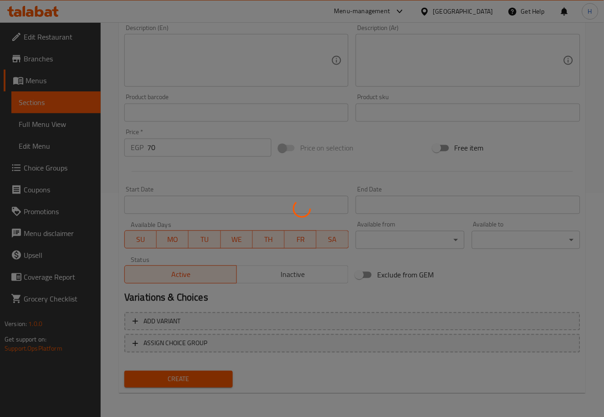
type input "0"
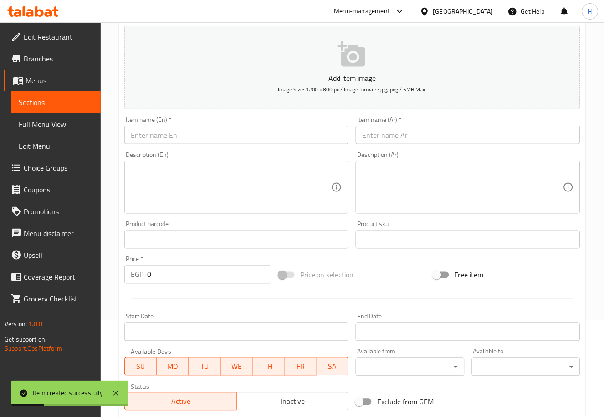
scroll to position [96, 0]
click at [271, 141] on input "text" at bounding box center [236, 136] width 224 height 18
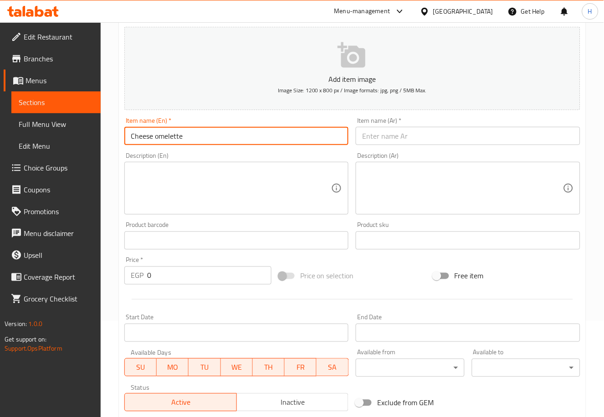
type input "Cheese omelette"
click at [434, 142] on input "text" at bounding box center [468, 136] width 224 height 18
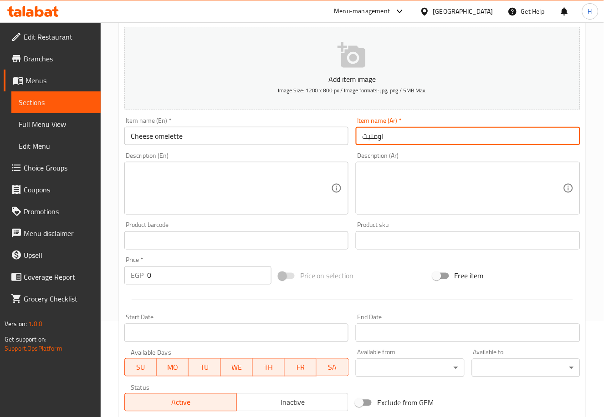
type input "اومليت مع الجبن"
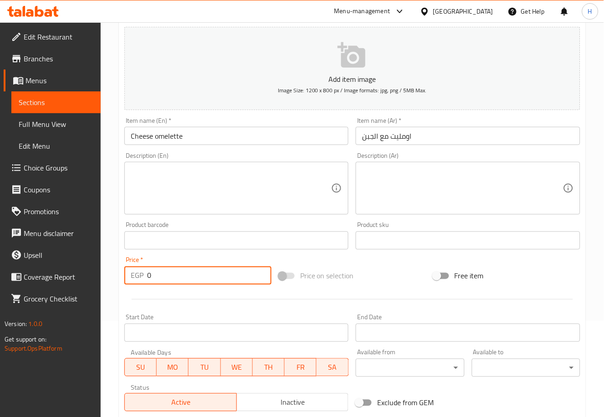
drag, startPoint x: 173, startPoint y: 273, endPoint x: 125, endPoint y: 280, distance: 48.3
click at [125, 280] on div "EGP 0 Price *" at bounding box center [197, 276] width 147 height 18
type input "135"
click at [112, 303] on div "Home / Restaurants management / Menus / Sections / item / create OMELETTE Platt…" at bounding box center [352, 236] width 503 height 621
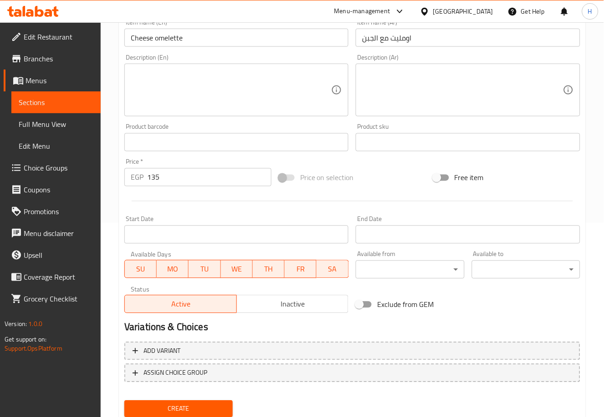
scroll to position [195, 0]
click at [187, 405] on span "Create" at bounding box center [179, 408] width 94 height 11
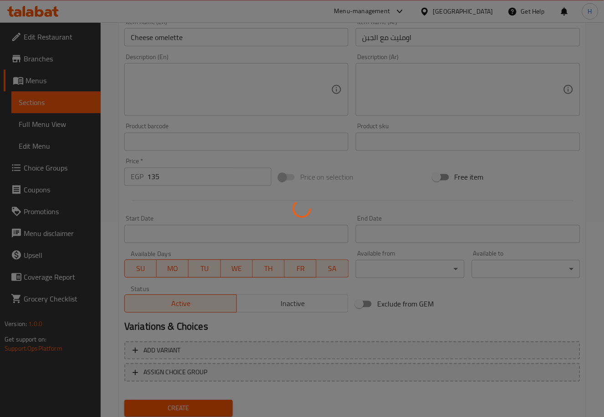
type input "0"
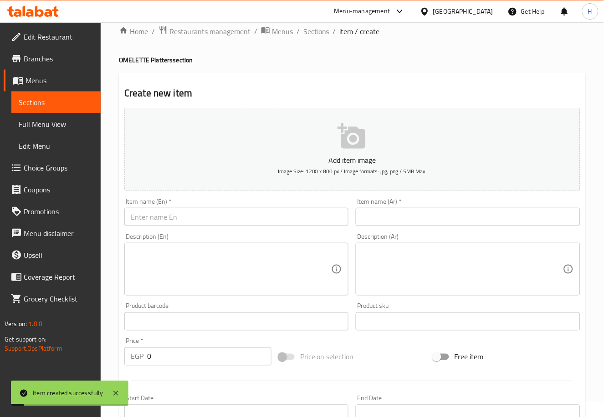
scroll to position [0, 0]
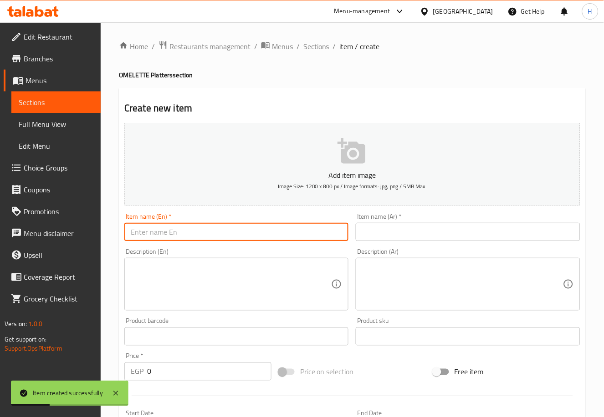
click at [184, 230] on input "text" at bounding box center [236, 232] width 224 height 18
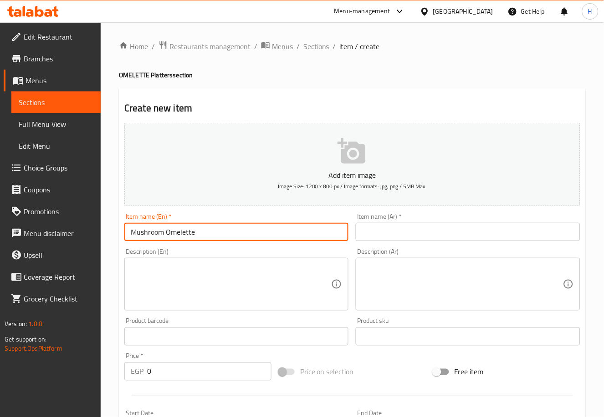
type input "Mushroom Omelette"
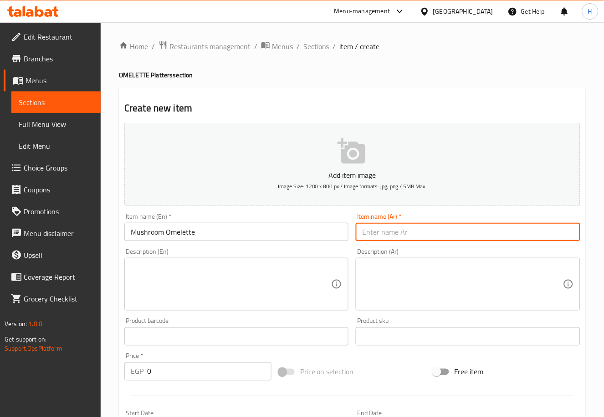
click at [411, 234] on input "text" at bounding box center [468, 232] width 224 height 18
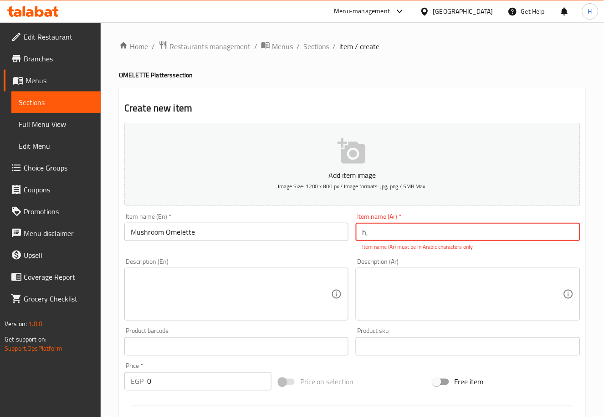
type input "h"
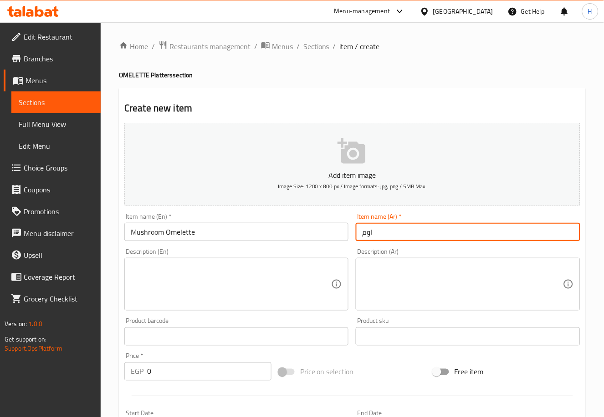
type input "اومليت مع المشروم"
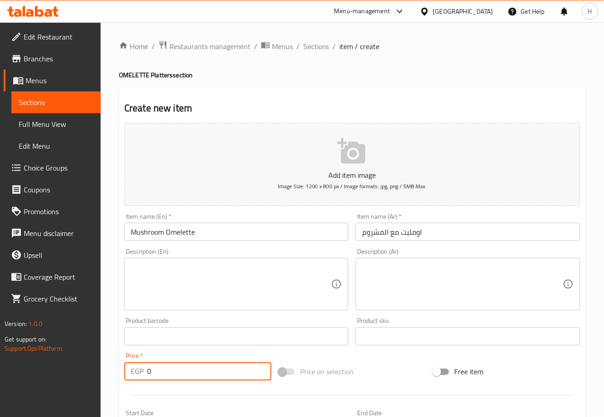
drag, startPoint x: 163, startPoint y: 375, endPoint x: 134, endPoint y: 375, distance: 28.7
click at [134, 375] on div "EGP 0 Price *" at bounding box center [197, 372] width 147 height 18
type input "135"
click at [112, 368] on div "Home / Restaurants management / Menus / Sections / item / create OMELETTE Platt…" at bounding box center [352, 332] width 503 height 621
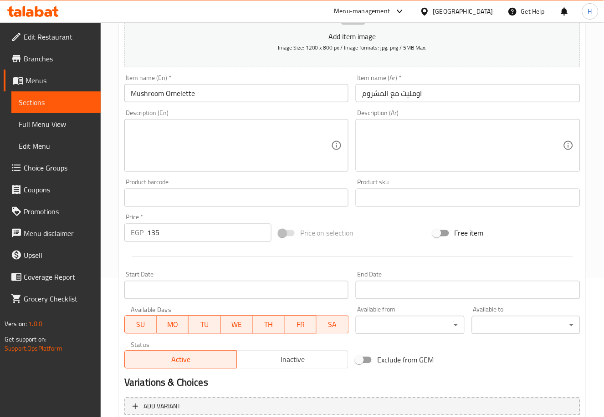
scroll to position [224, 0]
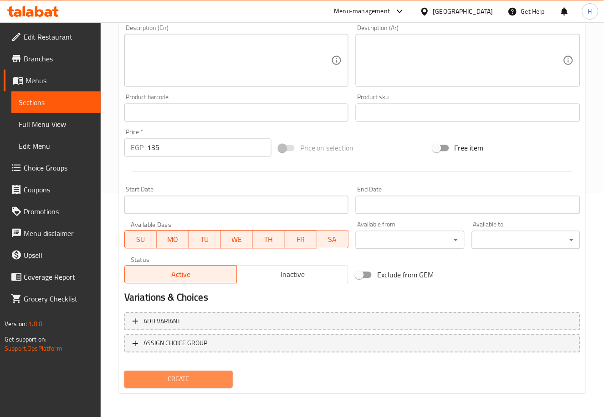
click at [193, 378] on span "Create" at bounding box center [179, 379] width 94 height 11
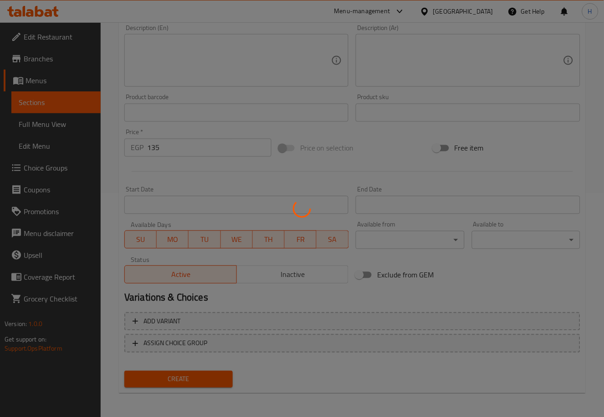
type input "0"
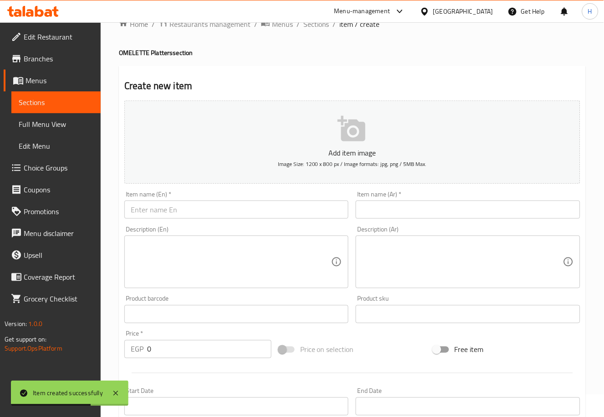
scroll to position [20, 0]
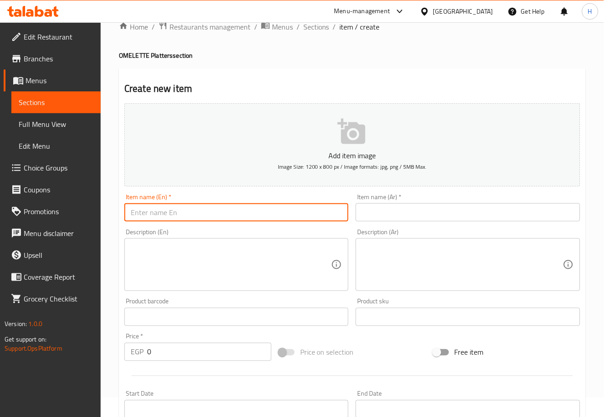
click at [210, 216] on input "text" at bounding box center [236, 212] width 224 height 18
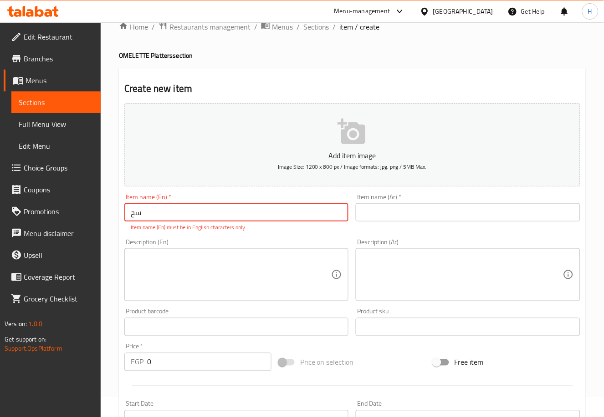
type input "س"
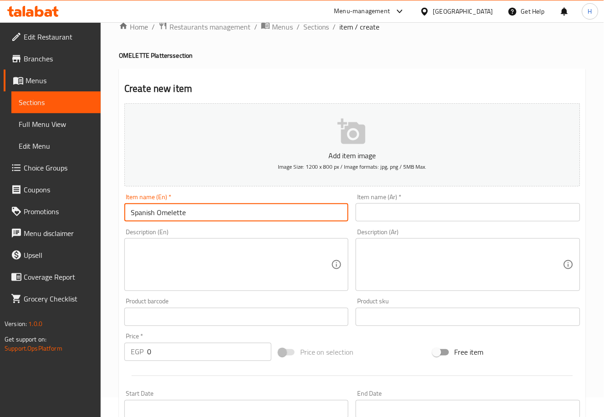
type input "Spanish Omelette"
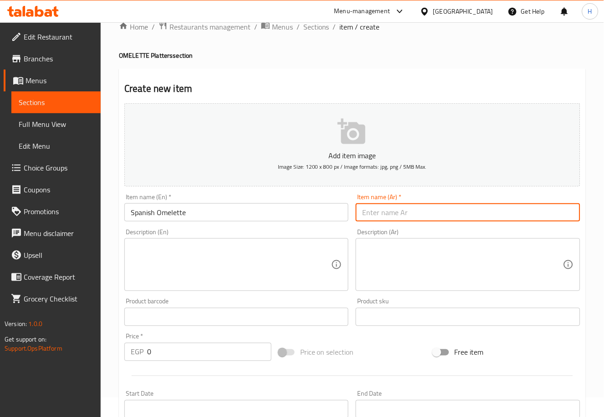
click at [414, 211] on input "text" at bounding box center [468, 212] width 224 height 18
type input "سبانش اومليت"
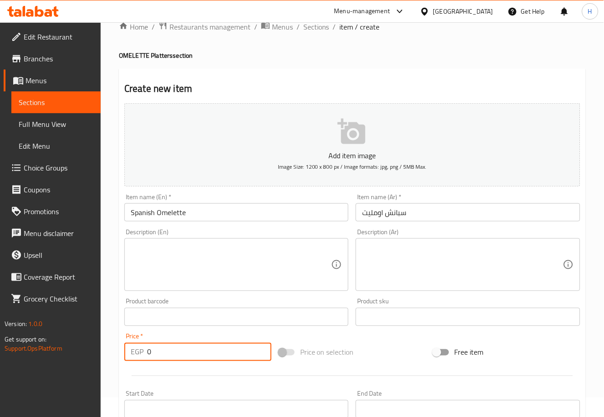
drag, startPoint x: 193, startPoint y: 354, endPoint x: 129, endPoint y: 357, distance: 63.8
click at [129, 357] on div "EGP 0 Price *" at bounding box center [197, 352] width 147 height 18
type input "95"
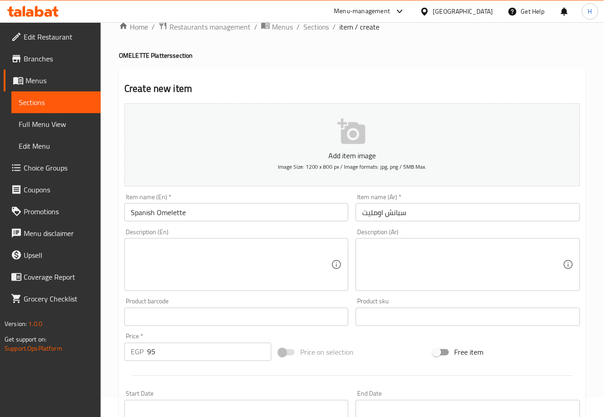
click at [108, 366] on div "Home / Restaurants management / Menus / Sections / item / create OMELETTE Platt…" at bounding box center [352, 313] width 503 height 621
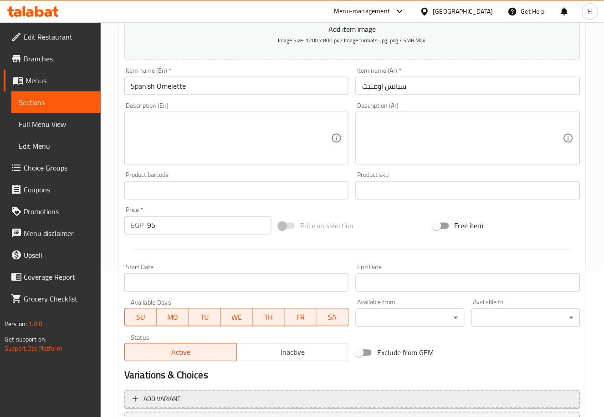
scroll to position [224, 0]
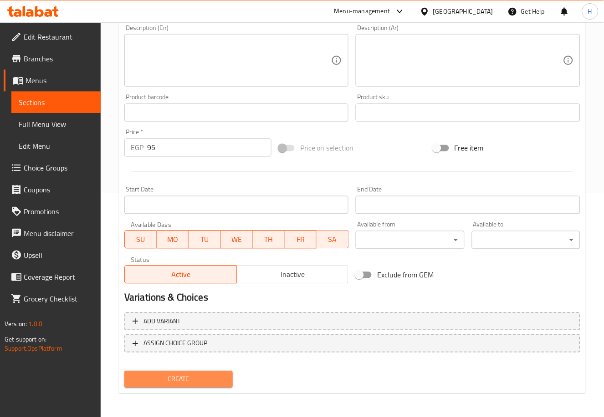
click at [169, 377] on span "Create" at bounding box center [179, 379] width 94 height 11
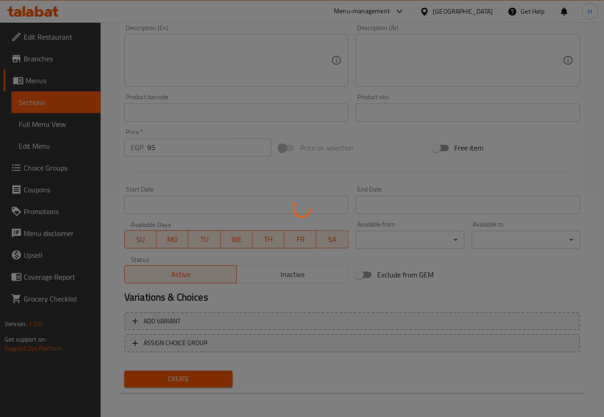
type input "0"
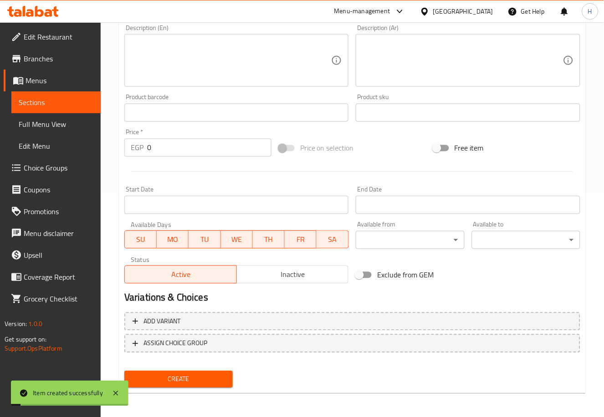
scroll to position [0, 0]
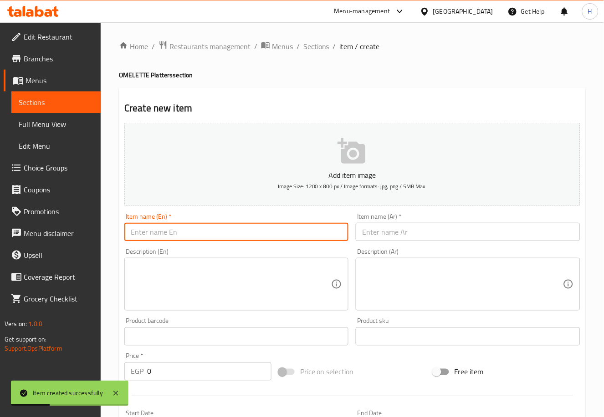
click at [218, 230] on input "text" at bounding box center [236, 232] width 224 height 18
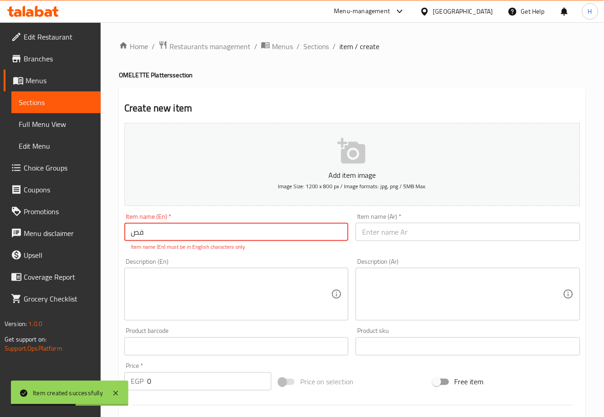
type input "ف"
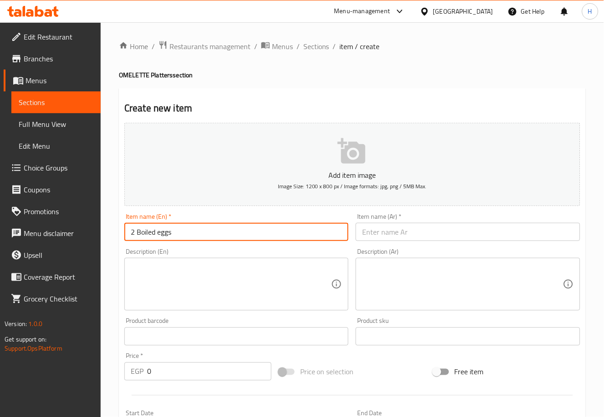
type input "2 Boiled eggs"
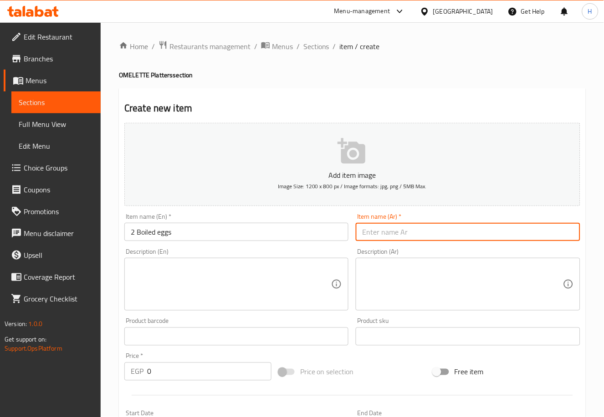
click at [433, 228] on input "text" at bounding box center [468, 232] width 224 height 18
type input "2 بيض مسلوق"
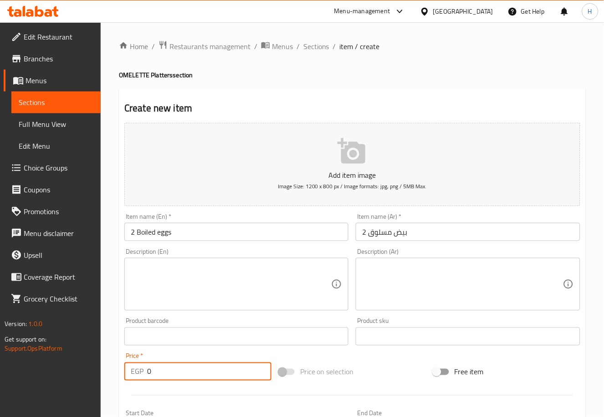
drag, startPoint x: 172, startPoint y: 379, endPoint x: 114, endPoint y: 376, distance: 57.9
click at [114, 376] on div "Home / Restaurants management / Menus / Sections / item / create OMELETTE Platt…" at bounding box center [352, 332] width 503 height 621
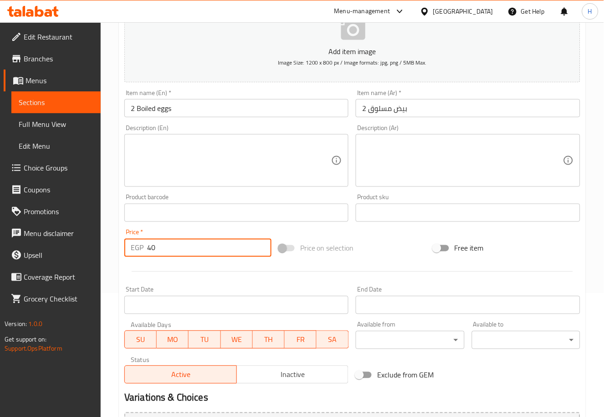
scroll to position [224, 0]
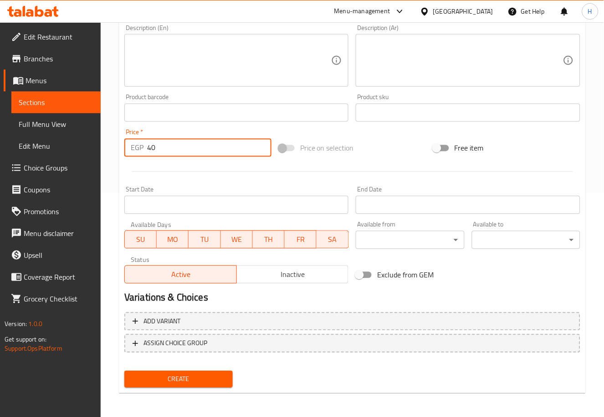
type input "40"
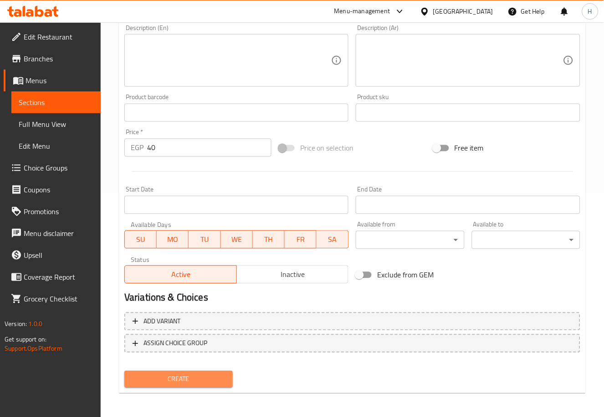
click at [166, 374] on span "Create" at bounding box center [179, 379] width 94 height 11
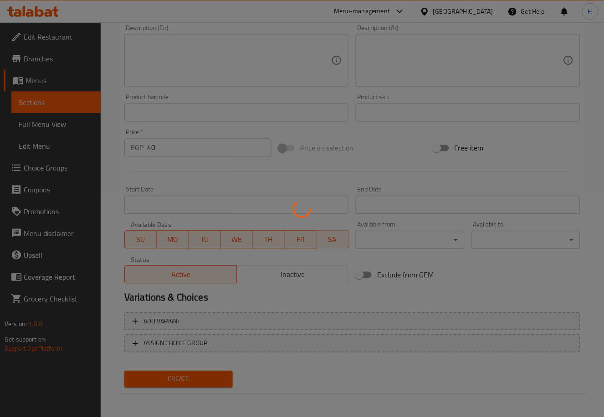
type input "0"
